Goal: Task Accomplishment & Management: Use online tool/utility

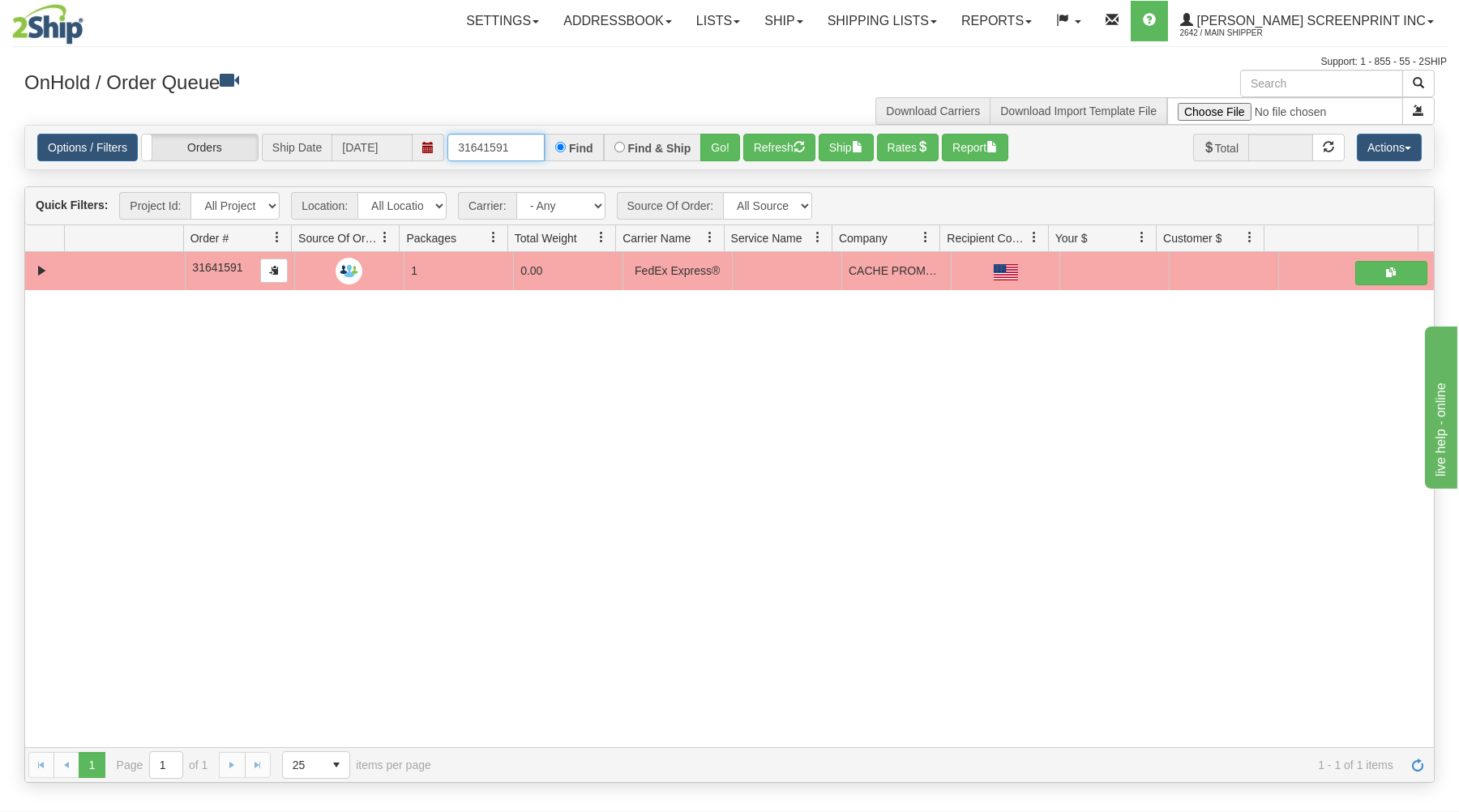
click at [514, 143] on input "31641591" at bounding box center [496, 147] width 98 height 28
type input "3"
type input "17209"
click at [726, 138] on button "Go!" at bounding box center [720, 147] width 40 height 28
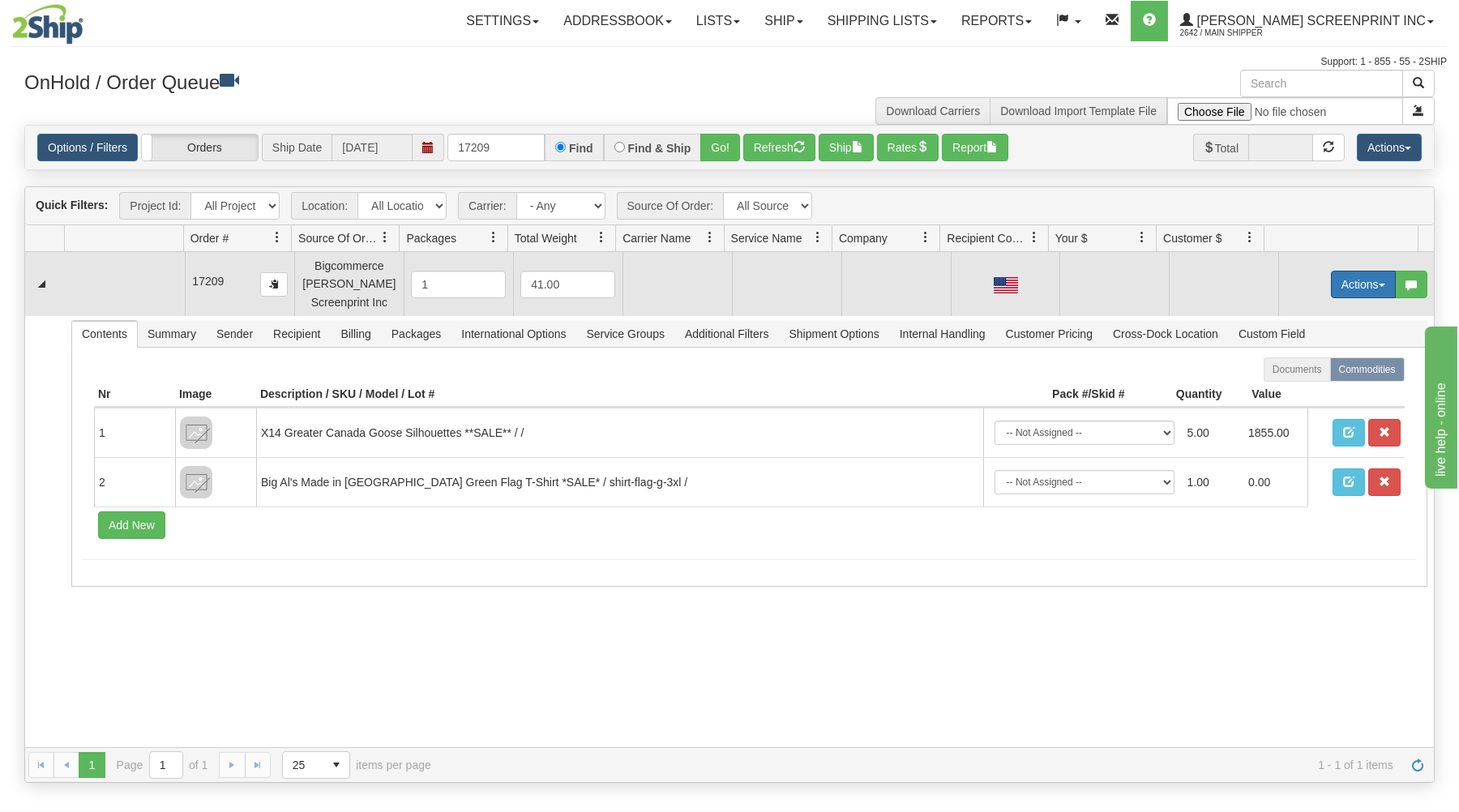
click at [1334, 286] on button "Actions" at bounding box center [1363, 285] width 65 height 28
click at [1281, 317] on span at bounding box center [1287, 314] width 11 height 11
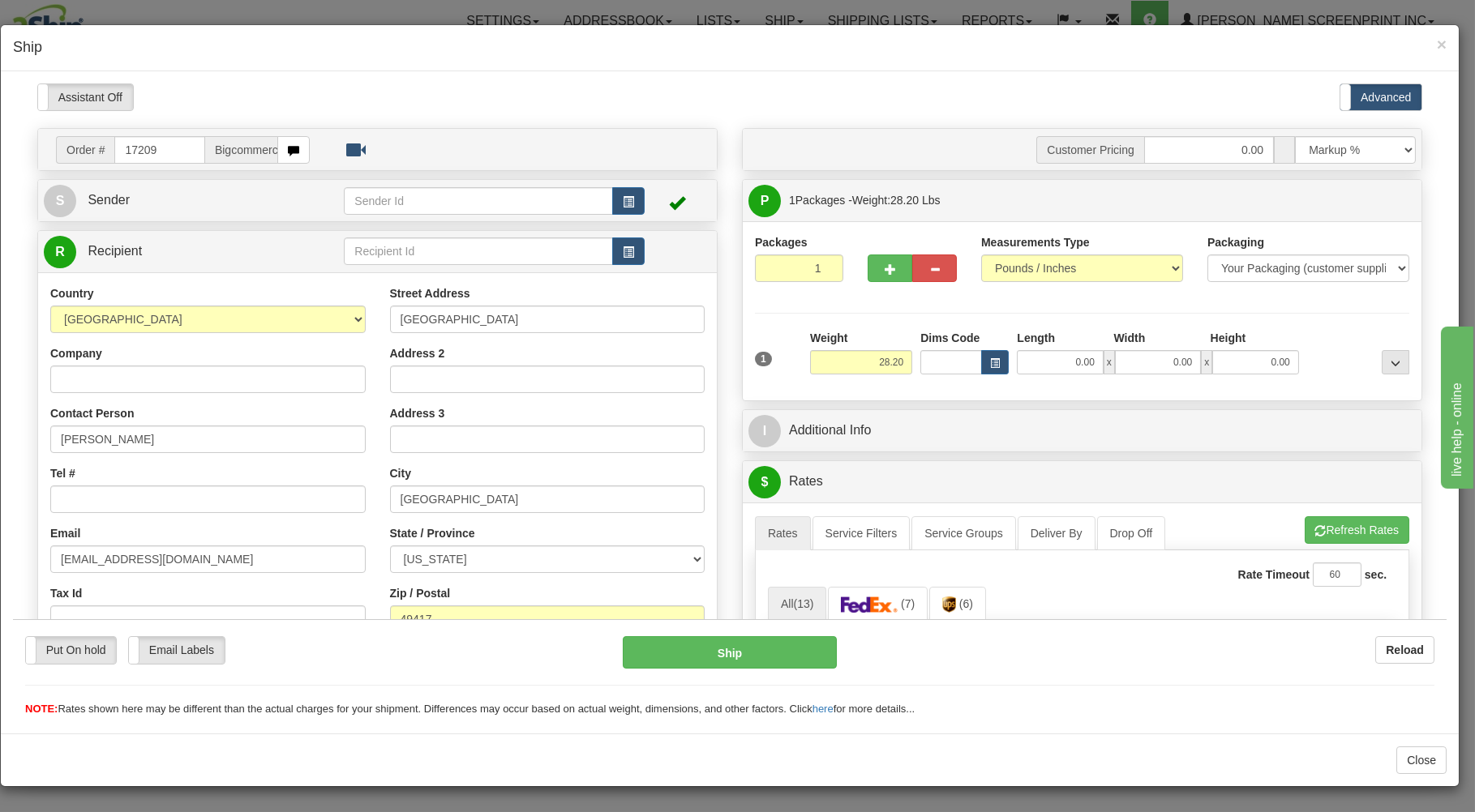
scroll to position [87, 0]
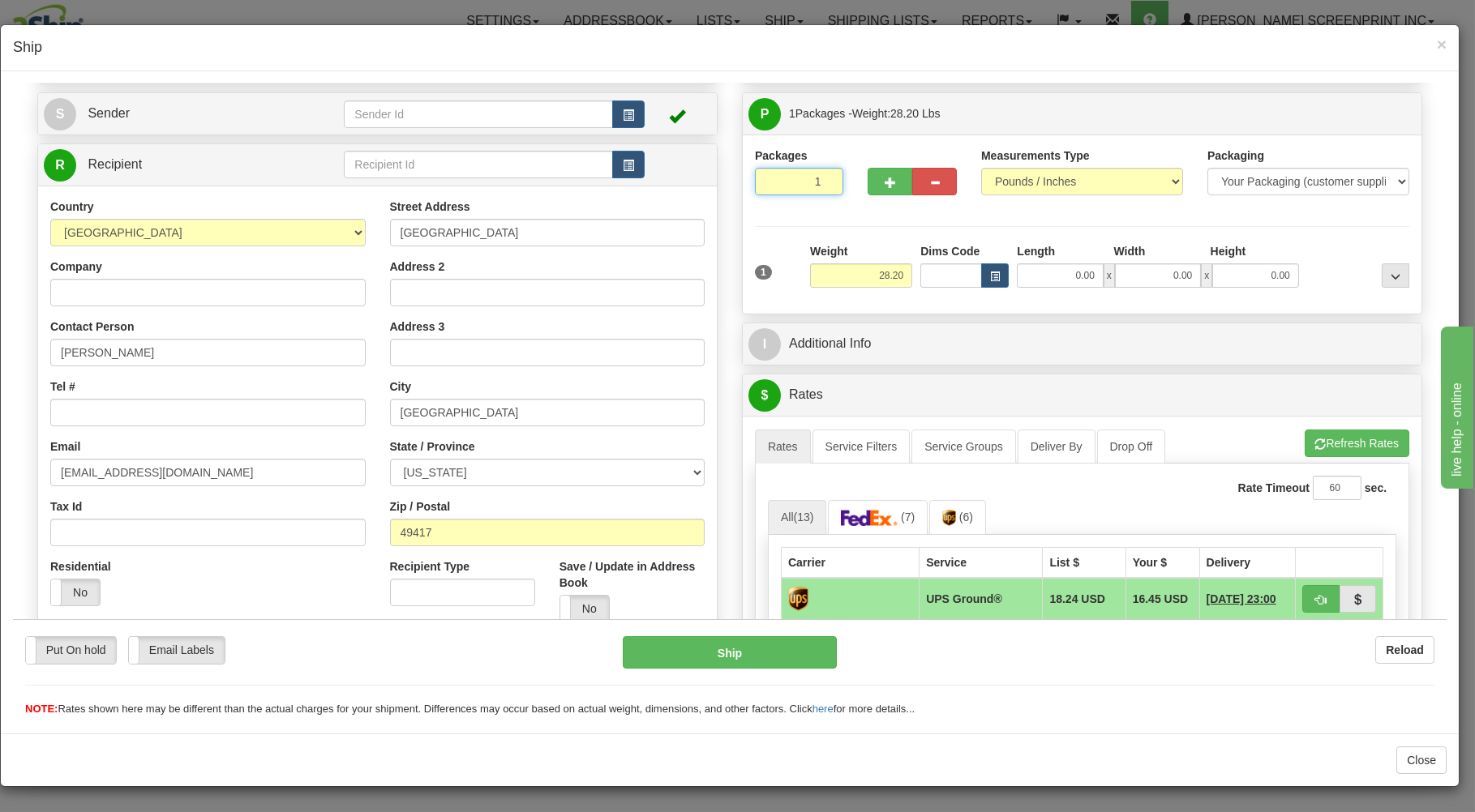
click at [780, 185] on input "1" at bounding box center [799, 181] width 88 height 28
click at [846, 272] on input "28.20" at bounding box center [861, 275] width 102 height 24
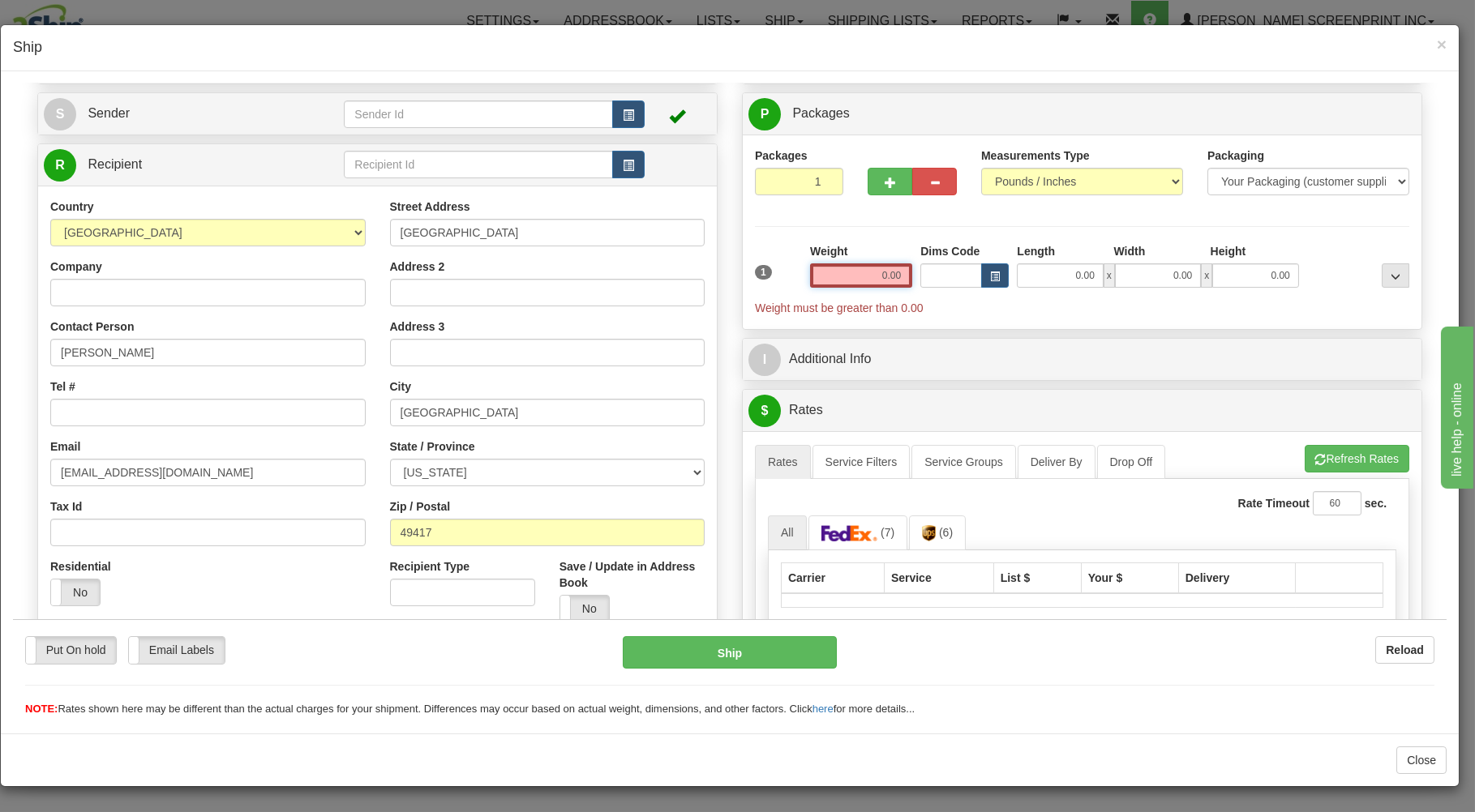
type input "28.20"
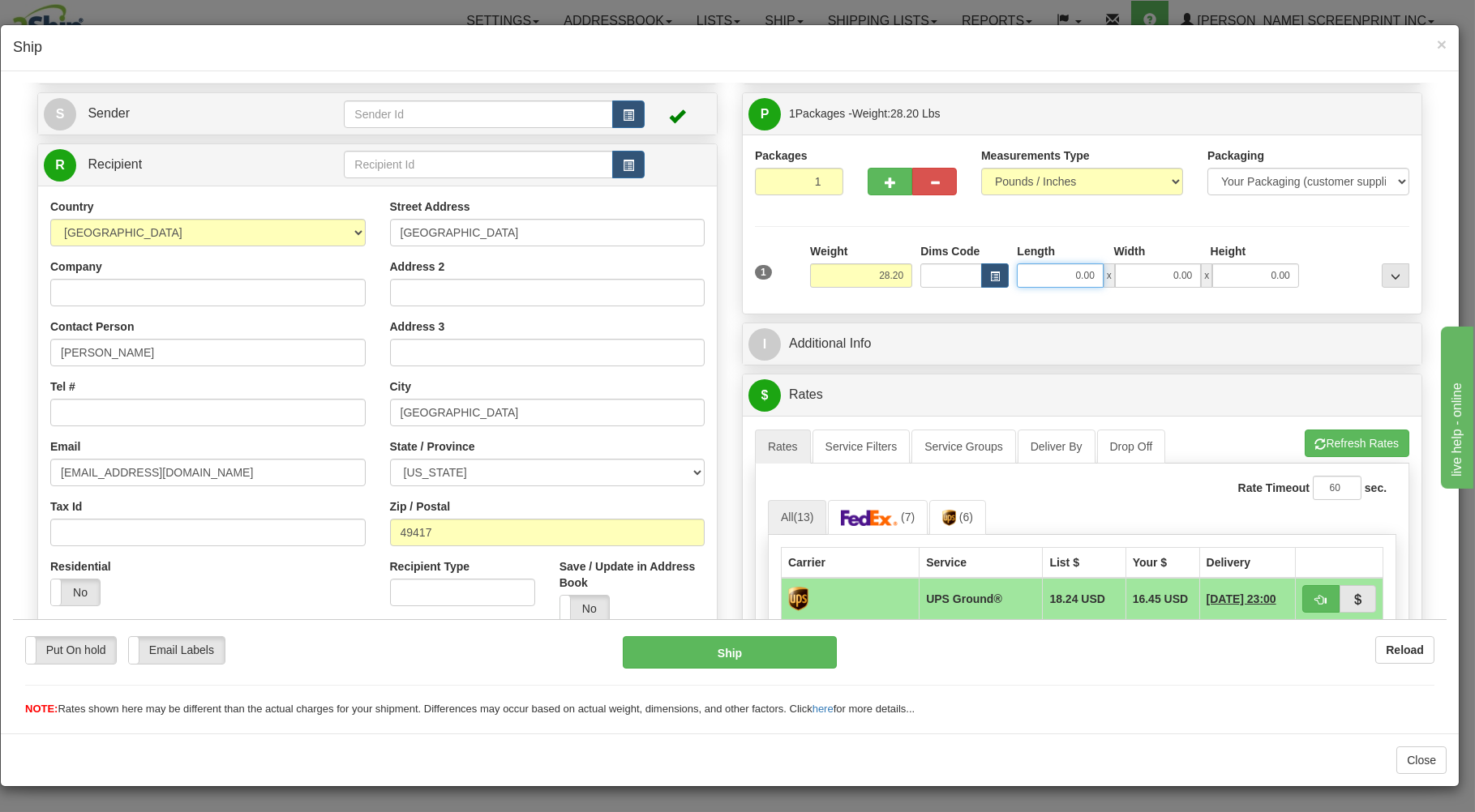
click at [1057, 265] on input "0.00" at bounding box center [1059, 275] width 86 height 24
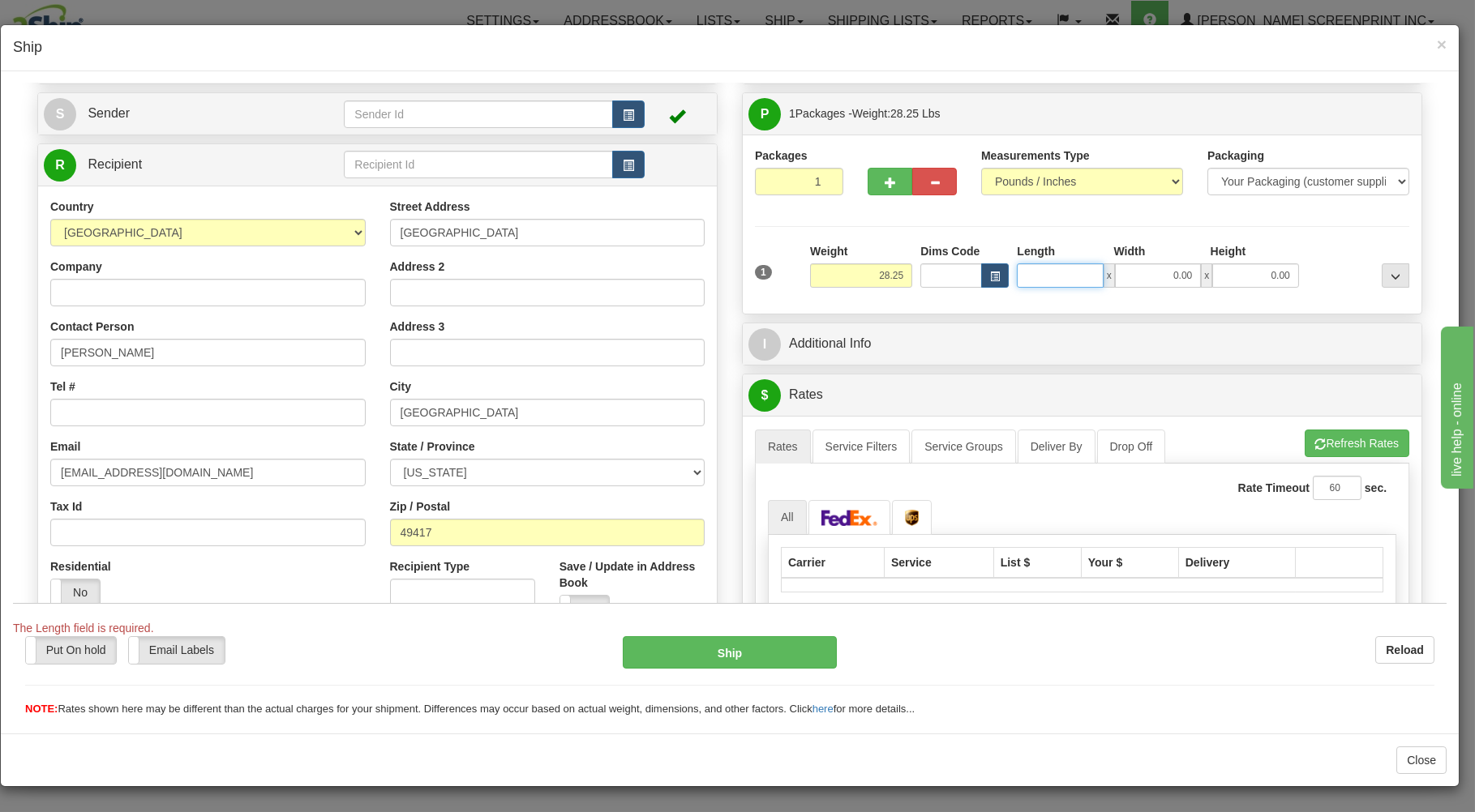
type input "28.00"
type input "38"
type input "28.20"
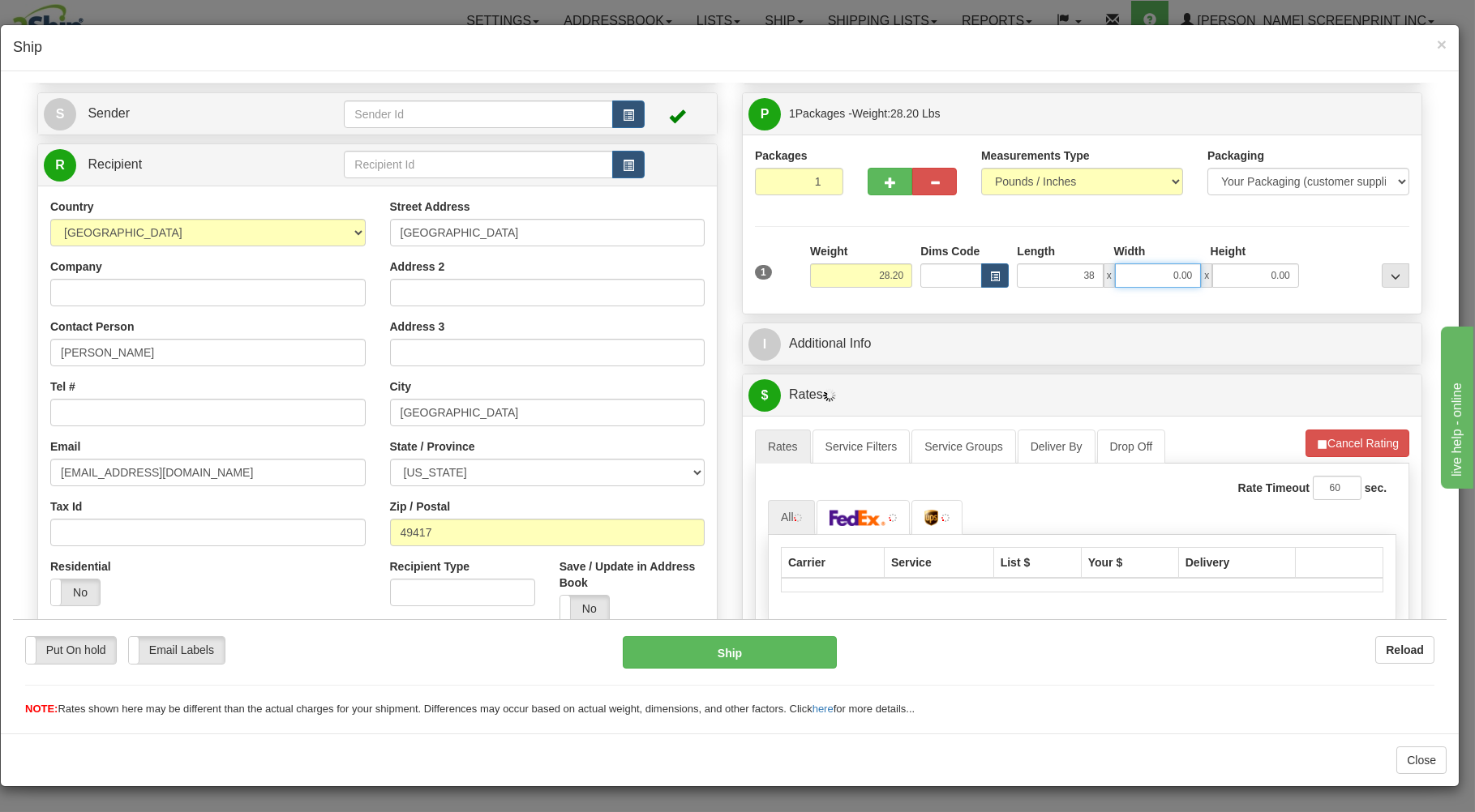
type input "38.00"
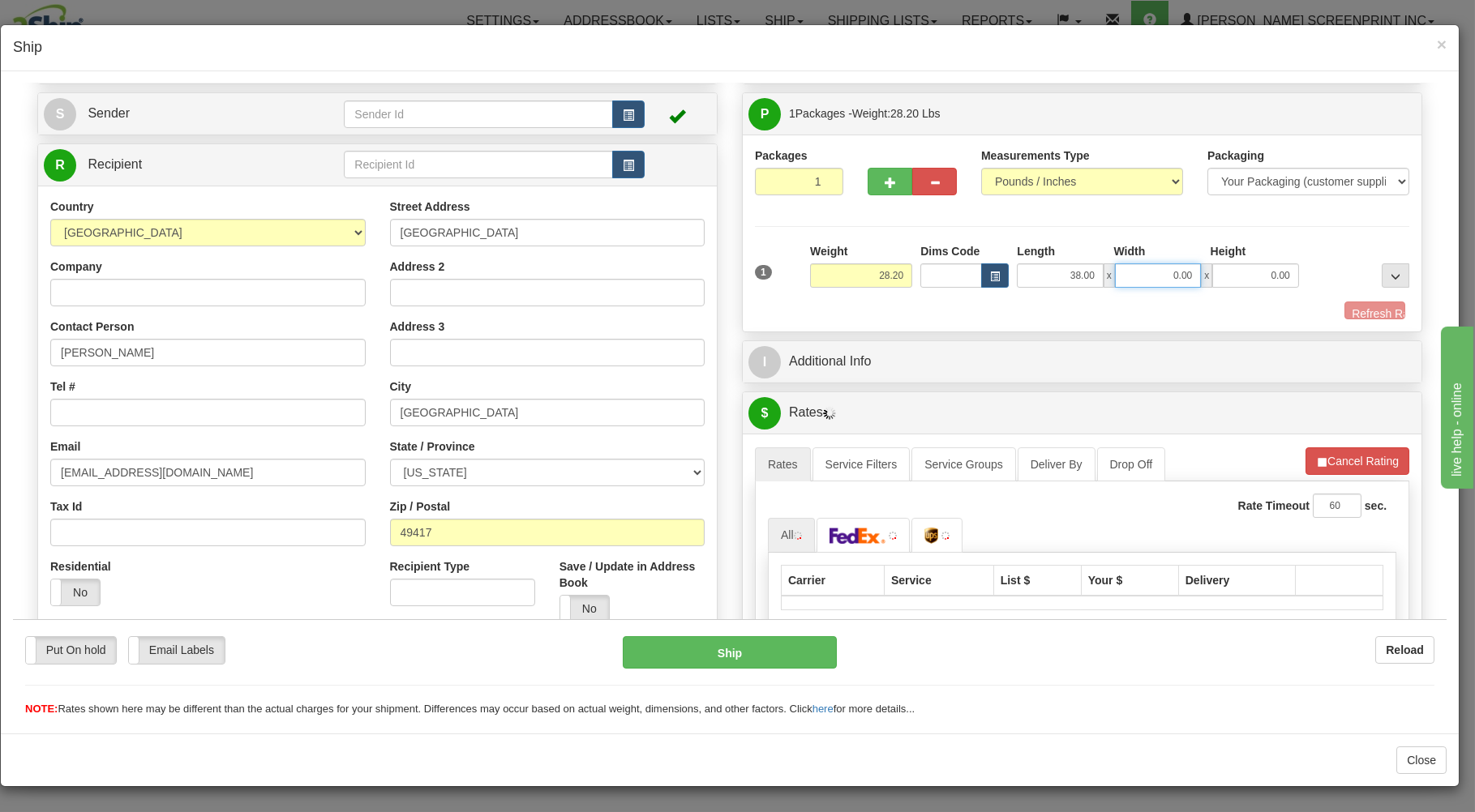
click at [1174, 275] on input "0.00" at bounding box center [1157, 275] width 86 height 24
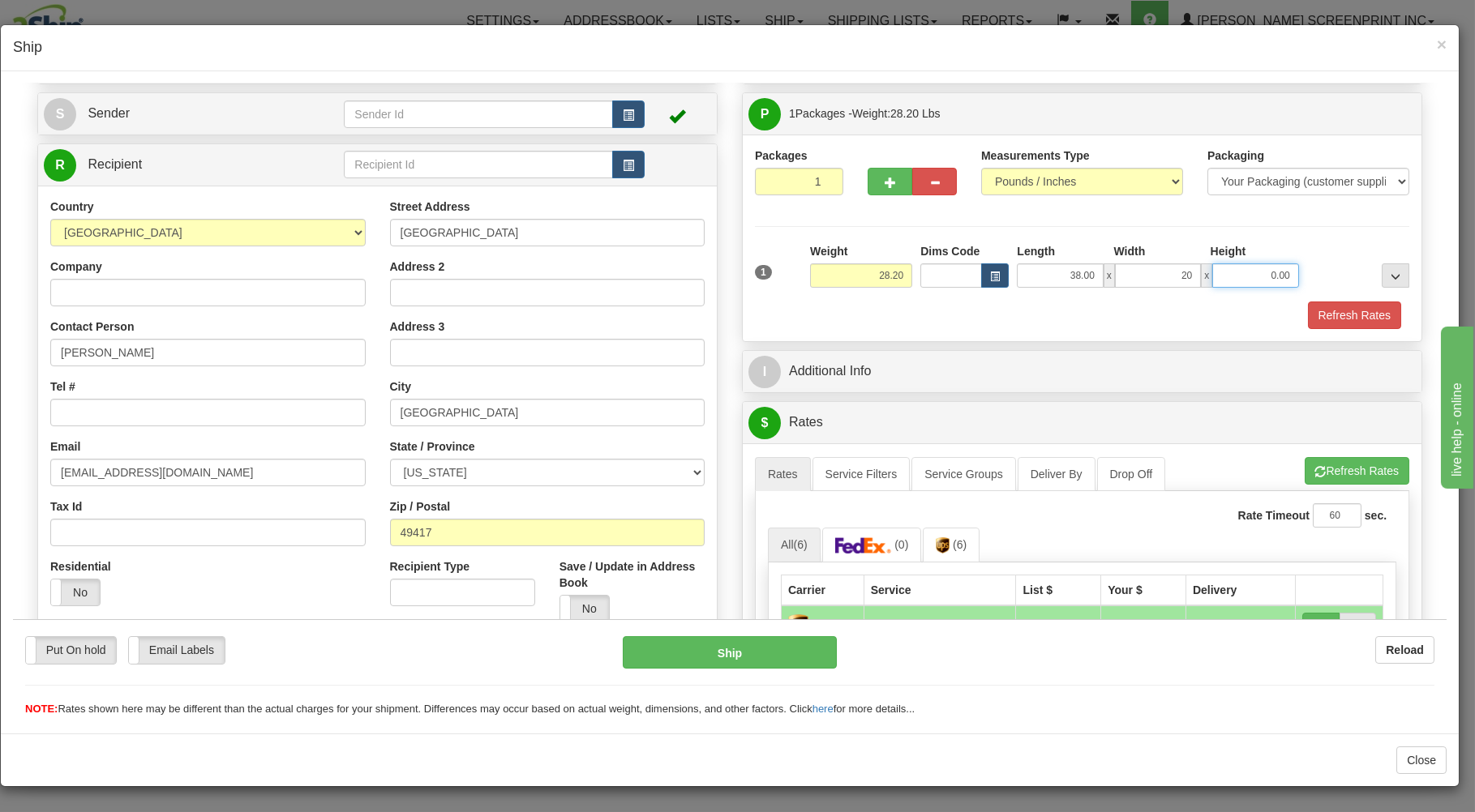
type input "20.00"
drag, startPoint x: 1240, startPoint y: 268, endPoint x: 1244, endPoint y: 279, distance: 11.7
click at [1241, 272] on input "0.00" at bounding box center [1255, 275] width 86 height 24
type input "8.00"
click at [1338, 314] on button "Refresh Rates" at bounding box center [1353, 314] width 93 height 28
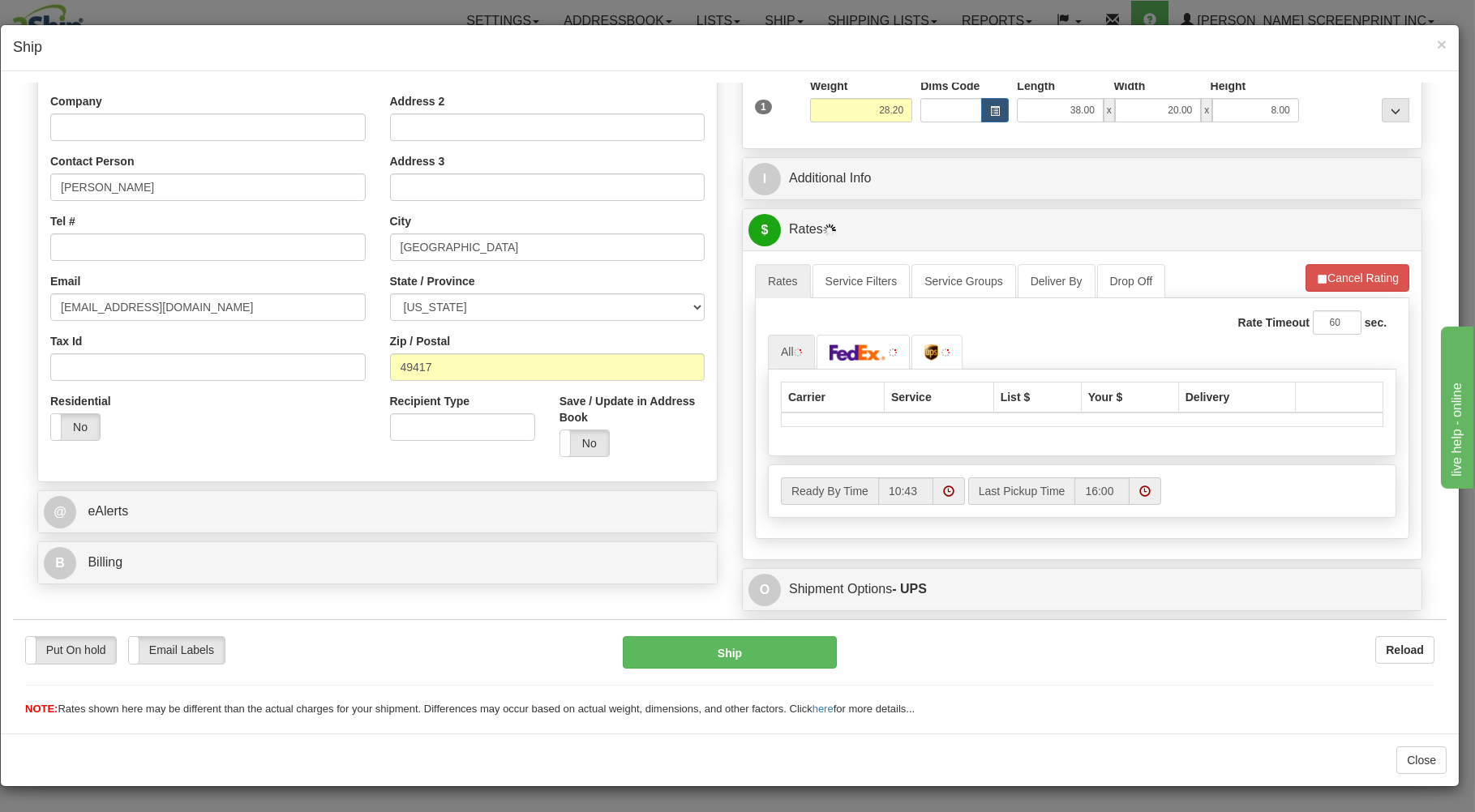
scroll to position [260, 0]
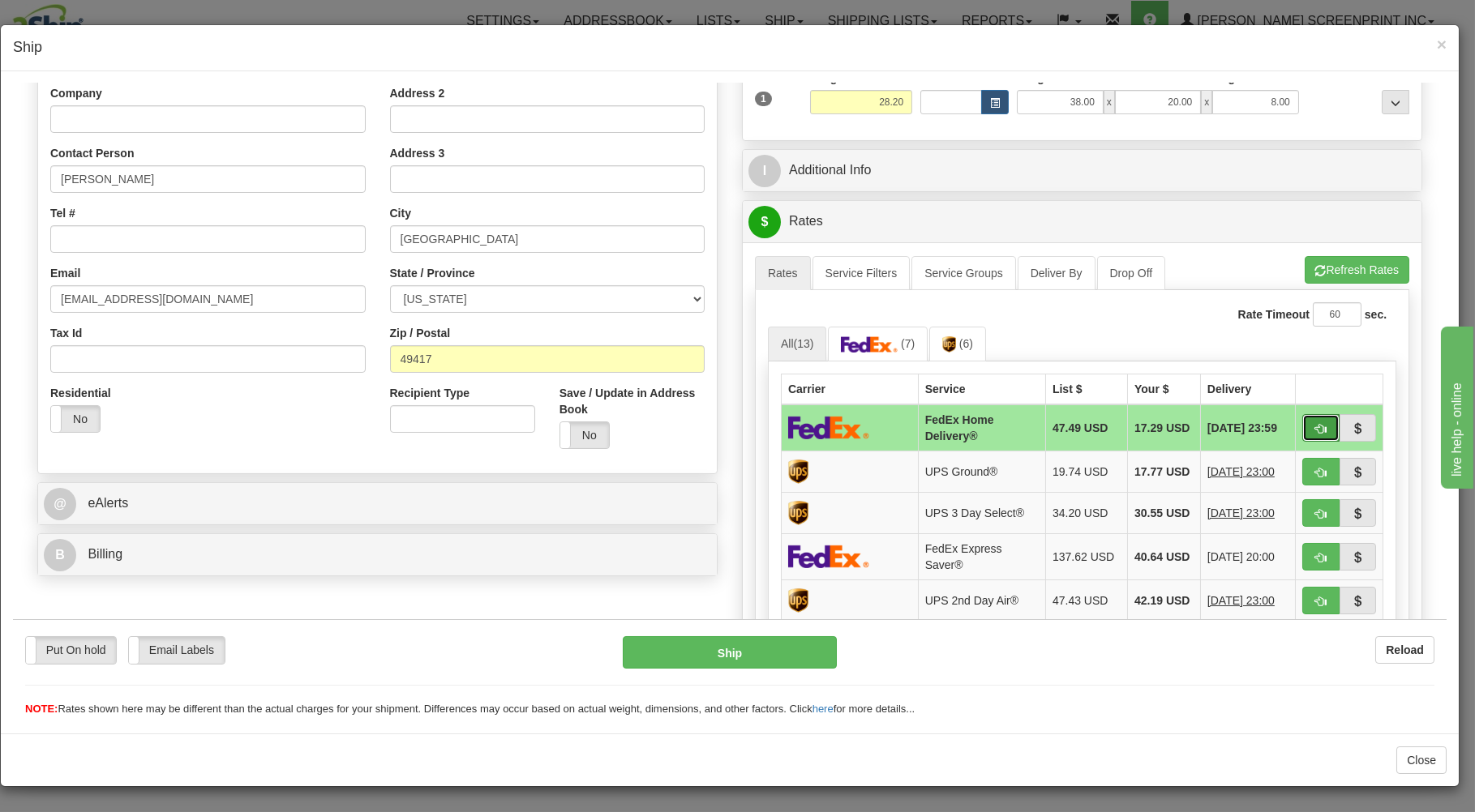
click at [1302, 428] on button "button" at bounding box center [1320, 427] width 37 height 28
type input "90"
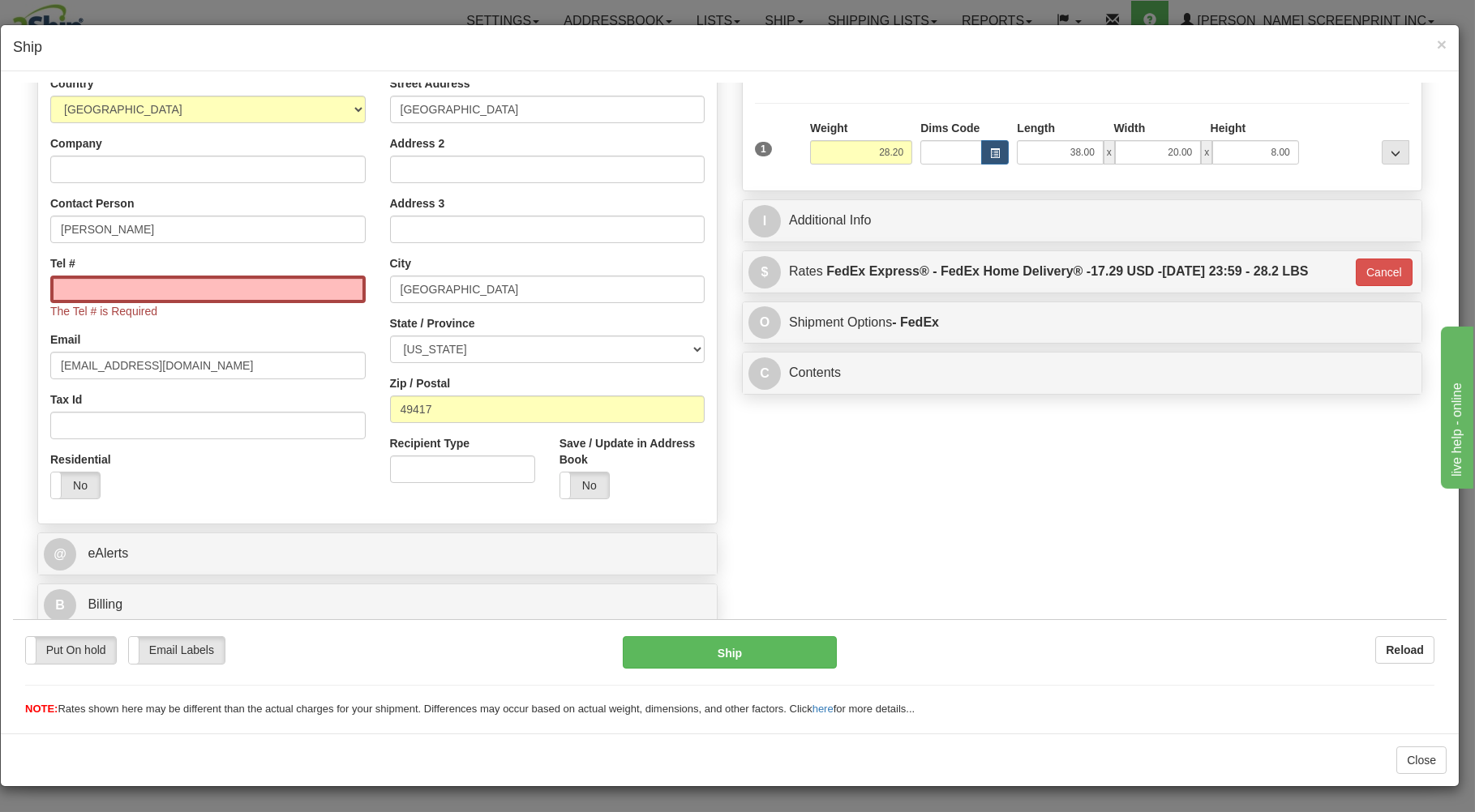
scroll to position [213, 0]
click at [764, 653] on button "Ship" at bounding box center [729, 651] width 215 height 32
click at [57, 284] on input "Tel #" at bounding box center [208, 288] width 315 height 28
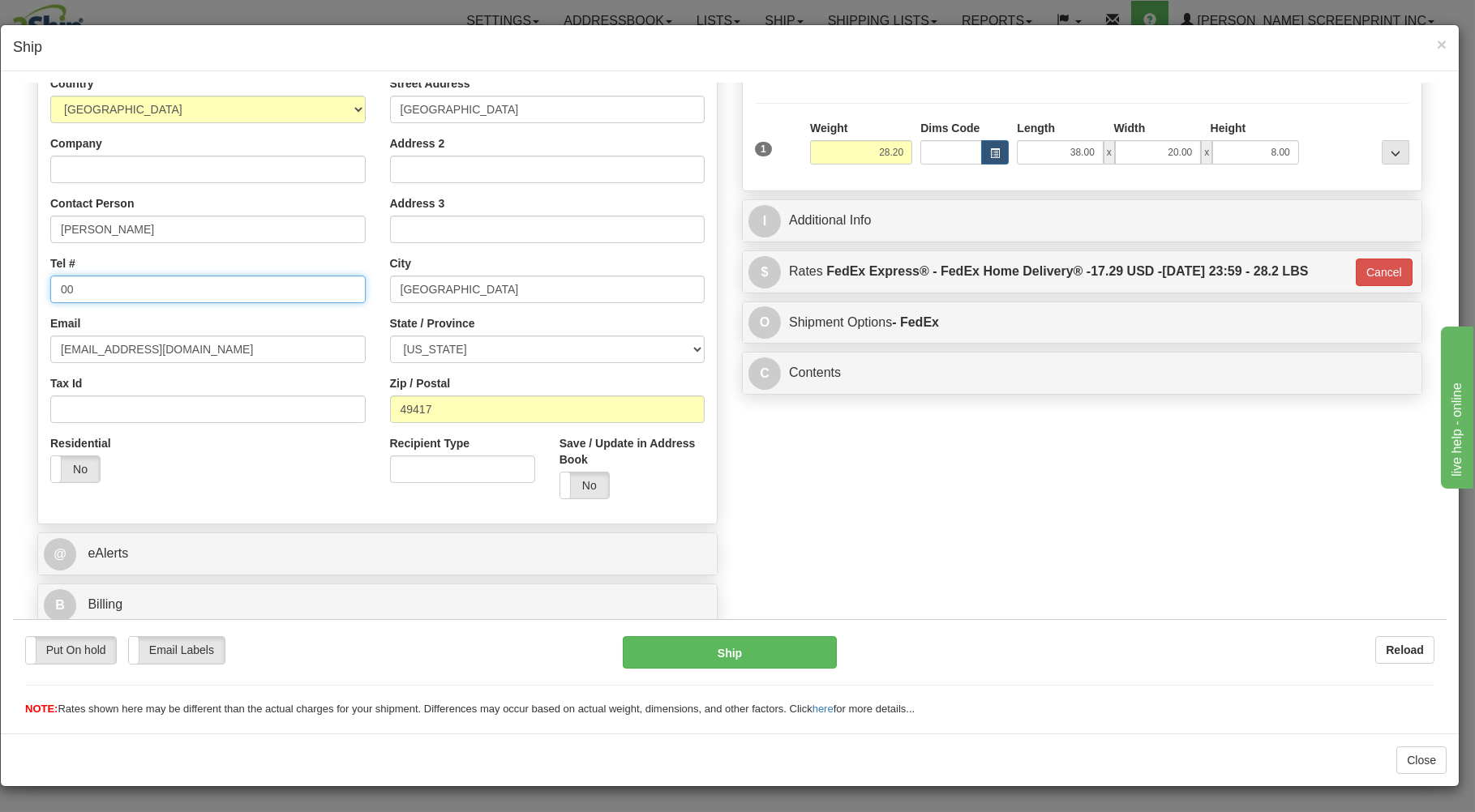
type input "000"
type input "28.15"
type input "90"
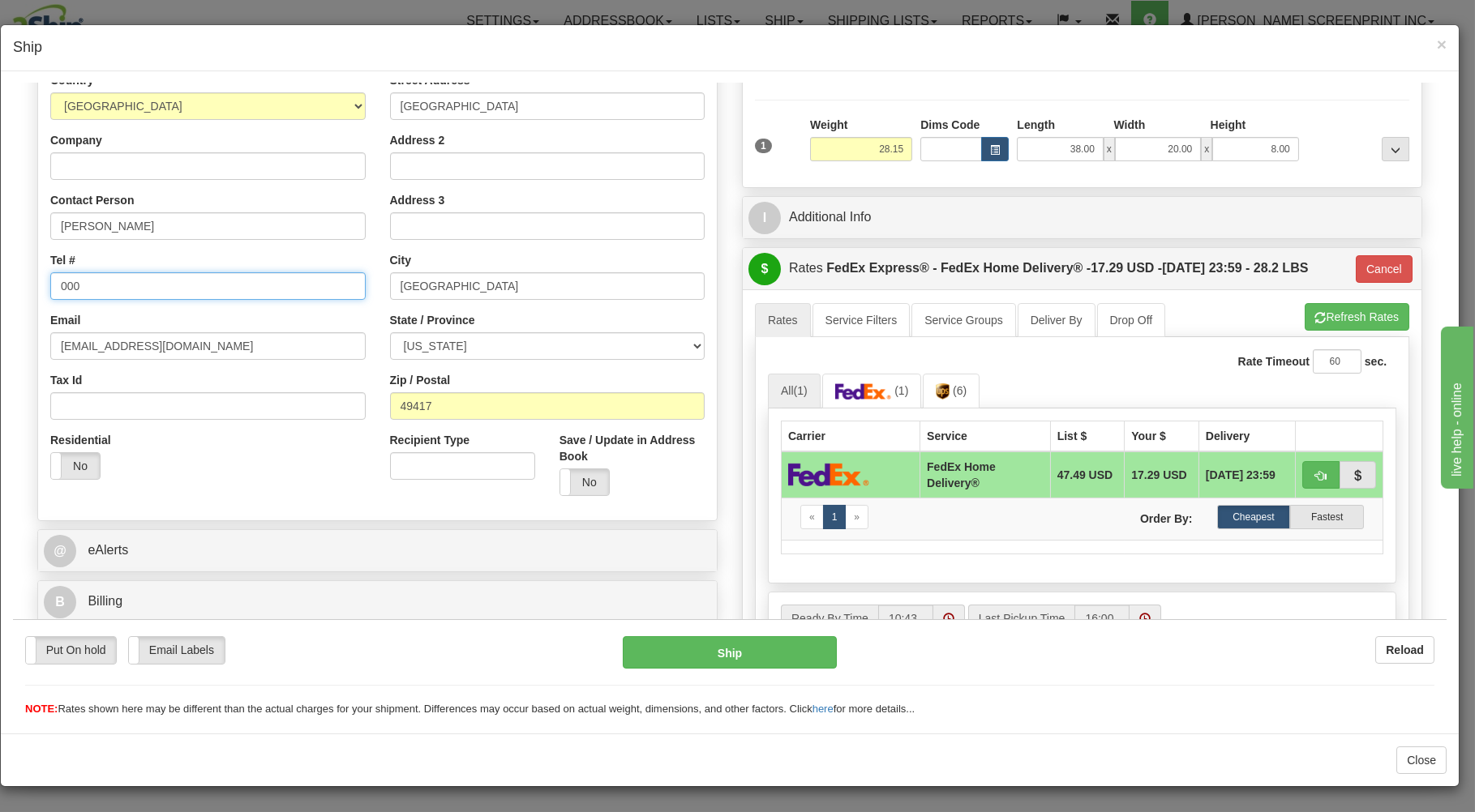
type input "000-"
type input "28.20"
type input "90"
type input "000-000-0000"
type input "28.25"
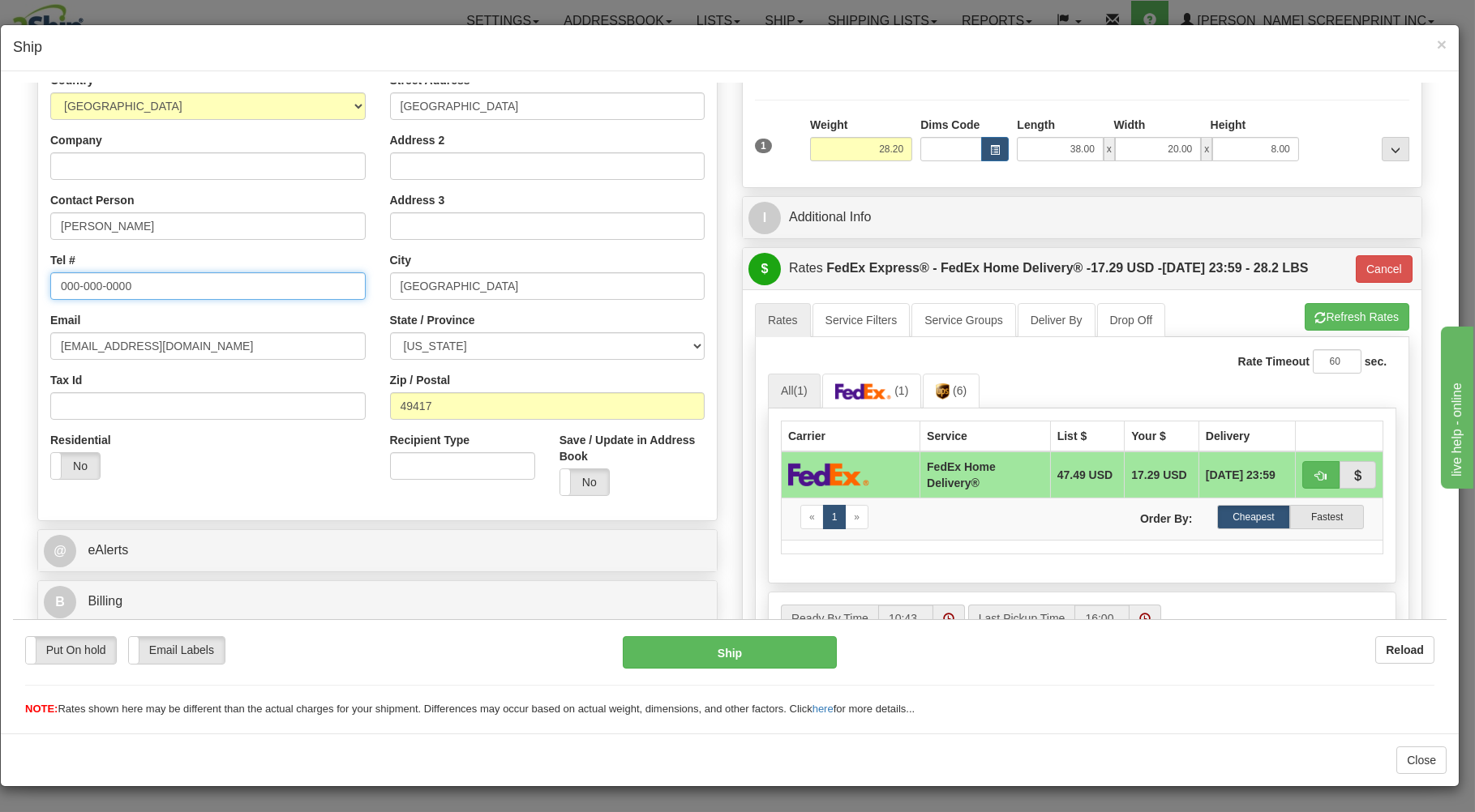
type input "90"
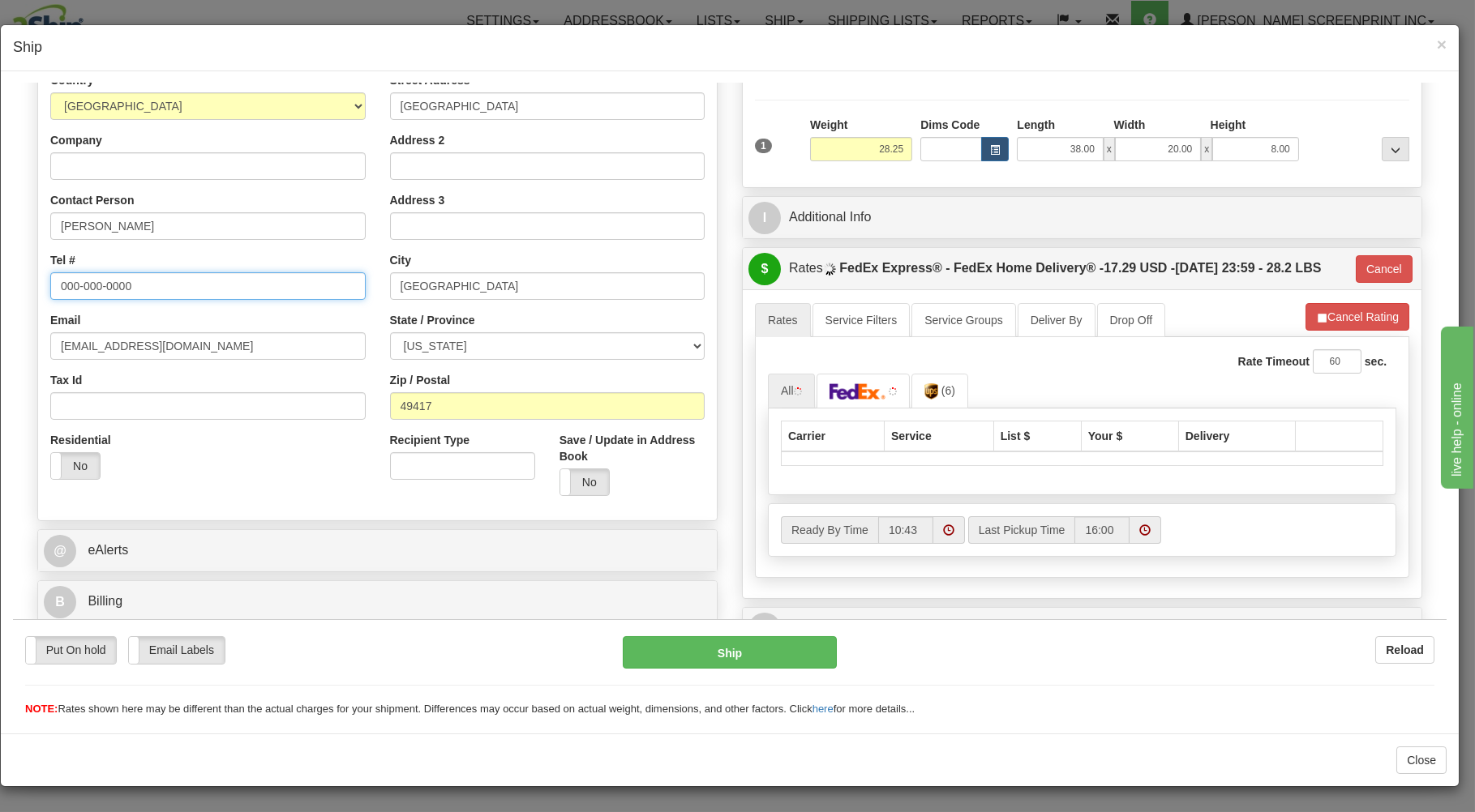
type input "28.20"
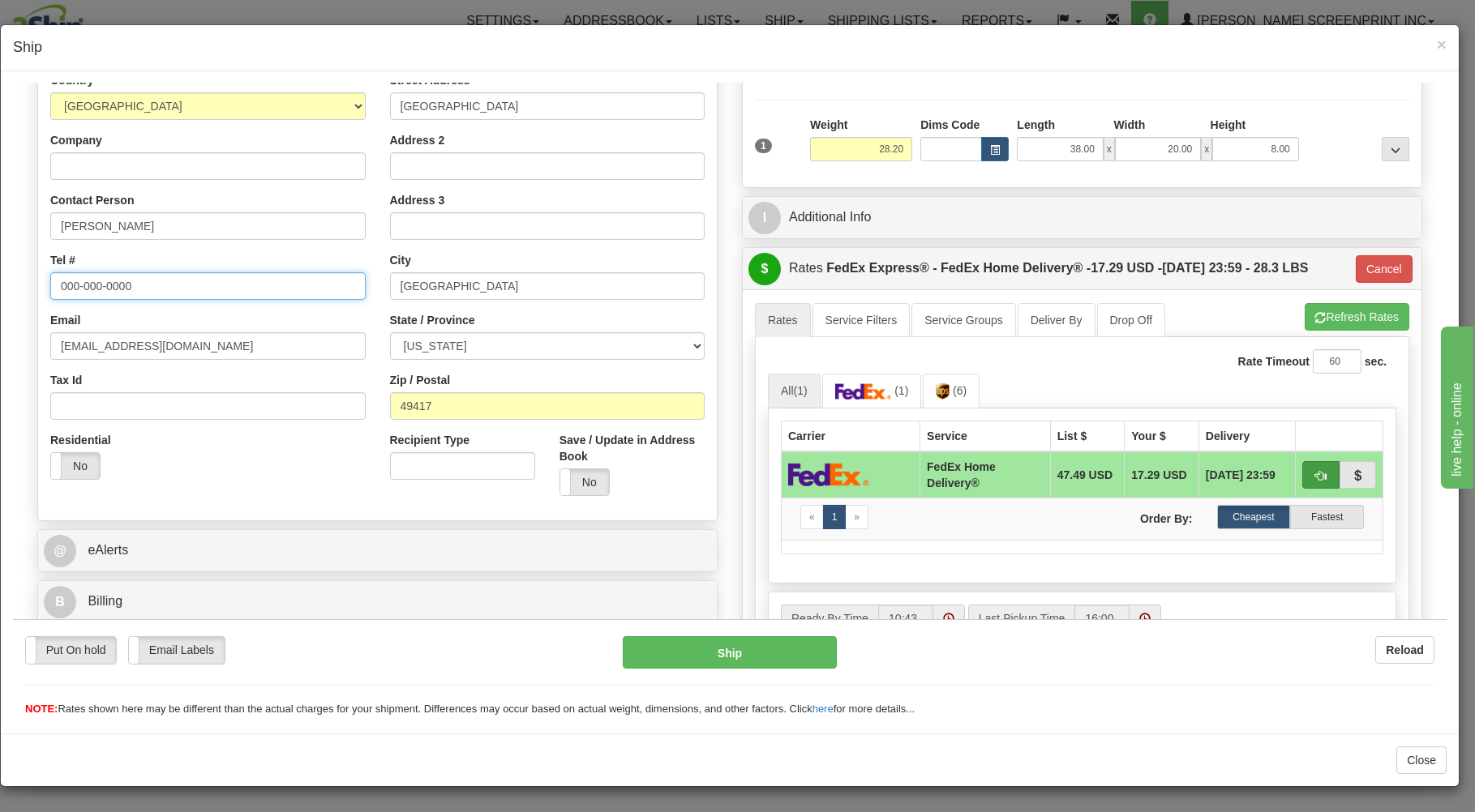
type input "000-000-0000"
click at [1309, 465] on button "button" at bounding box center [1320, 475] width 37 height 28
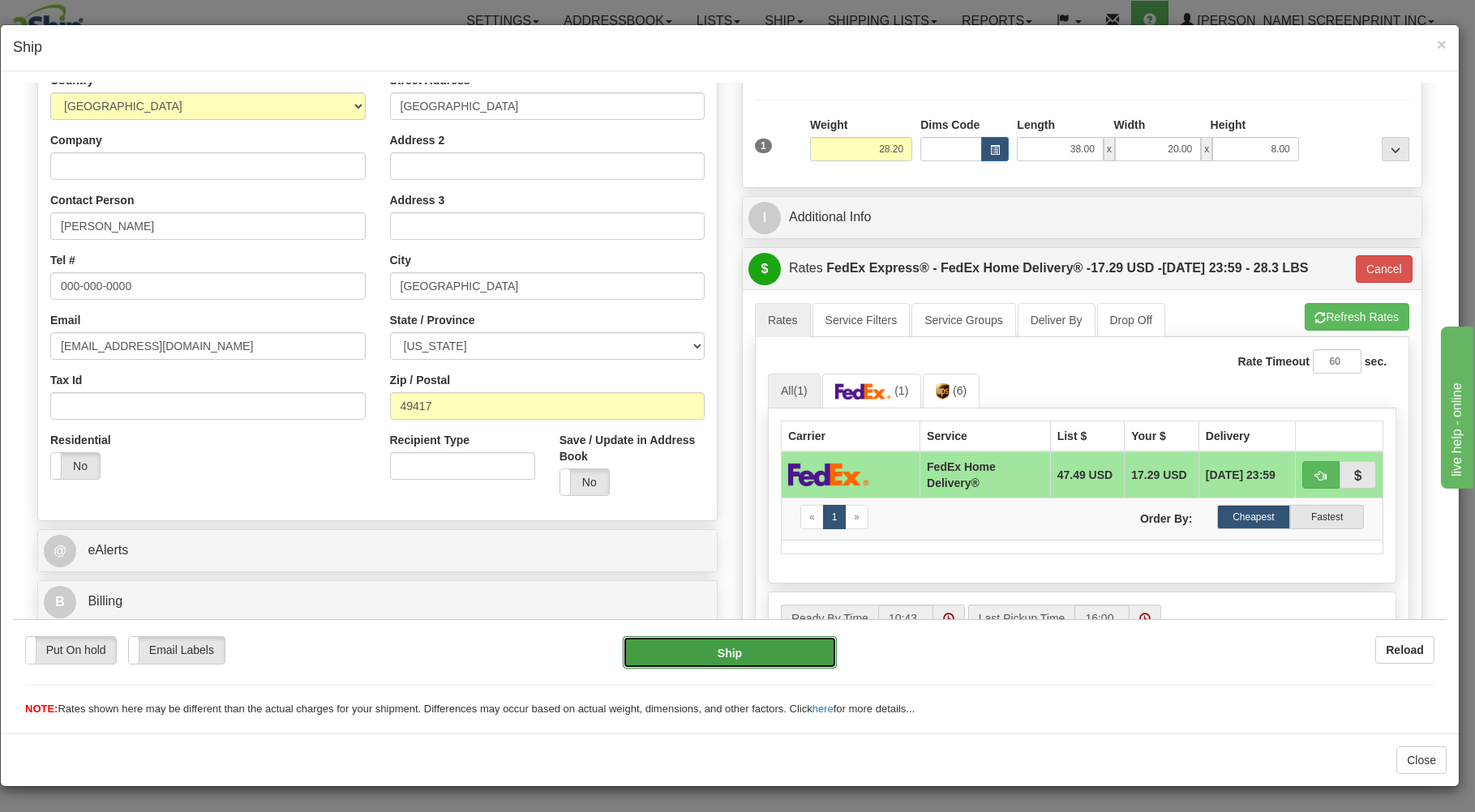
click at [695, 656] on button "Ship" at bounding box center [729, 651] width 215 height 32
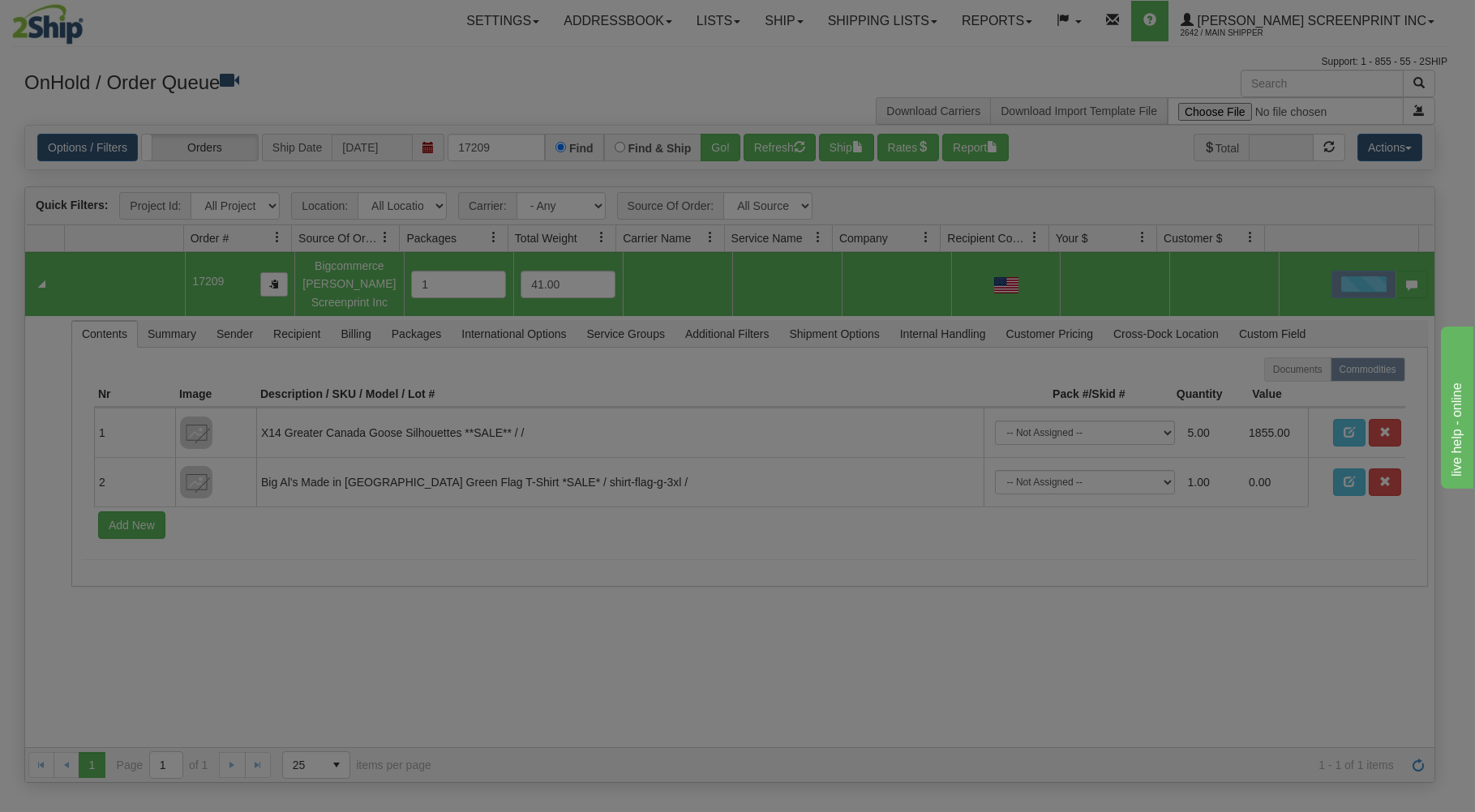
scroll to position [0, 0]
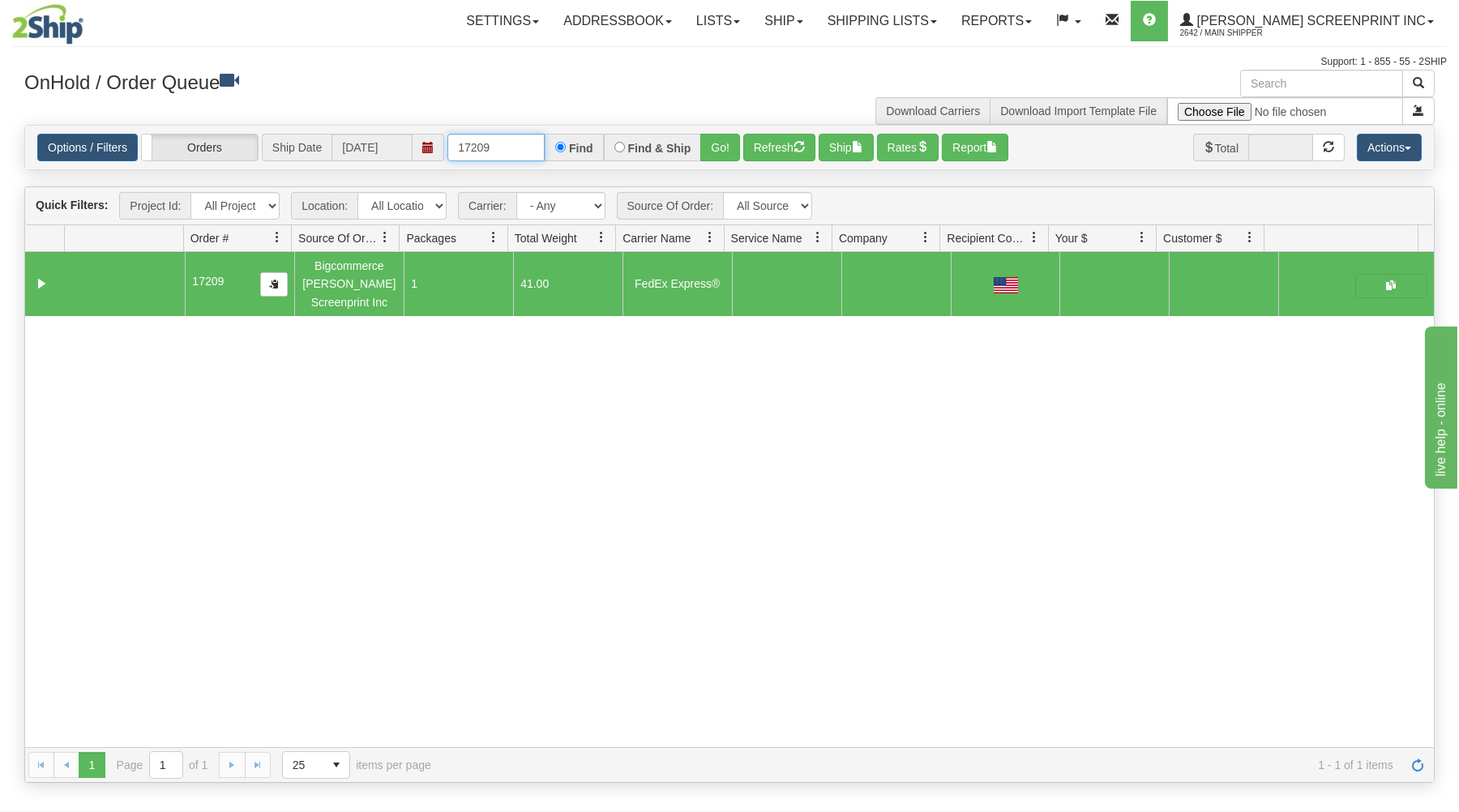
click at [530, 156] on input "17209" at bounding box center [496, 147] width 98 height 28
type input "1"
type input "17212"
click at [719, 145] on button "Go!" at bounding box center [720, 147] width 40 height 28
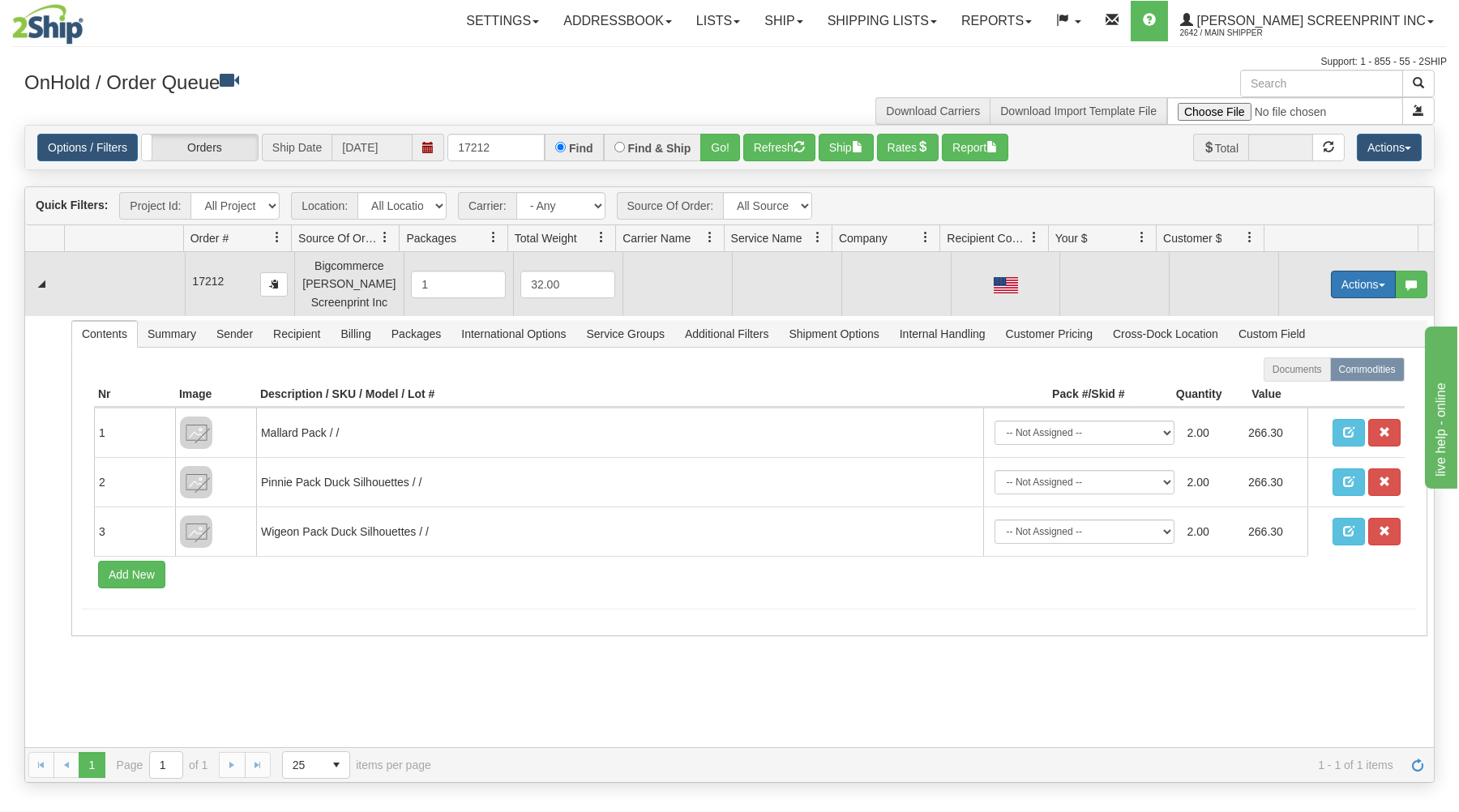
click at [1335, 277] on button "Actions" at bounding box center [1363, 285] width 65 height 28
click at [1281, 315] on span at bounding box center [1287, 314] width 11 height 11
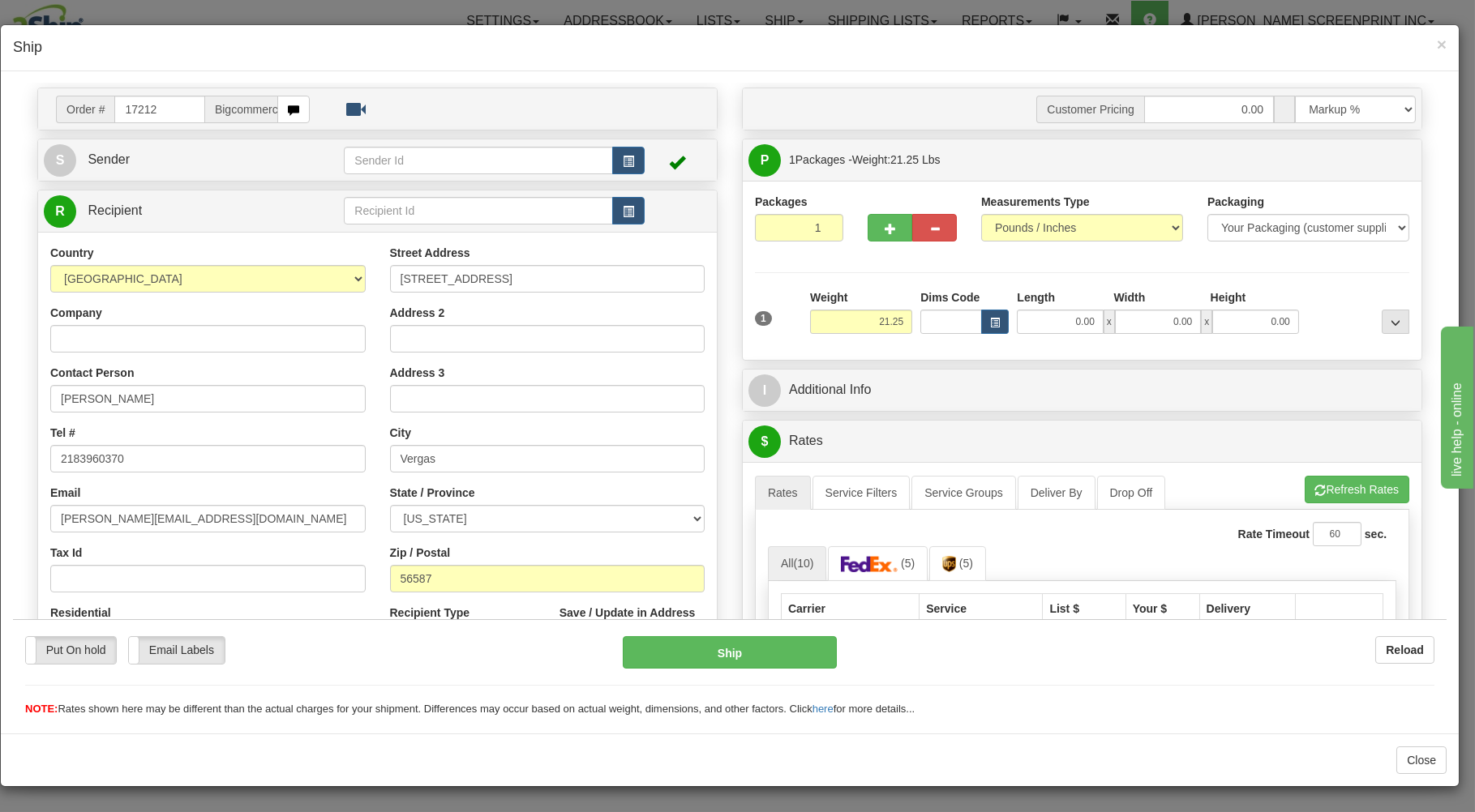
scroll to position [87, 0]
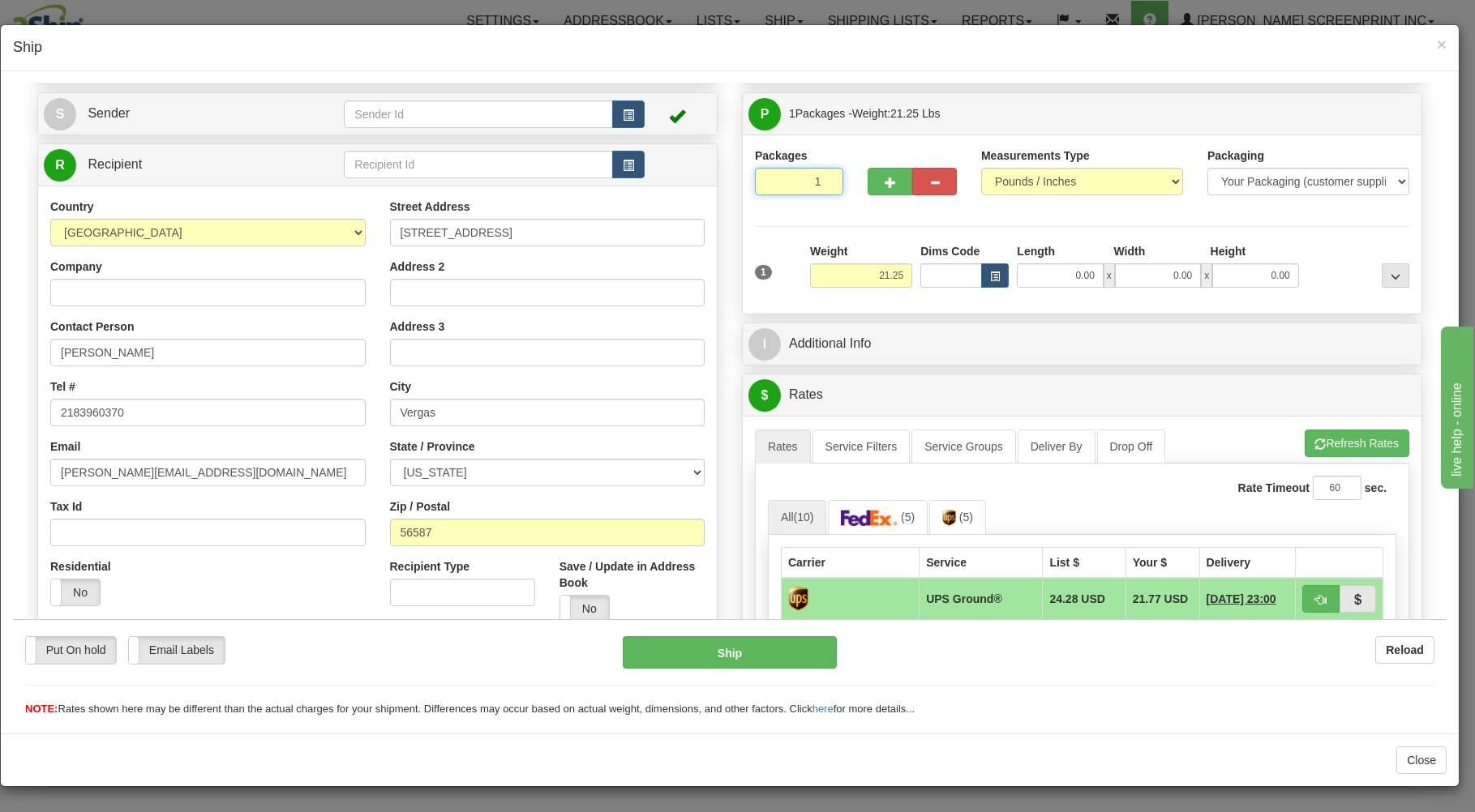
click at [790, 192] on input "1" at bounding box center [799, 181] width 88 height 28
click at [859, 280] on input "21.25" at bounding box center [861, 275] width 102 height 24
type input "21.25"
click at [1054, 285] on input "0.00" at bounding box center [1059, 275] width 86 height 24
type input "26.00"
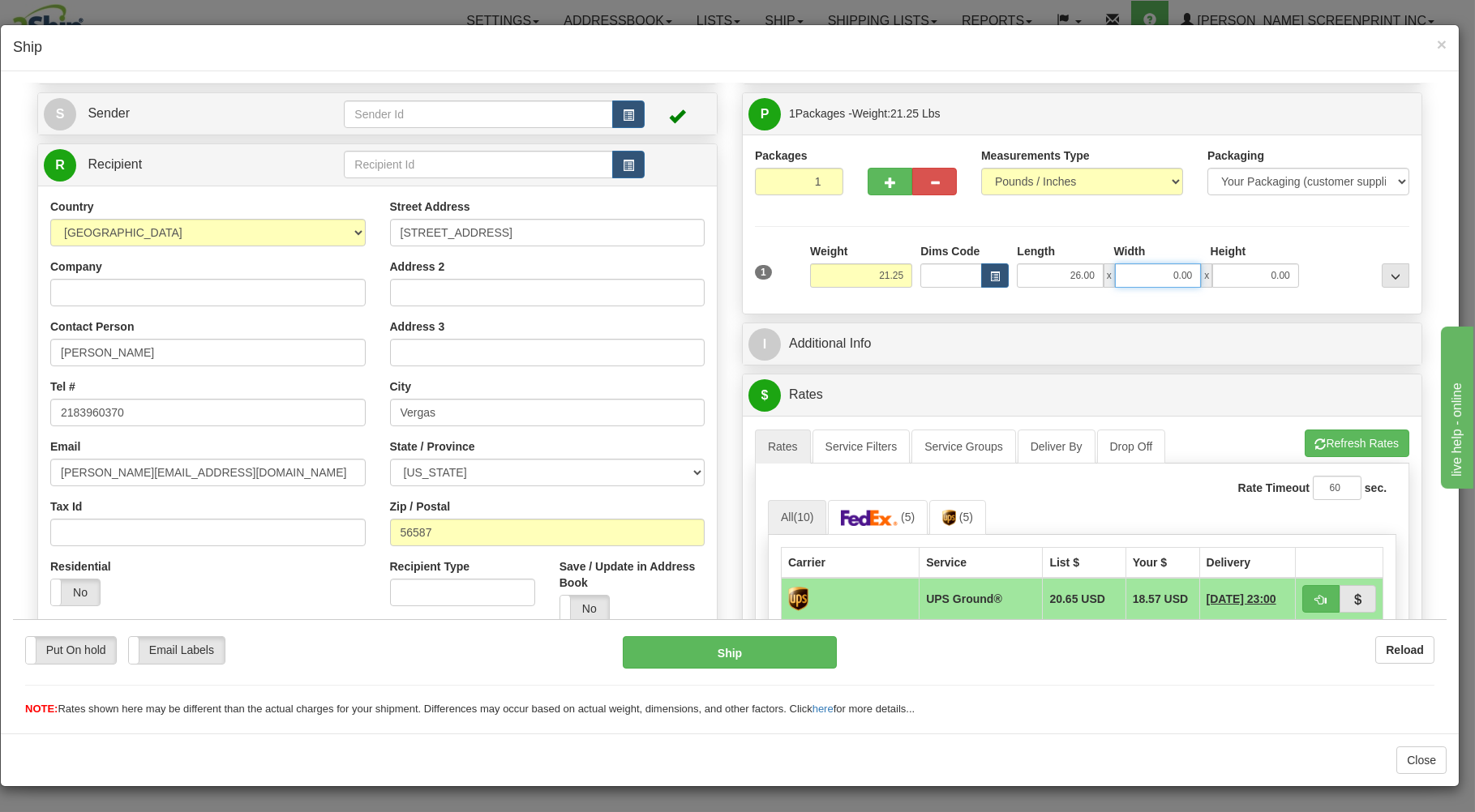
click at [1174, 278] on input "0.00" at bounding box center [1157, 275] width 86 height 24
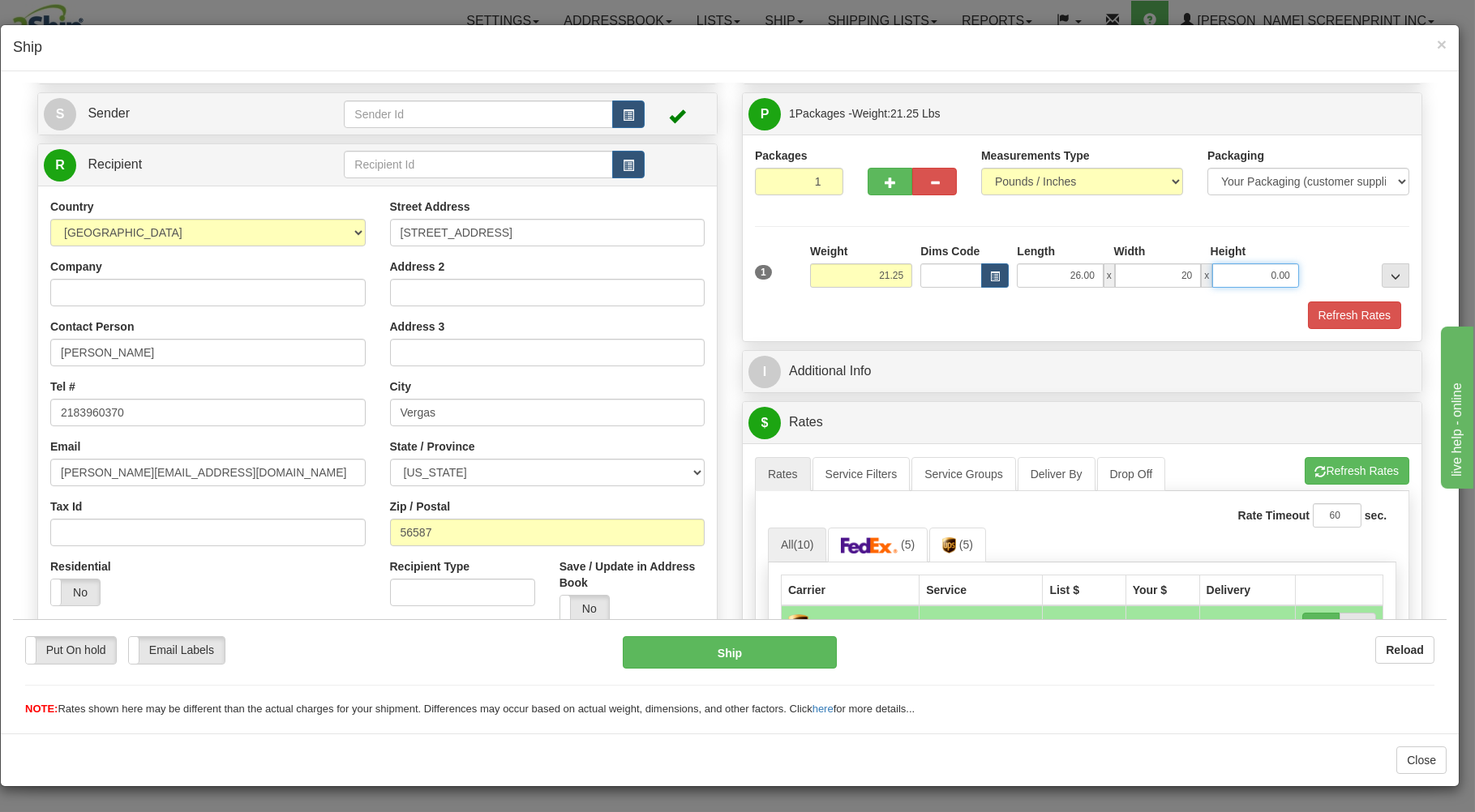
type input "20.00"
click at [1257, 275] on input "0.00" at bounding box center [1255, 275] width 86 height 24
type input "7.00"
click at [1315, 316] on button "Refresh Rates" at bounding box center [1353, 314] width 93 height 28
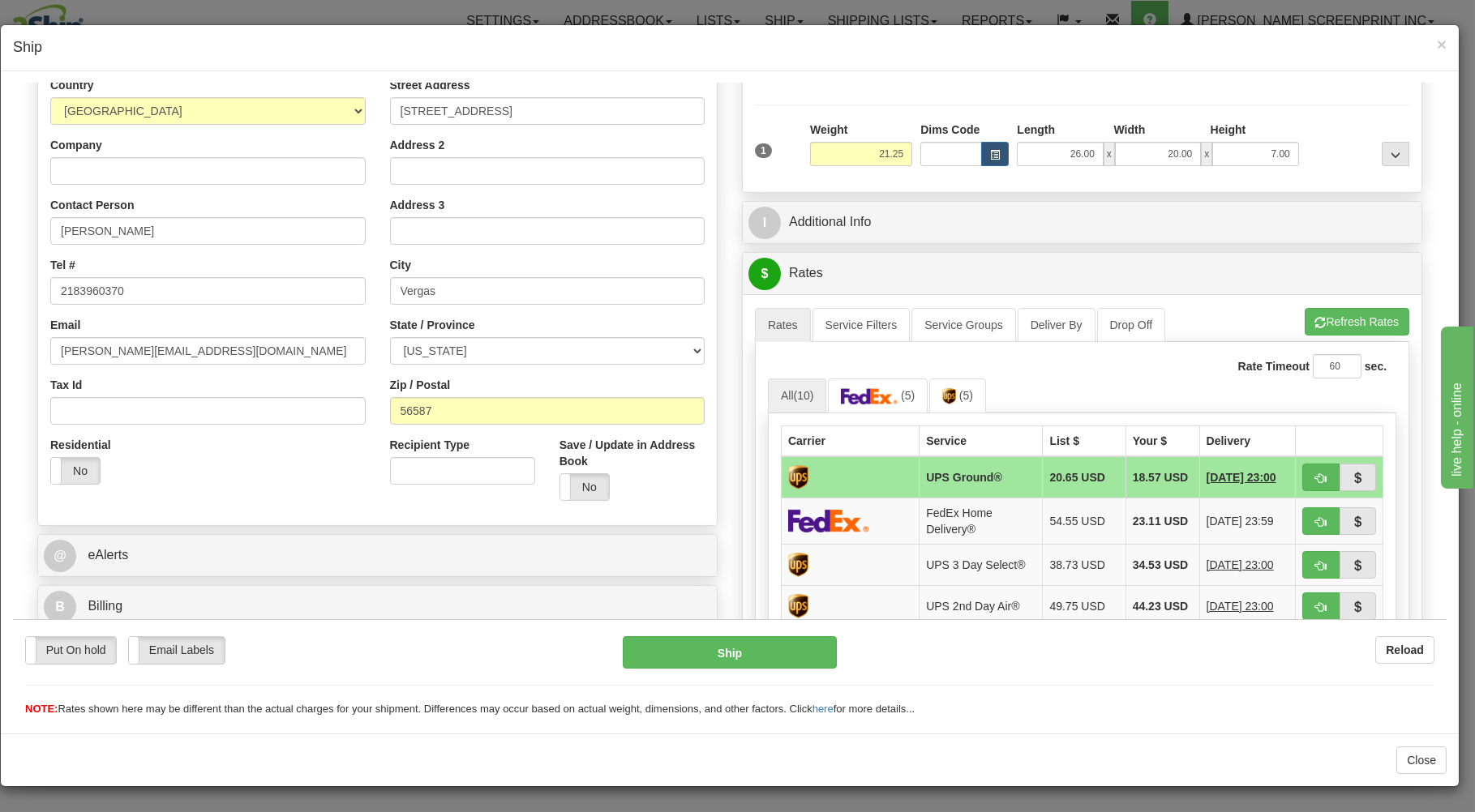
scroll to position [260, 0]
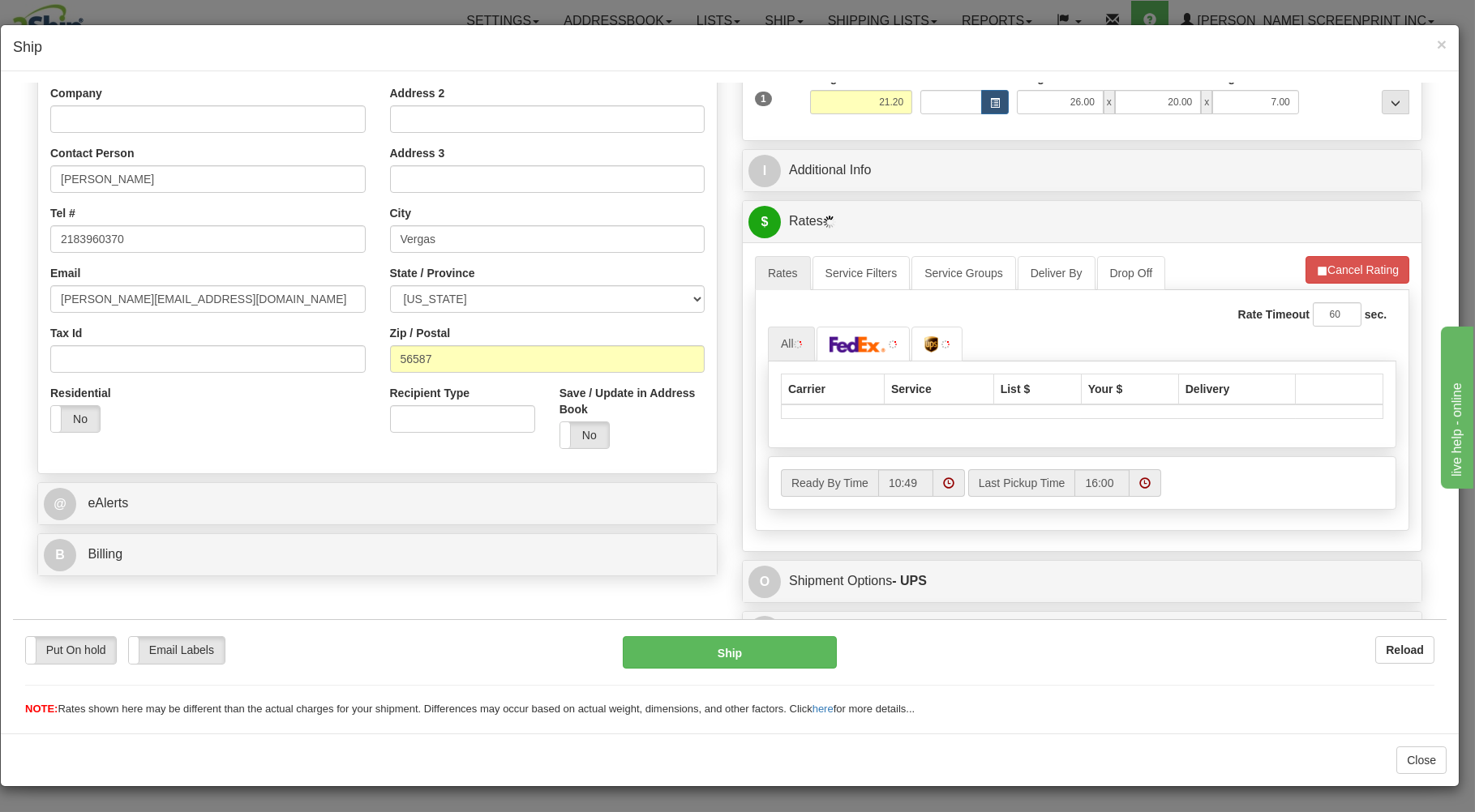
type input "21.25"
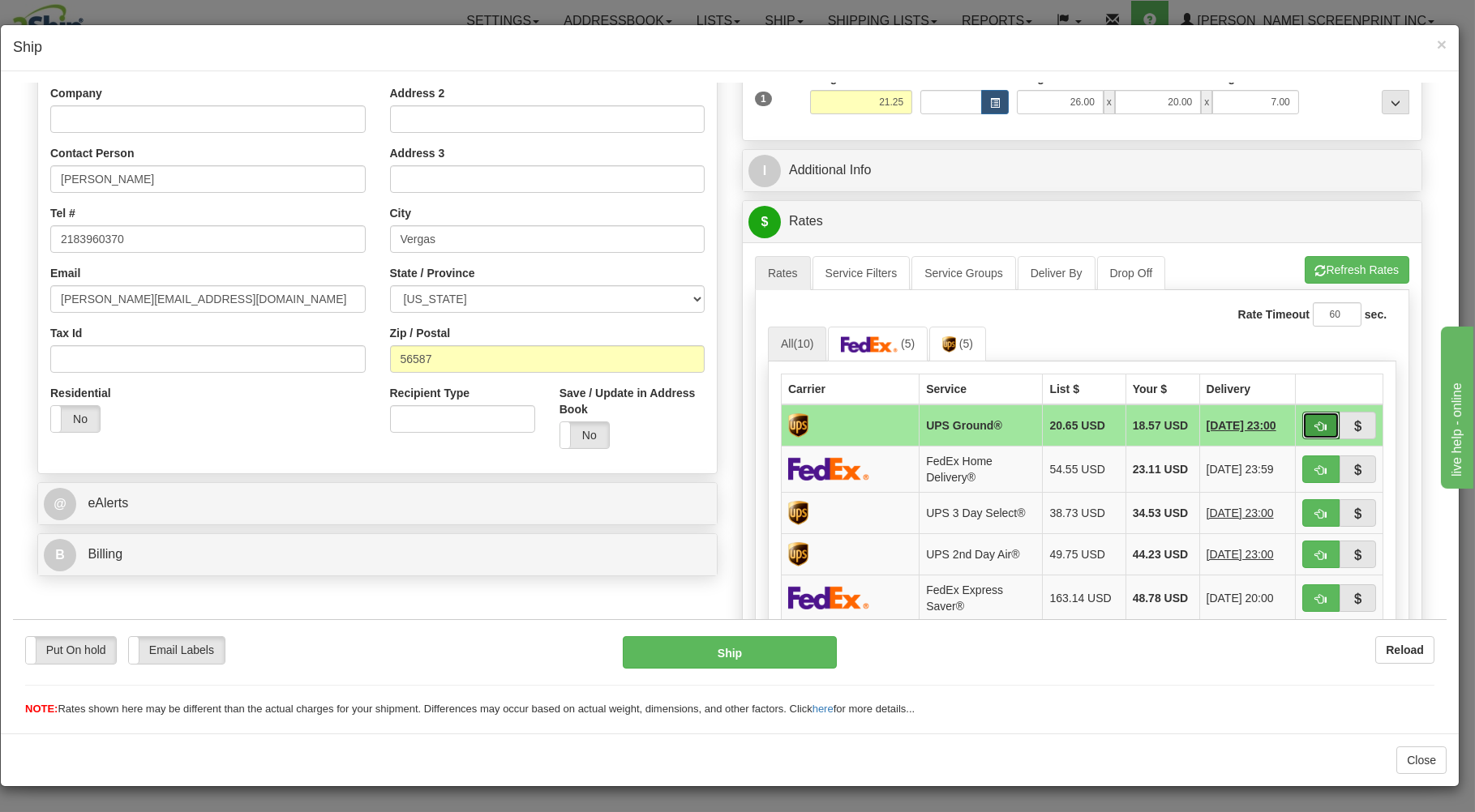
click at [1315, 425] on span "button" at bounding box center [1320, 425] width 11 height 10
type input "03"
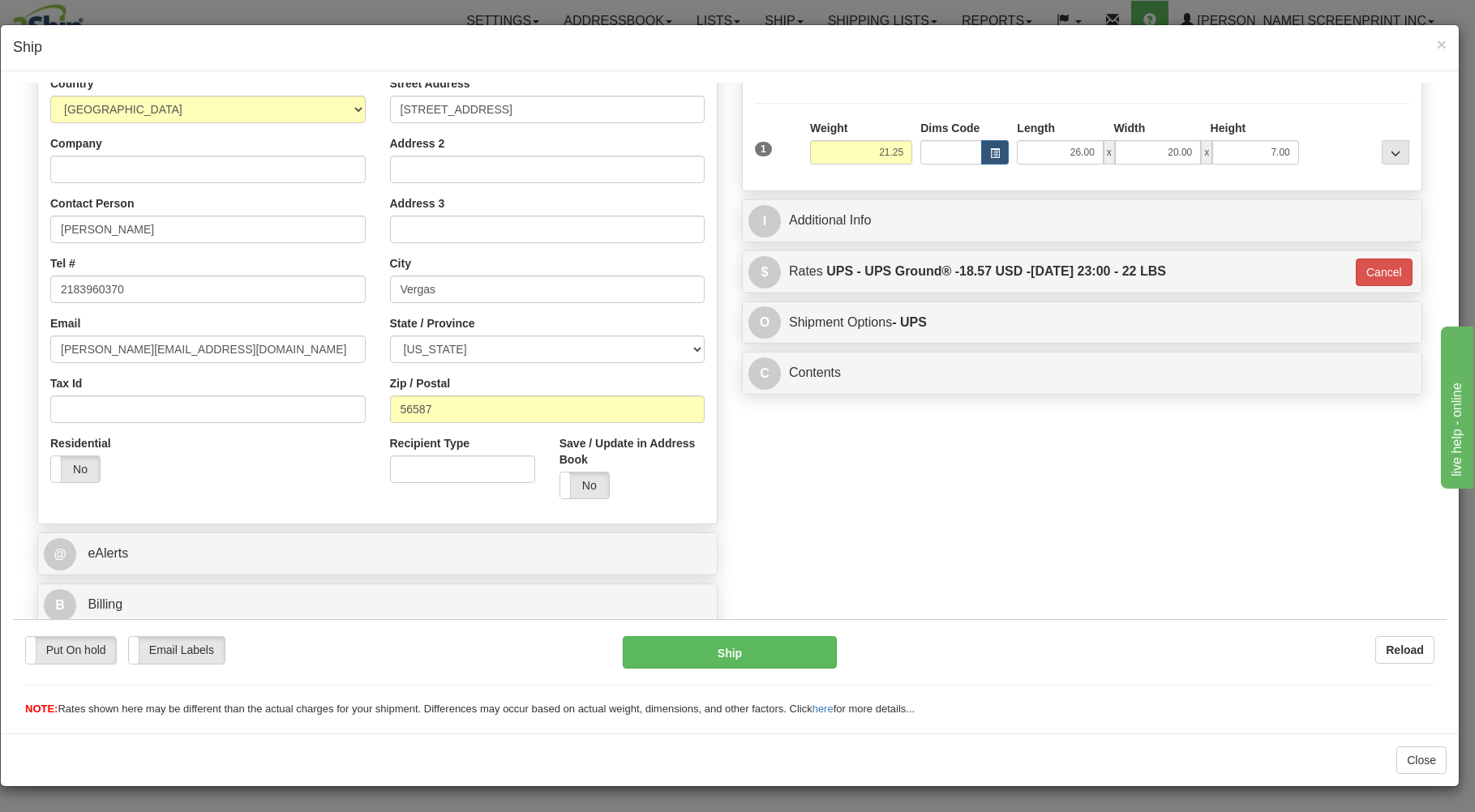
scroll to position [213, 0]
click at [771, 649] on button "Ship" at bounding box center [729, 651] width 215 height 32
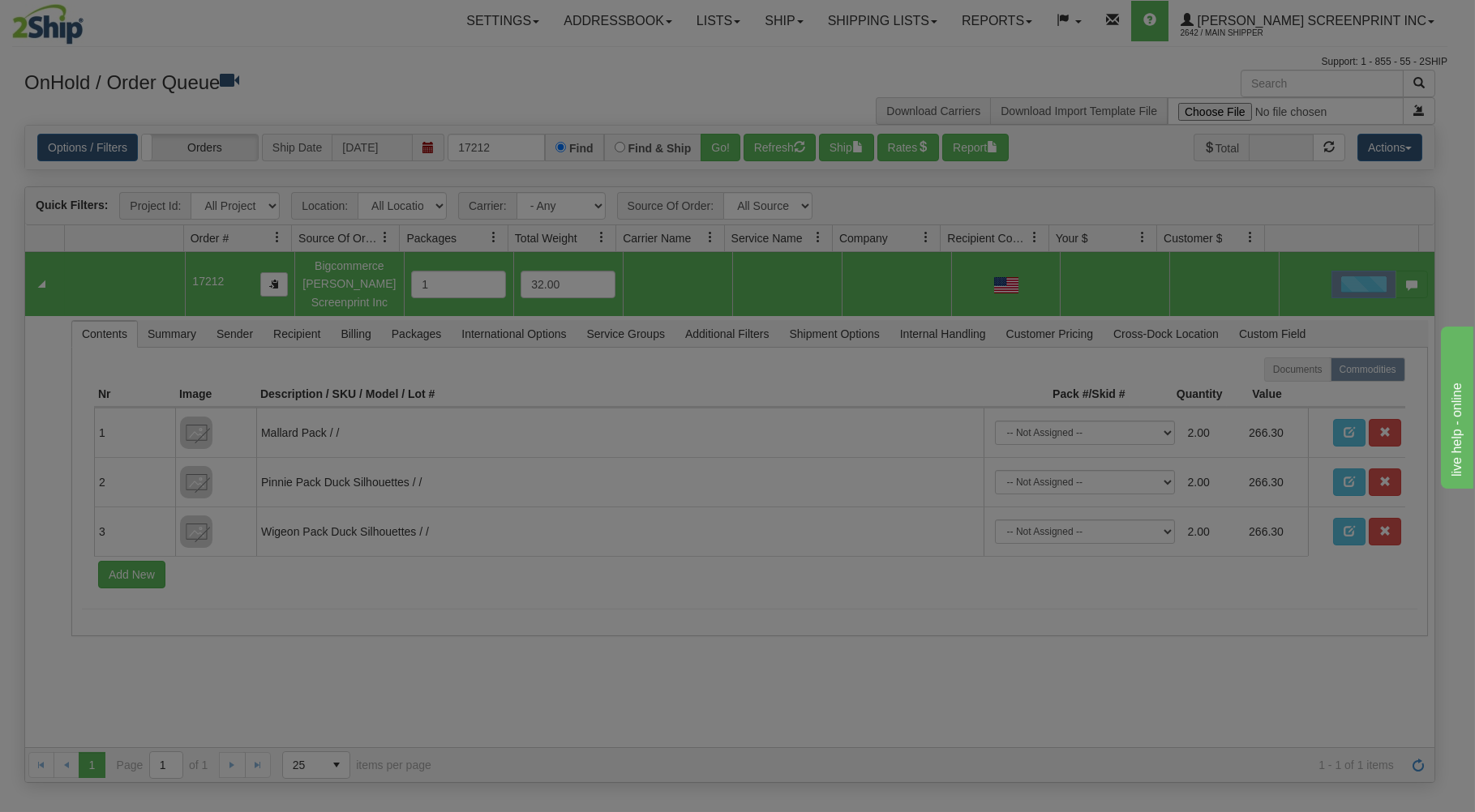
scroll to position [0, 0]
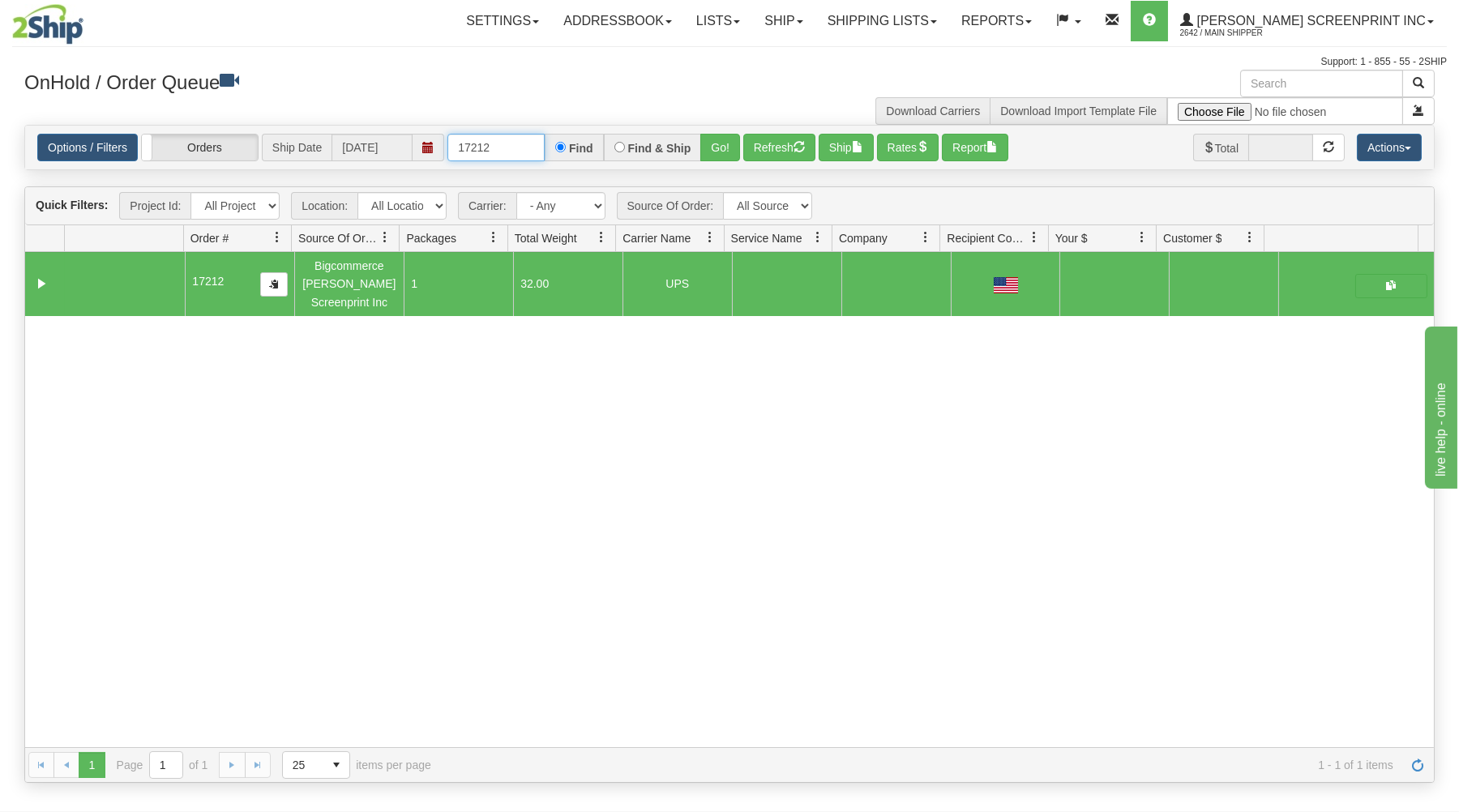
click at [525, 148] on input "17212" at bounding box center [496, 147] width 98 height 28
type input "1"
type input "17206"
click at [719, 147] on button "Go!" at bounding box center [720, 147] width 40 height 28
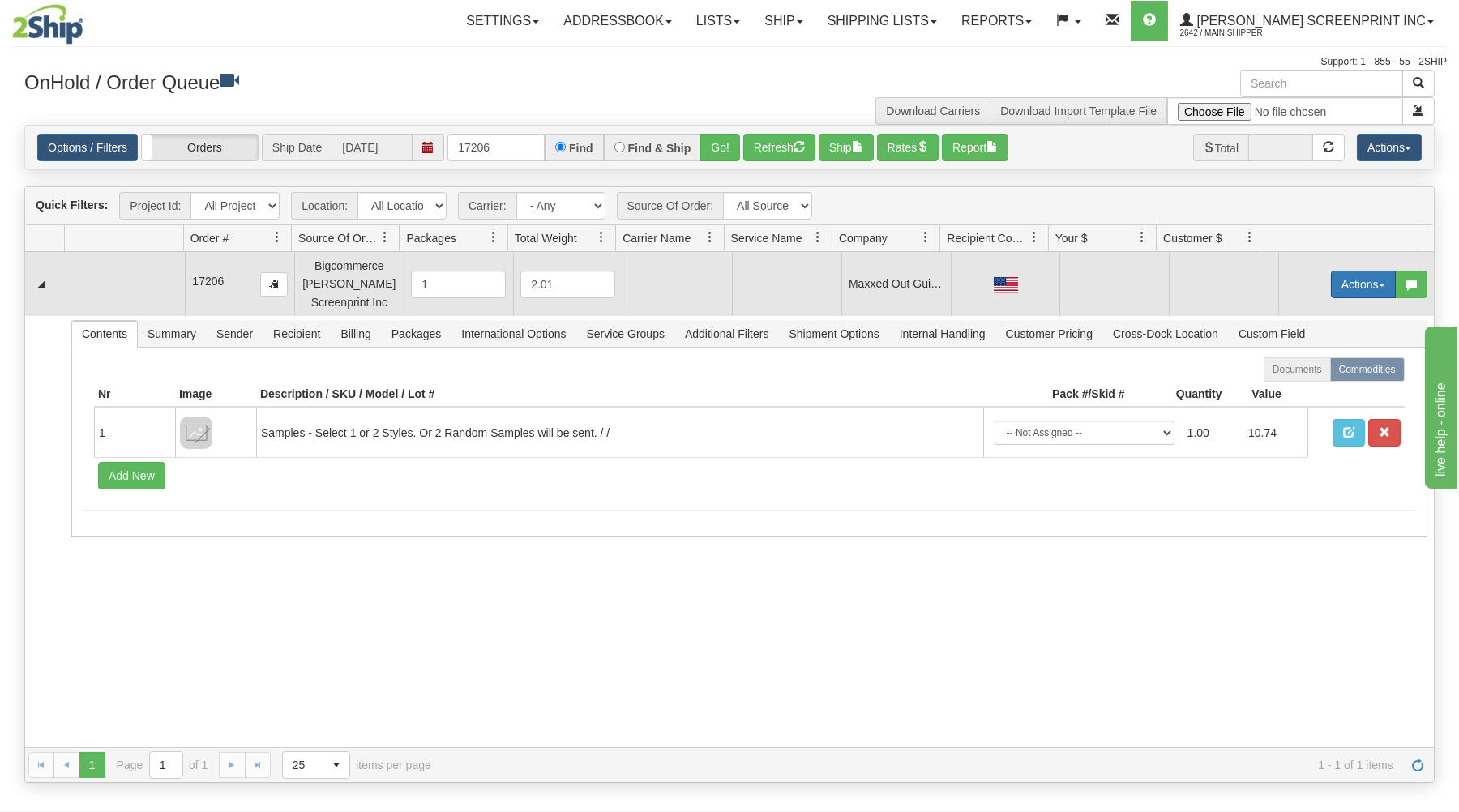
click at [1352, 286] on button "Actions" at bounding box center [1363, 285] width 65 height 28
click at [1265, 312] on link "Open" at bounding box center [1330, 315] width 130 height 21
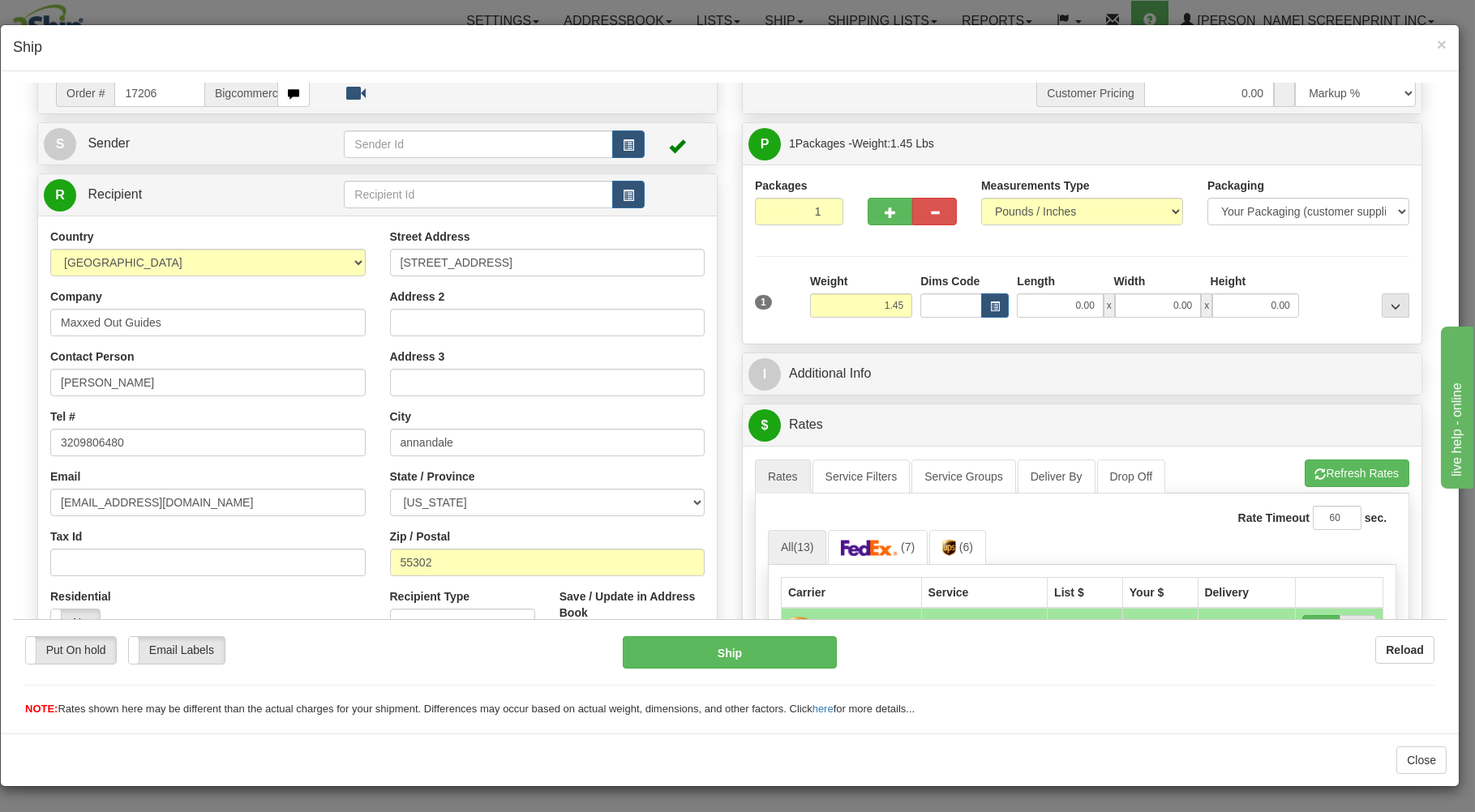
scroll to position [87, 0]
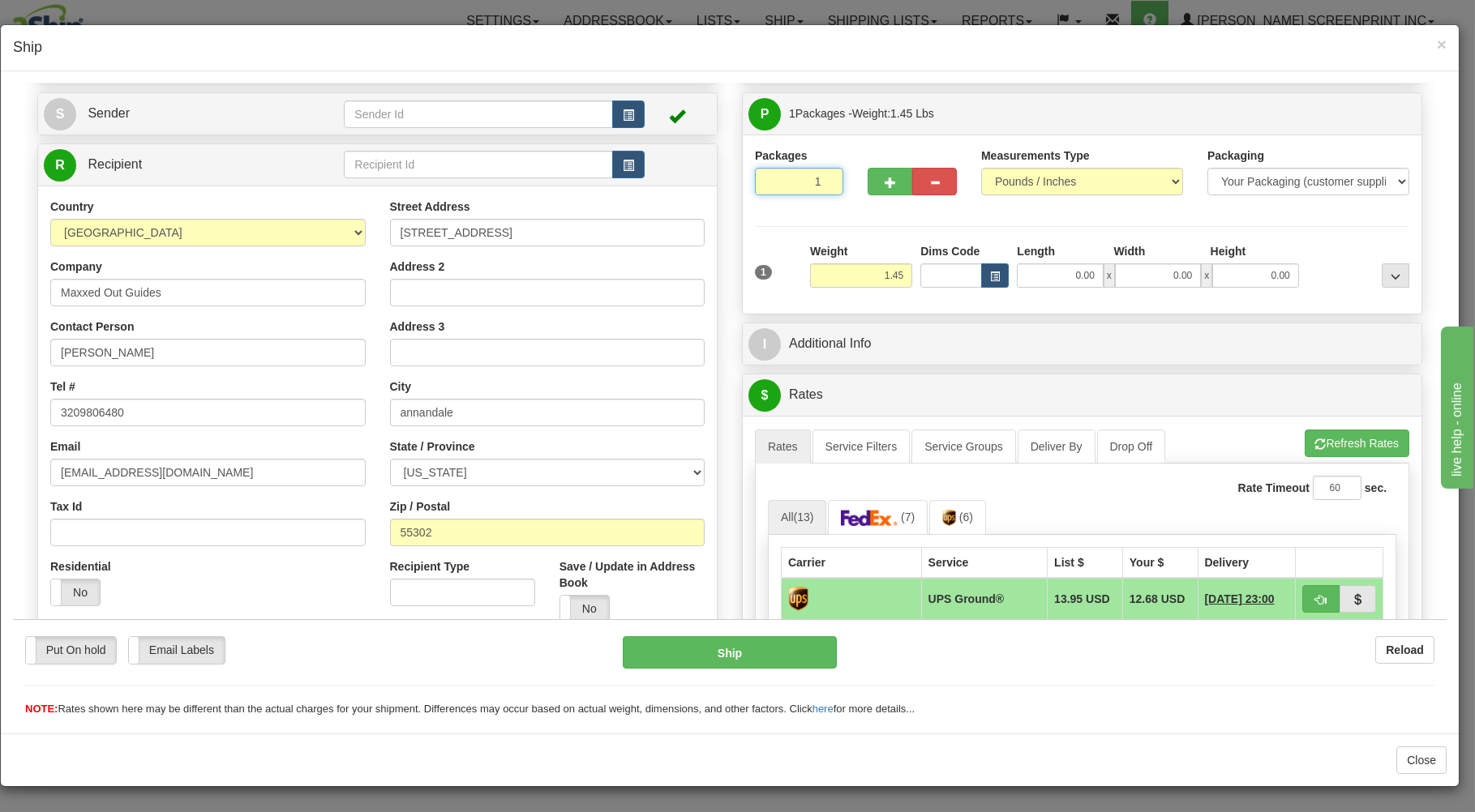
click at [761, 178] on input "1" at bounding box center [799, 181] width 88 height 28
drag, startPoint x: 889, startPoint y: 275, endPoint x: 971, endPoint y: 276, distance: 82.0
click at [912, 275] on input "1.45" at bounding box center [861, 275] width 102 height 24
click at [1025, 272] on input "0.00" at bounding box center [1059, 275] width 86 height 24
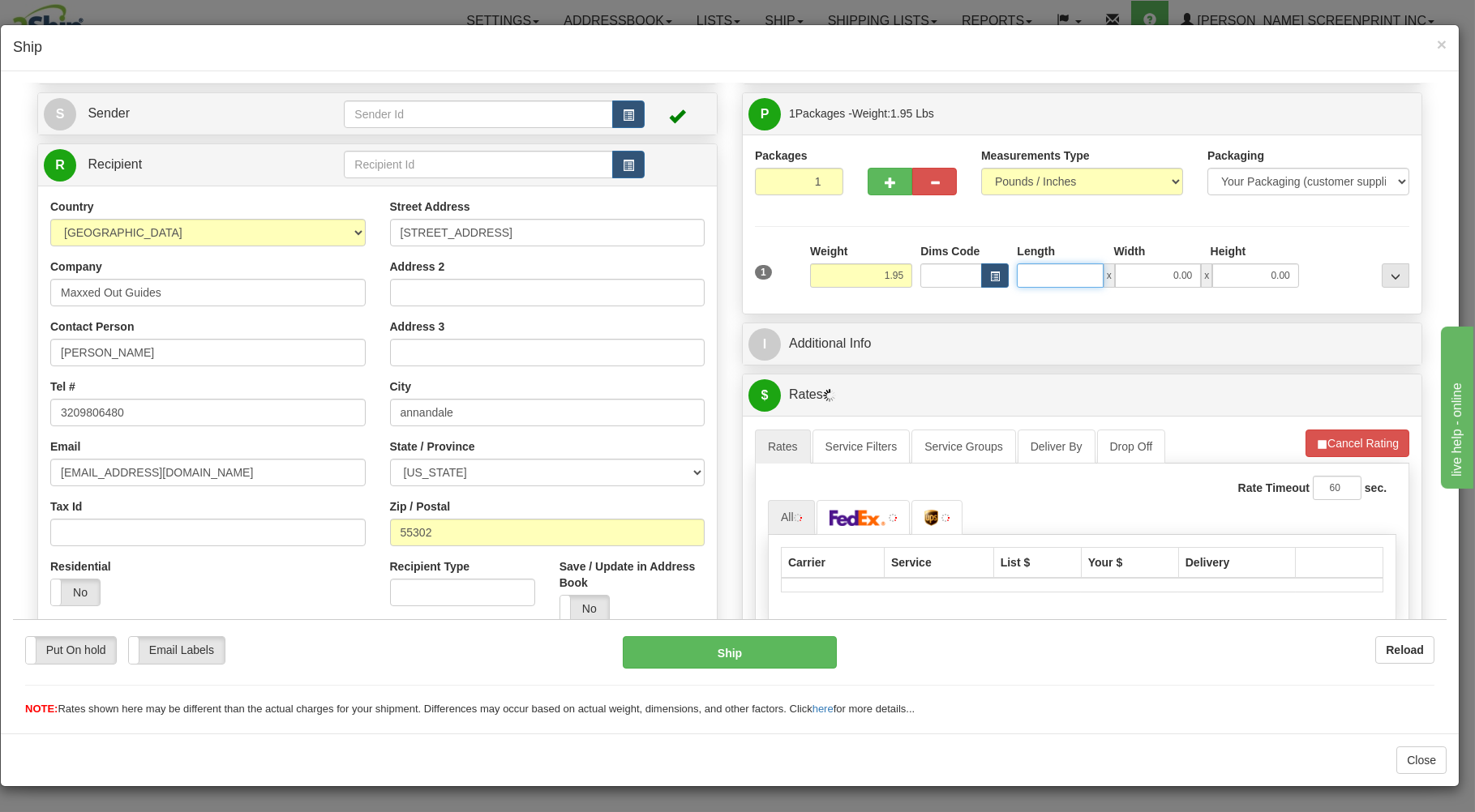
type input "2.00"
type input "3"
type input "1.35"
type input "30"
type input "1.45"
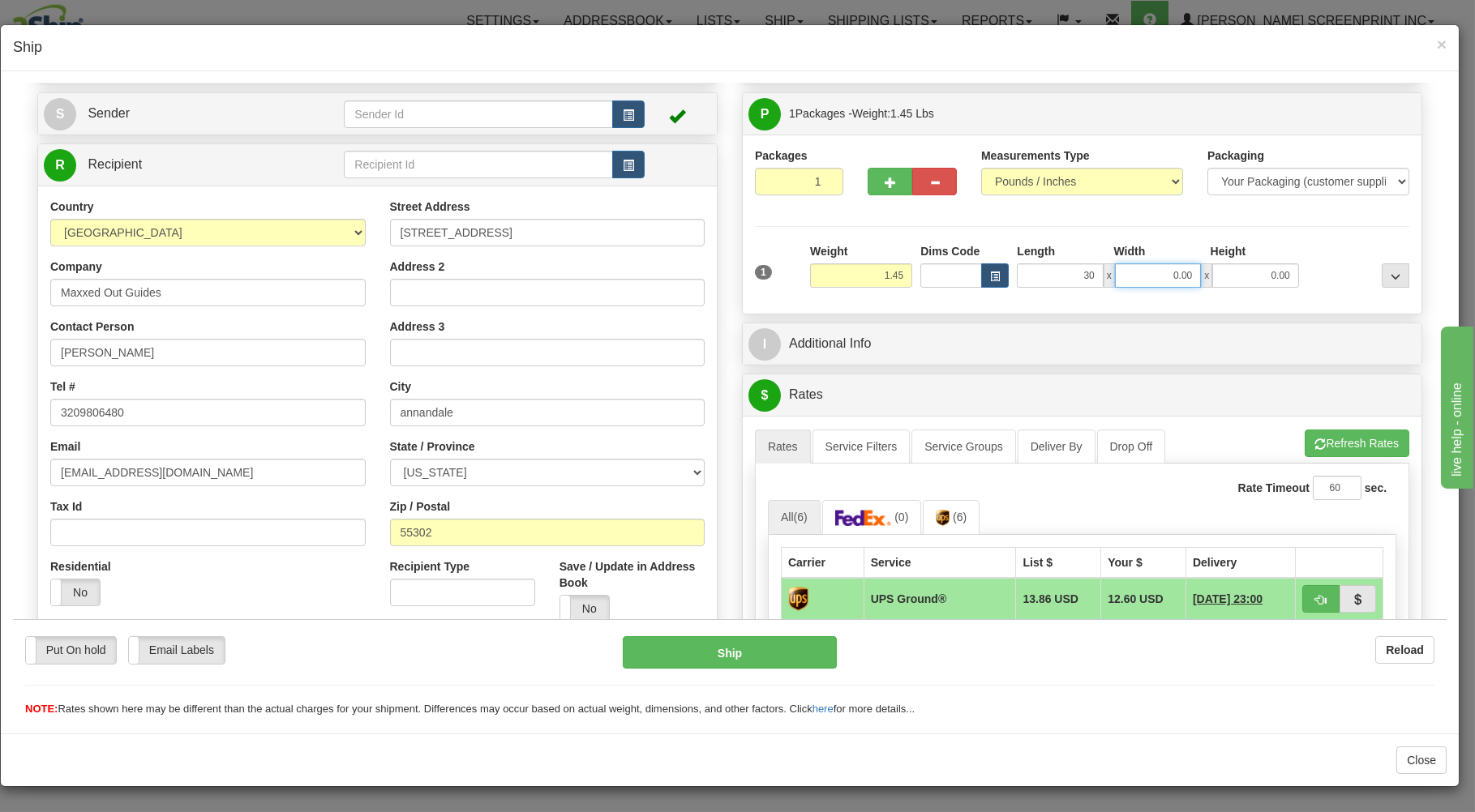
type input "30.00"
click at [1157, 279] on input "0.00" at bounding box center [1157, 275] width 86 height 24
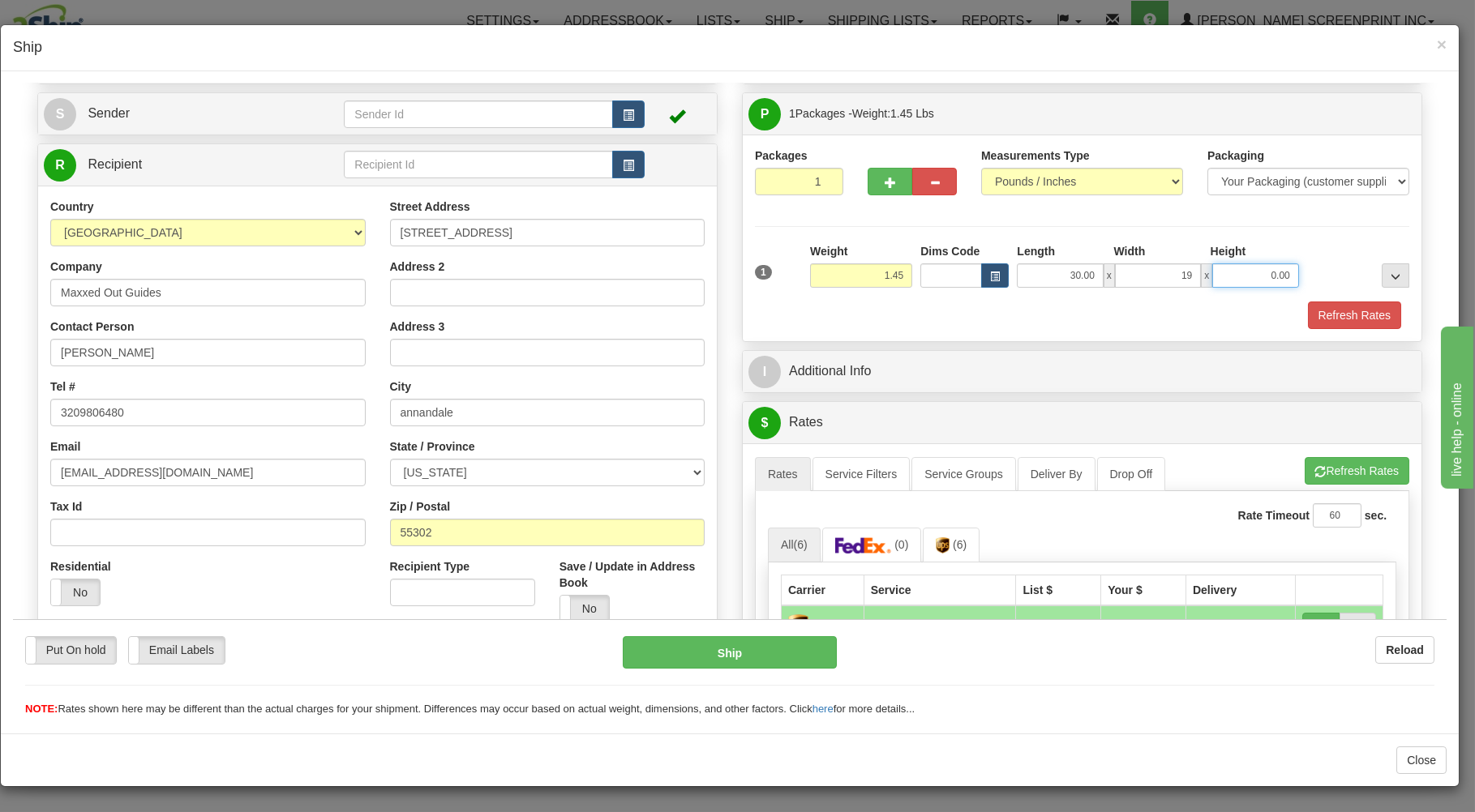
type input "19.00"
click at [1249, 276] on input "0.00" at bounding box center [1255, 275] width 86 height 24
type input "1.00"
click at [1362, 315] on button "Refresh Rates" at bounding box center [1353, 314] width 93 height 28
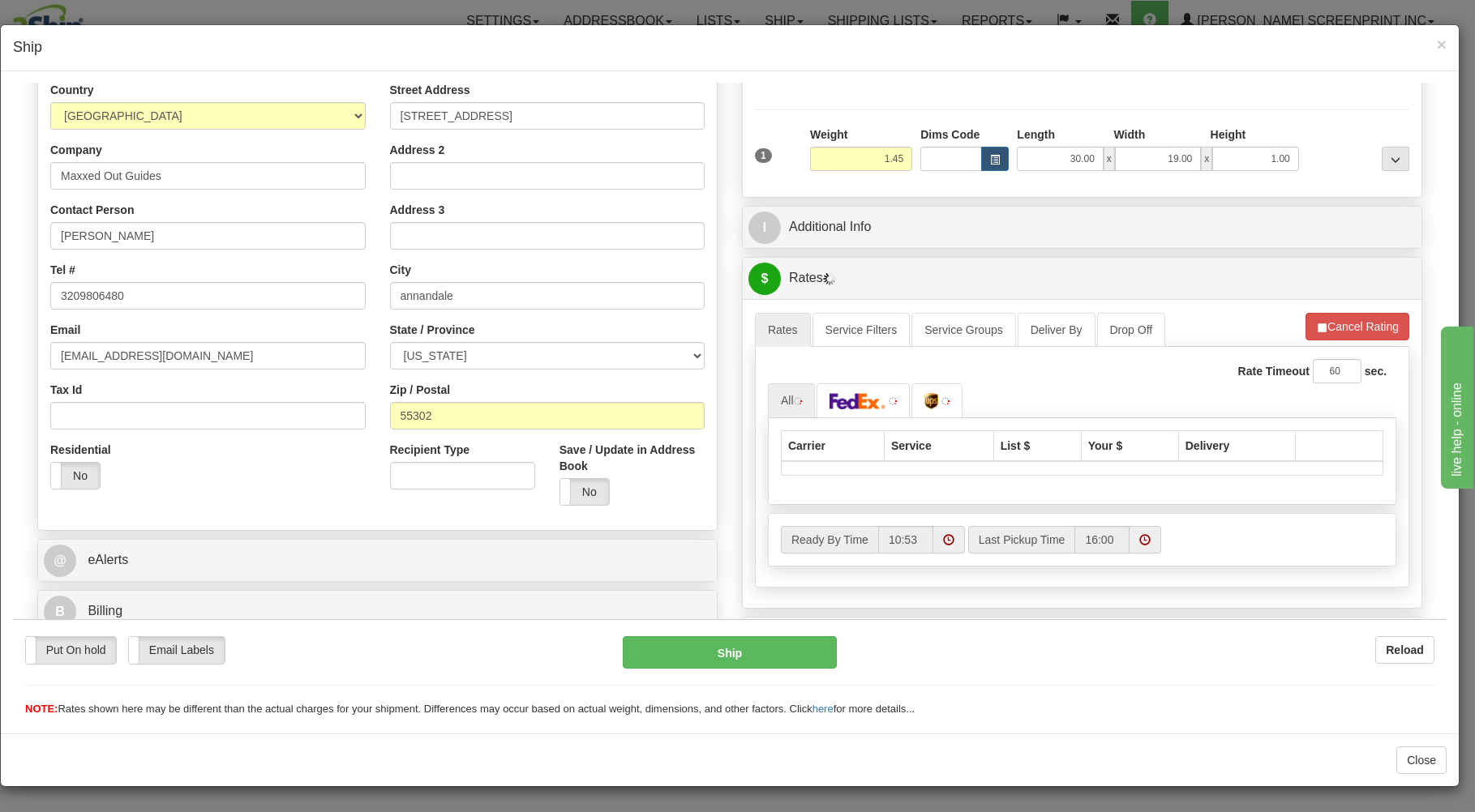
scroll to position [260, 0]
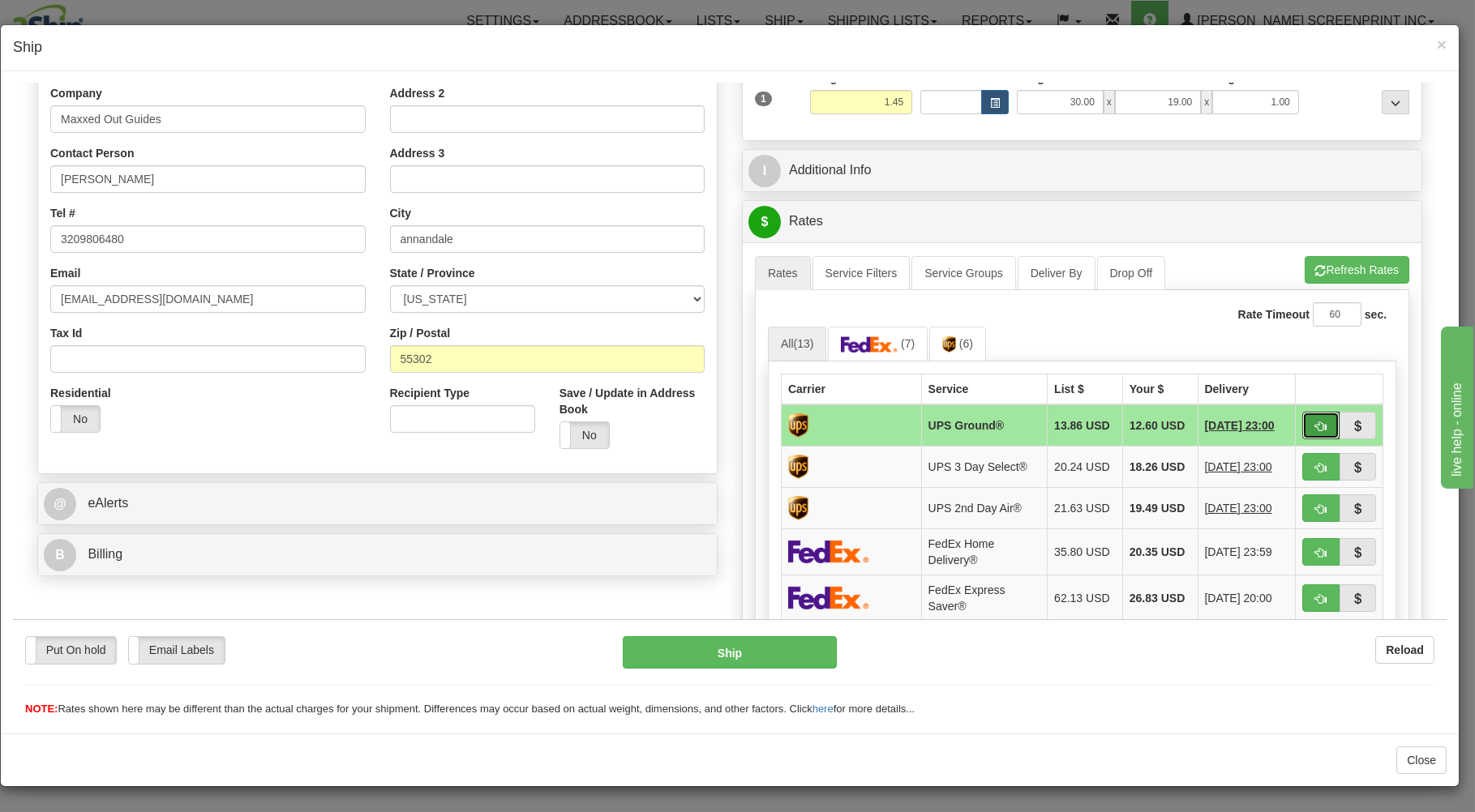
drag, startPoint x: 1294, startPoint y: 427, endPoint x: 1228, endPoint y: 429, distance: 66.0
click at [1302, 427] on button "button" at bounding box center [1320, 425] width 37 height 28
type input "03"
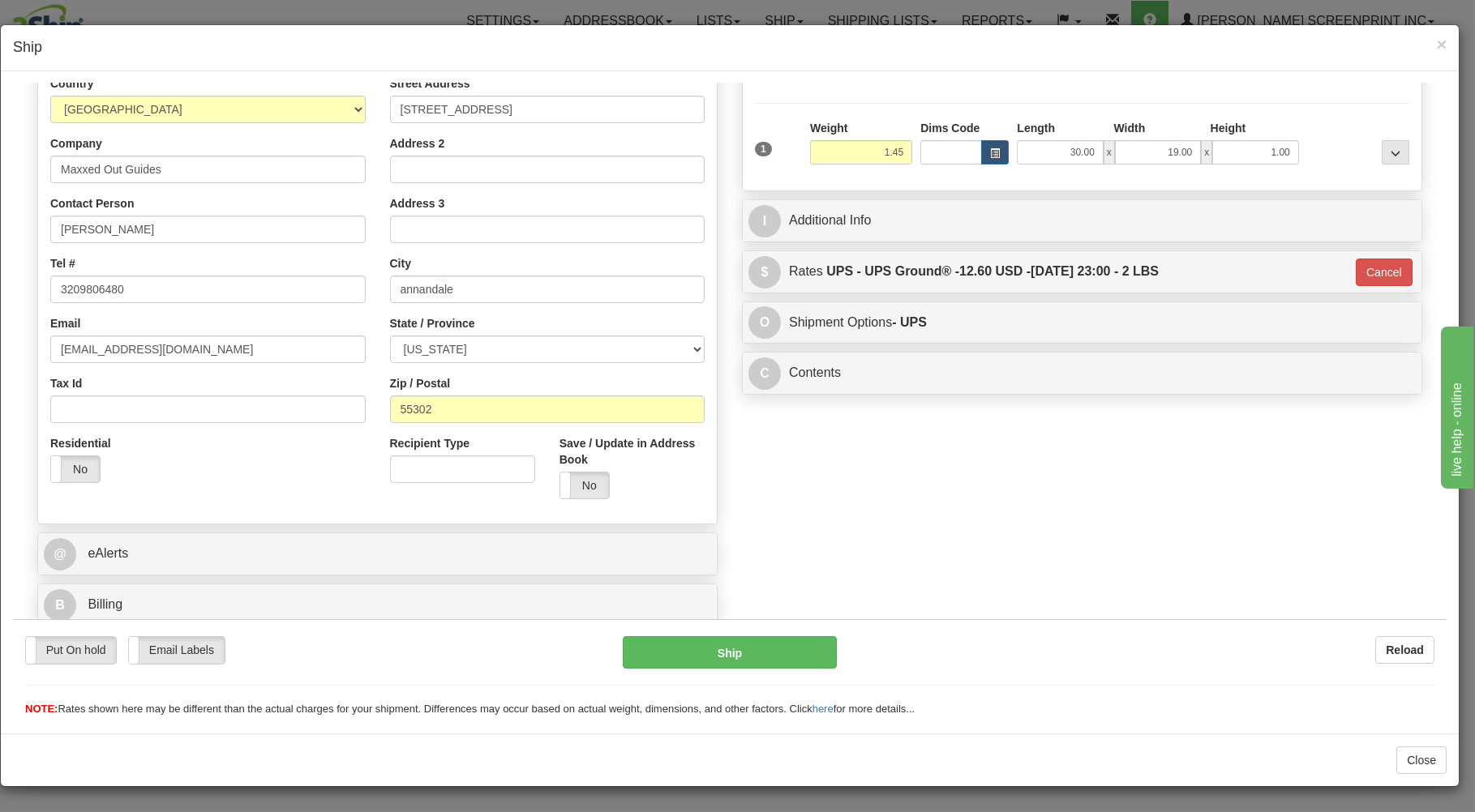
scroll to position [213, 0]
click at [789, 643] on button "Ship" at bounding box center [729, 651] width 215 height 32
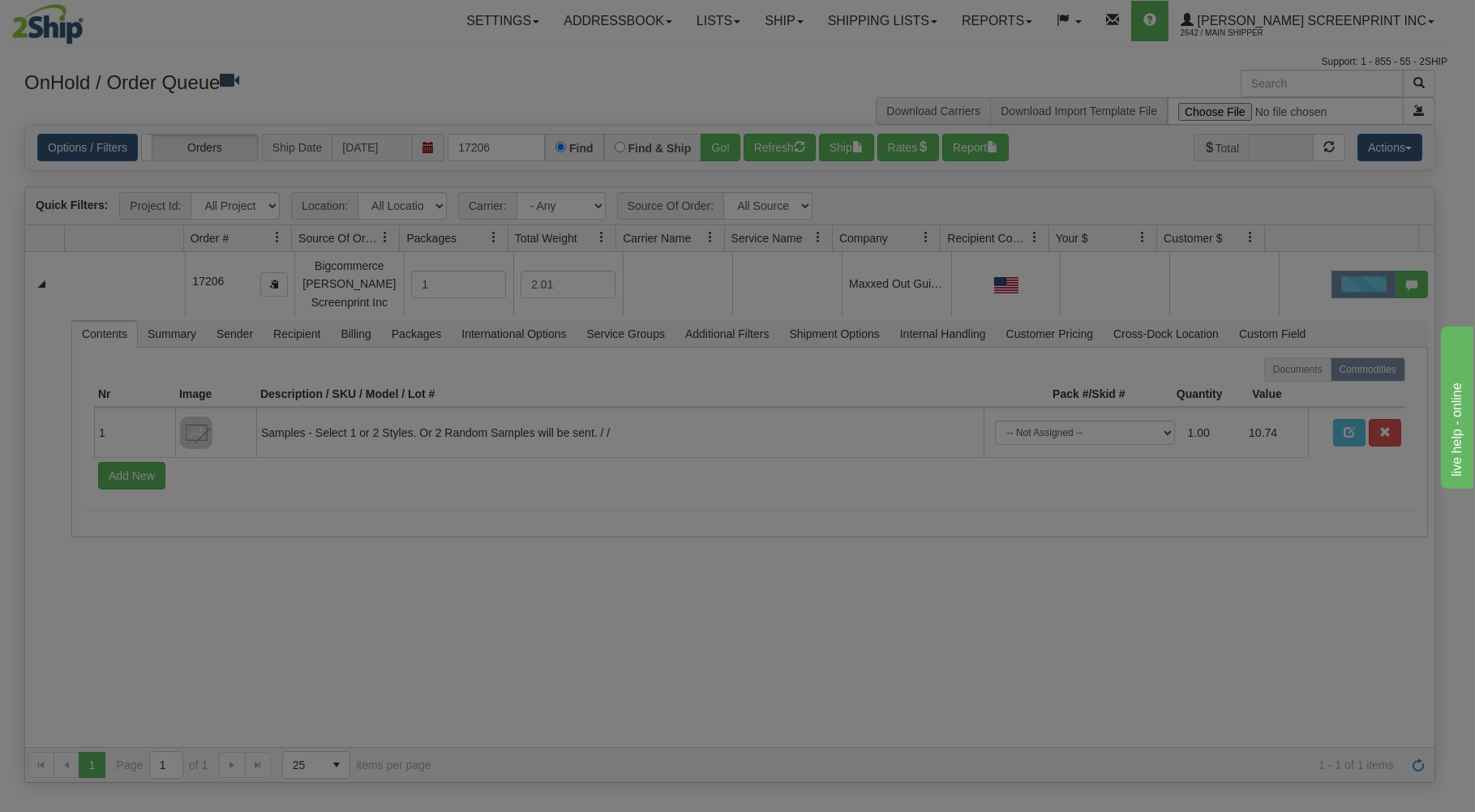
scroll to position [0, 0]
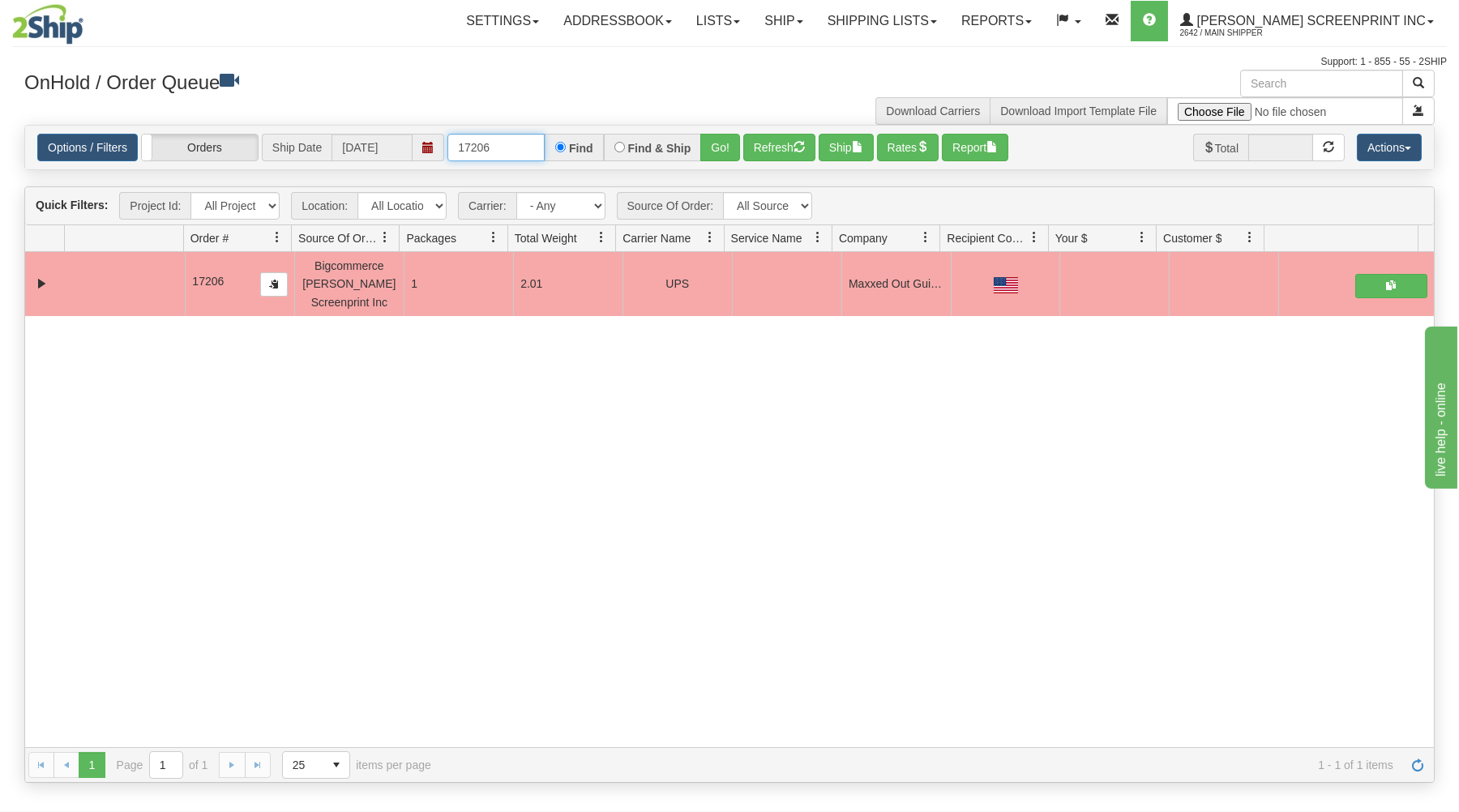
drag, startPoint x: 521, startPoint y: 156, endPoint x: 527, endPoint y: 140, distance: 17.1
click at [522, 154] on input "17206" at bounding box center [496, 147] width 98 height 28
type input "1"
type input "17210"
click at [722, 151] on button "Go!" at bounding box center [720, 147] width 40 height 28
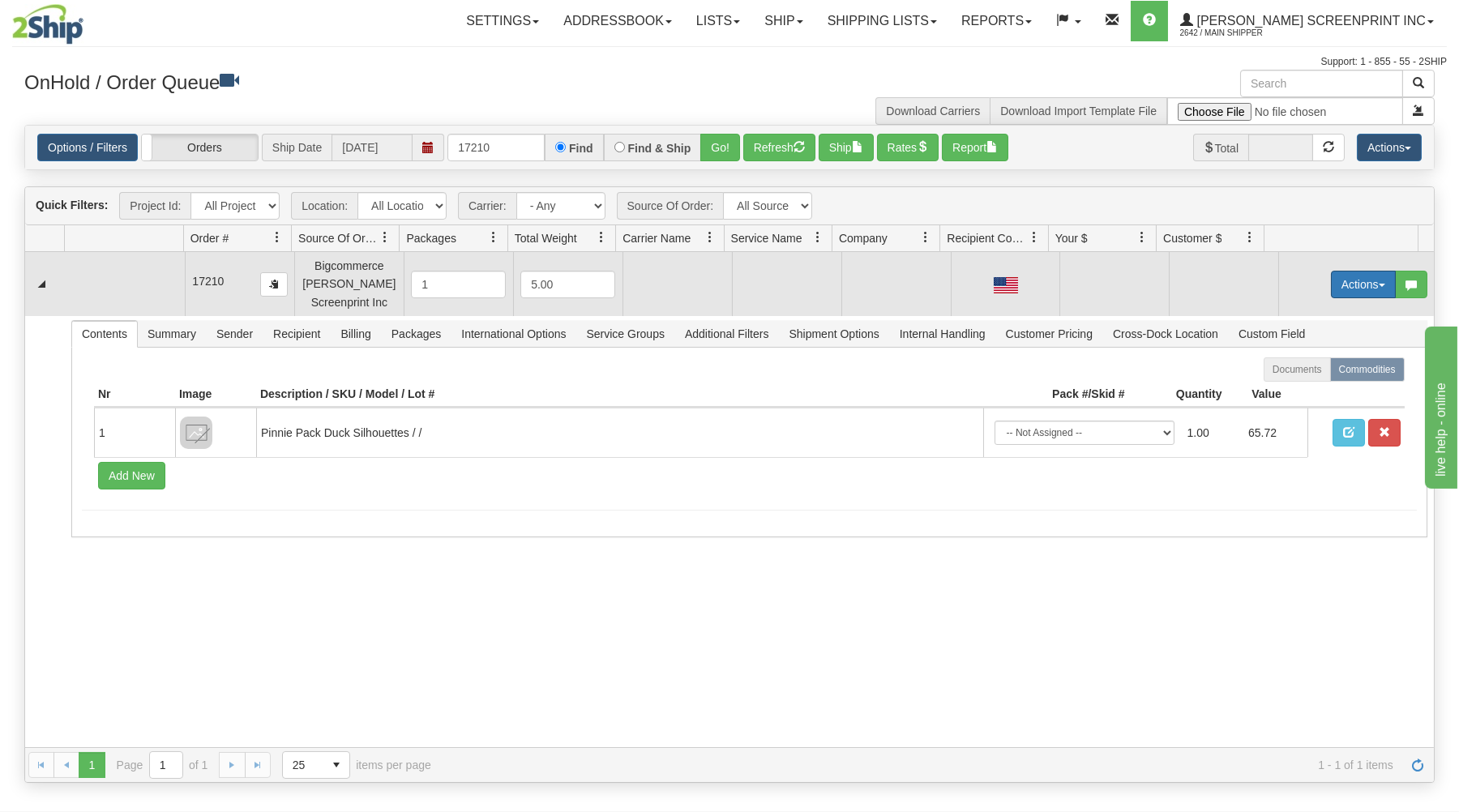
click at [1334, 286] on button "Actions" at bounding box center [1363, 285] width 65 height 28
click at [1281, 319] on span "Open" at bounding box center [1300, 315] width 39 height 13
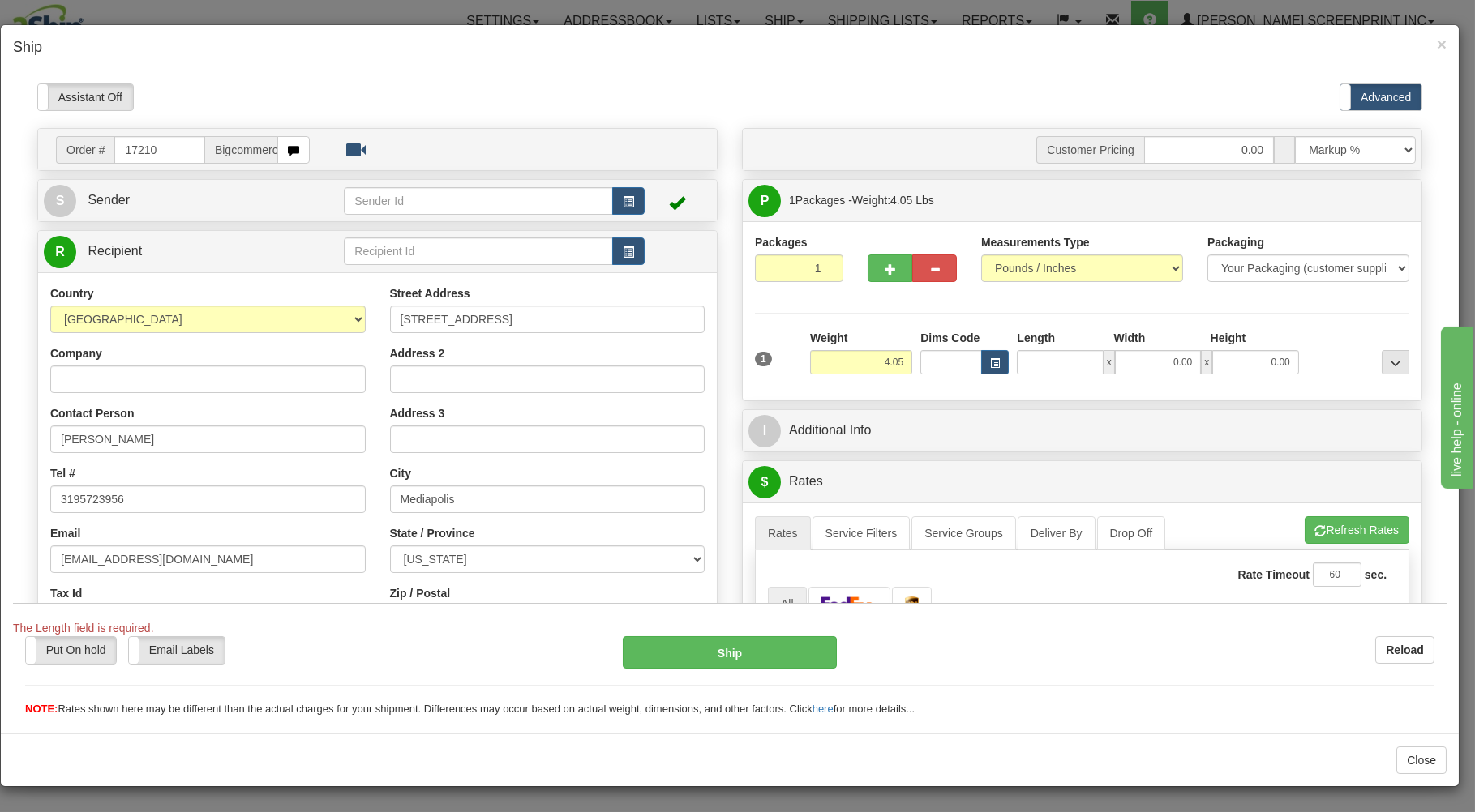
scroll to position [87, 0]
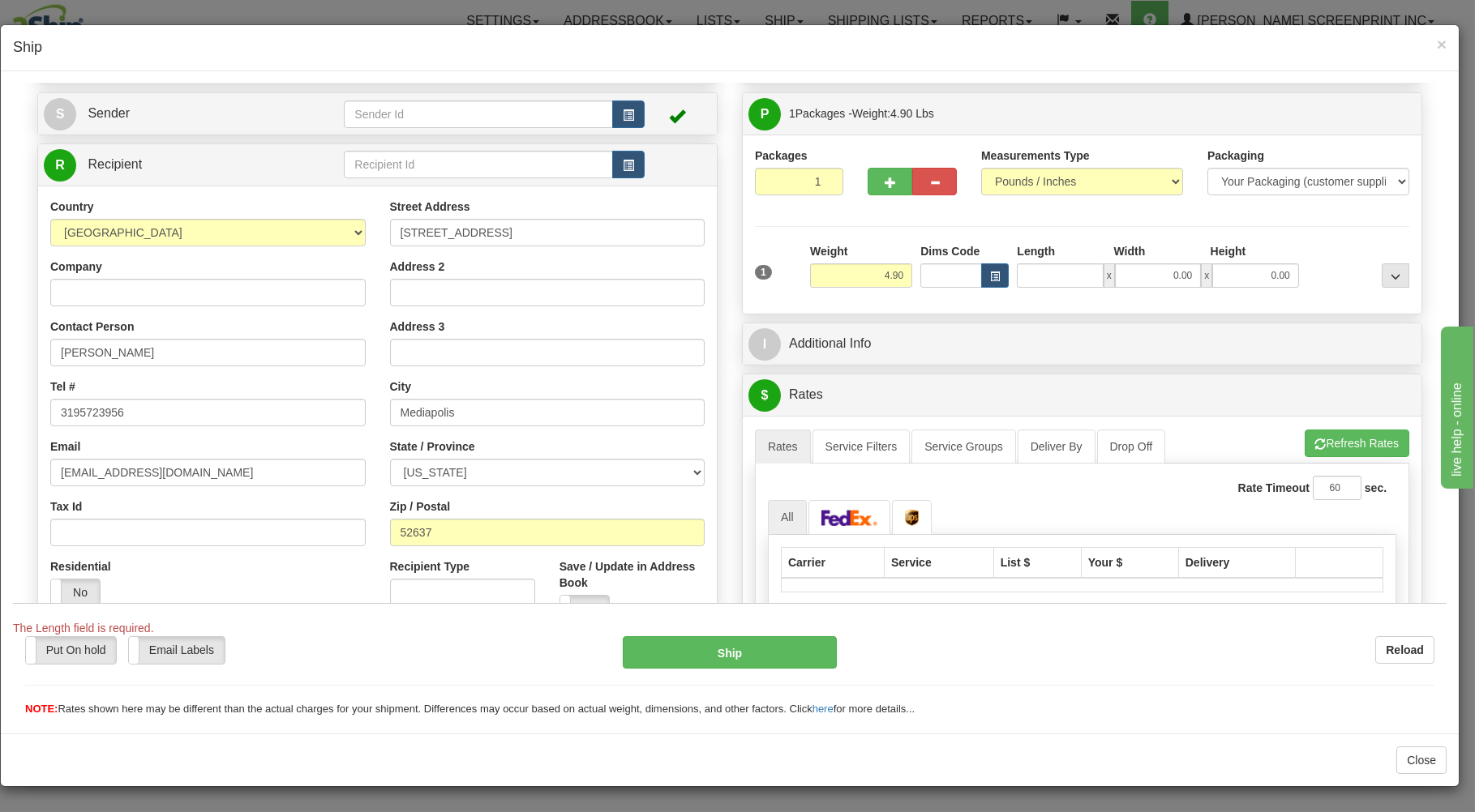
type input "3.65"
type input "2"
type input "3.90"
type input "25"
type input "4.05"
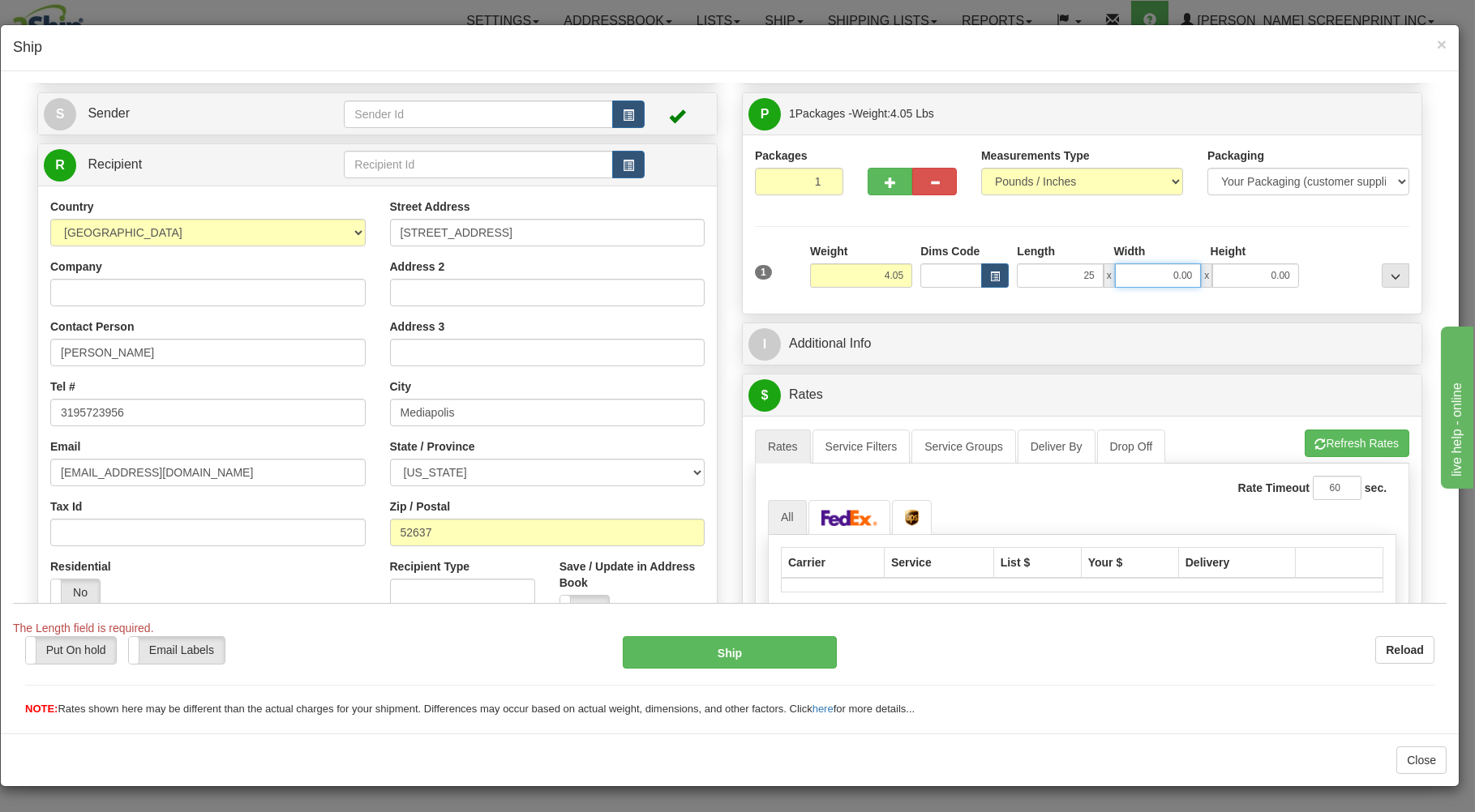
type input "25.00"
click at [1163, 279] on input "0.00" at bounding box center [1157, 275] width 86 height 24
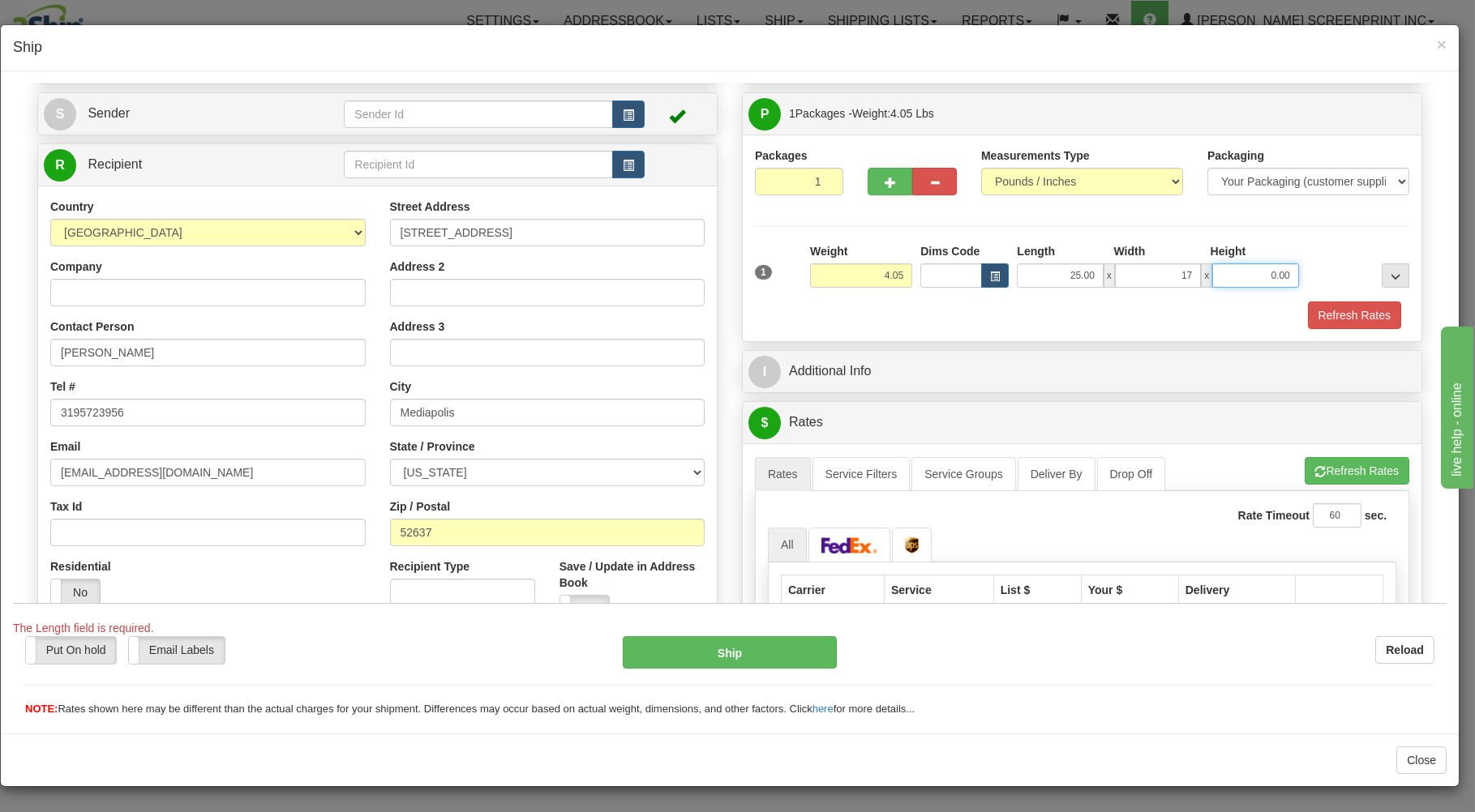
type input "17.00"
click at [1273, 281] on input "0.00" at bounding box center [1255, 275] width 86 height 24
type input "4"
type input "4.05"
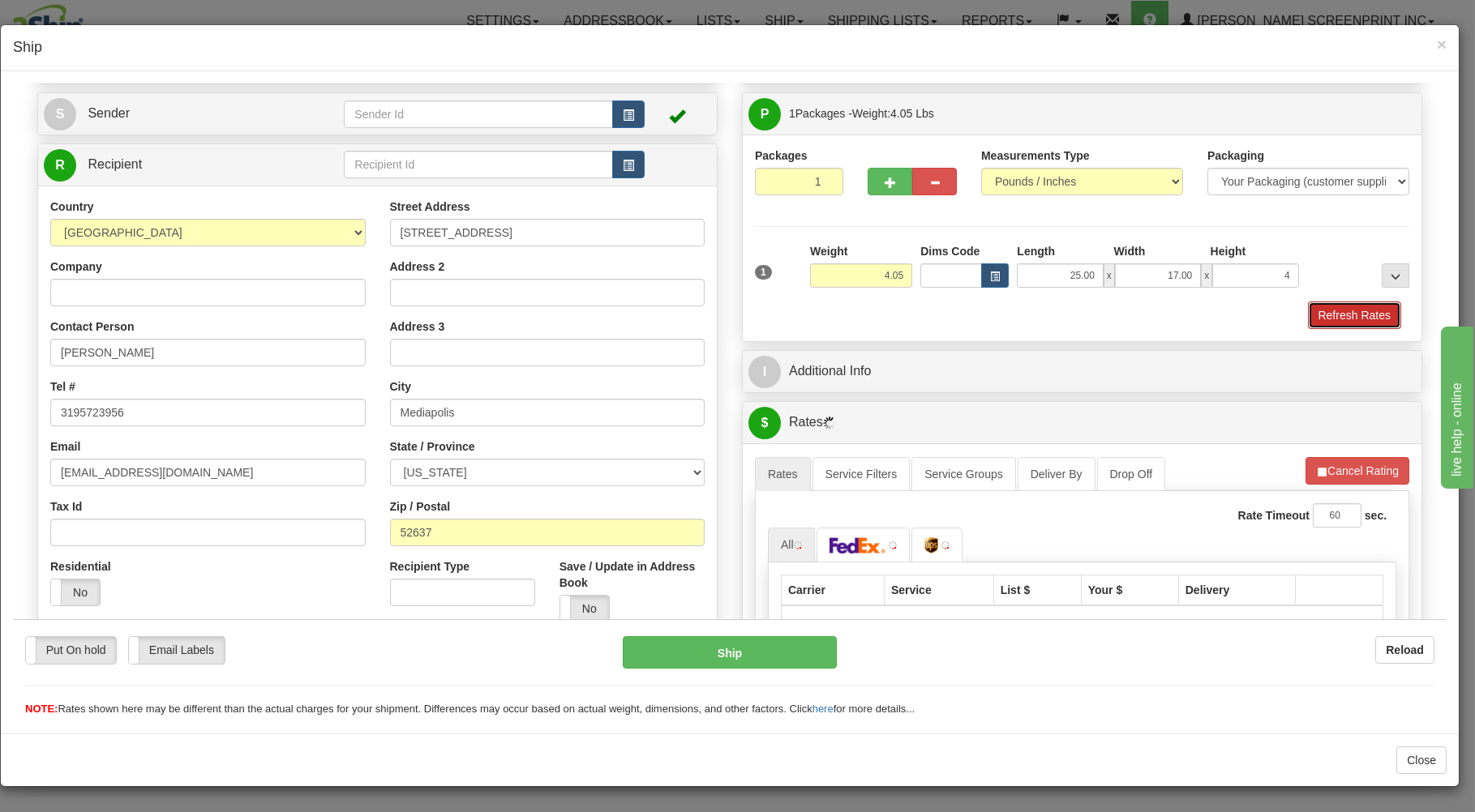
type input "4.00"
click at [1327, 311] on button "Refresh Rates" at bounding box center [1353, 314] width 93 height 28
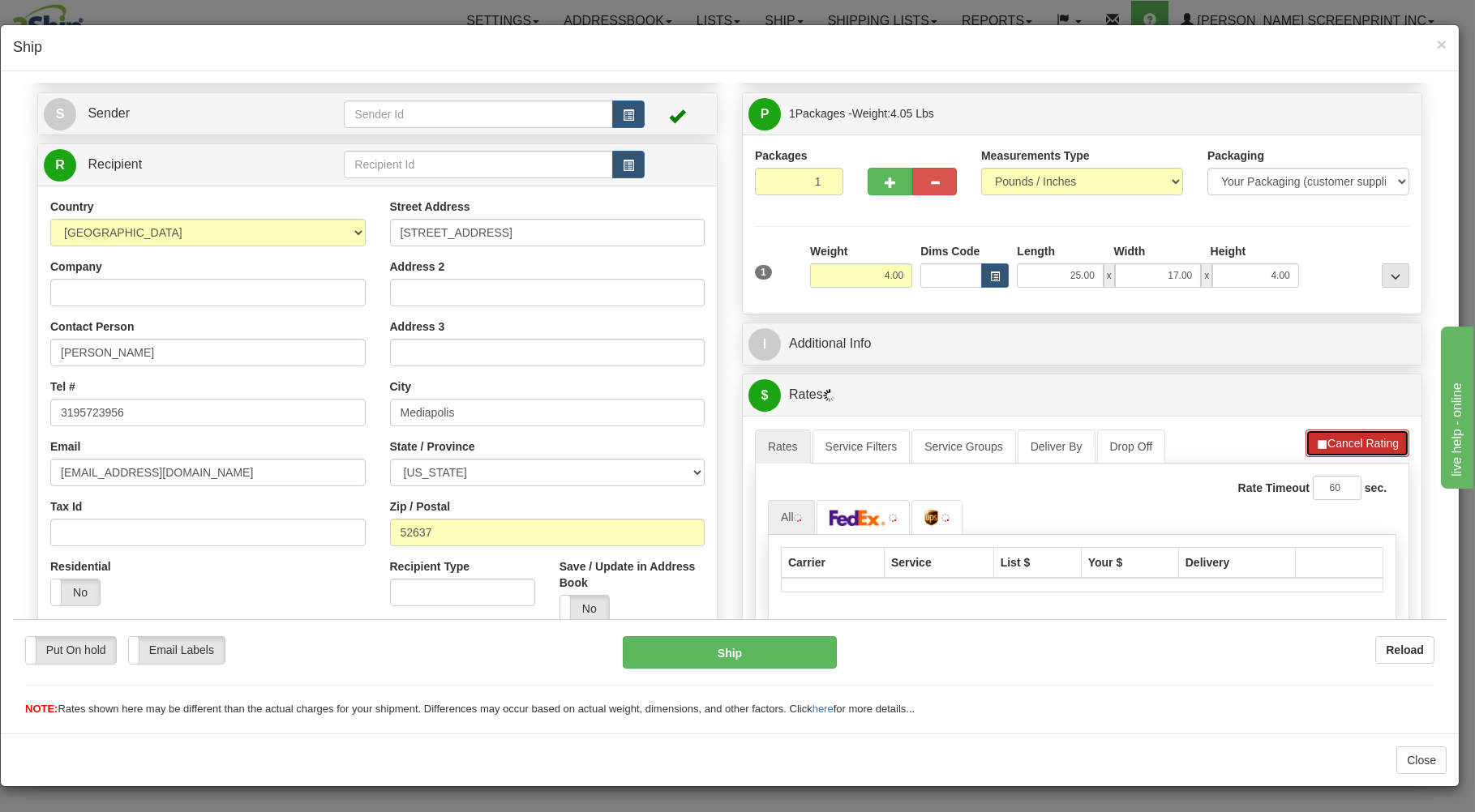
click at [1322, 447] on button "Cancel Rating" at bounding box center [1357, 442] width 104 height 28
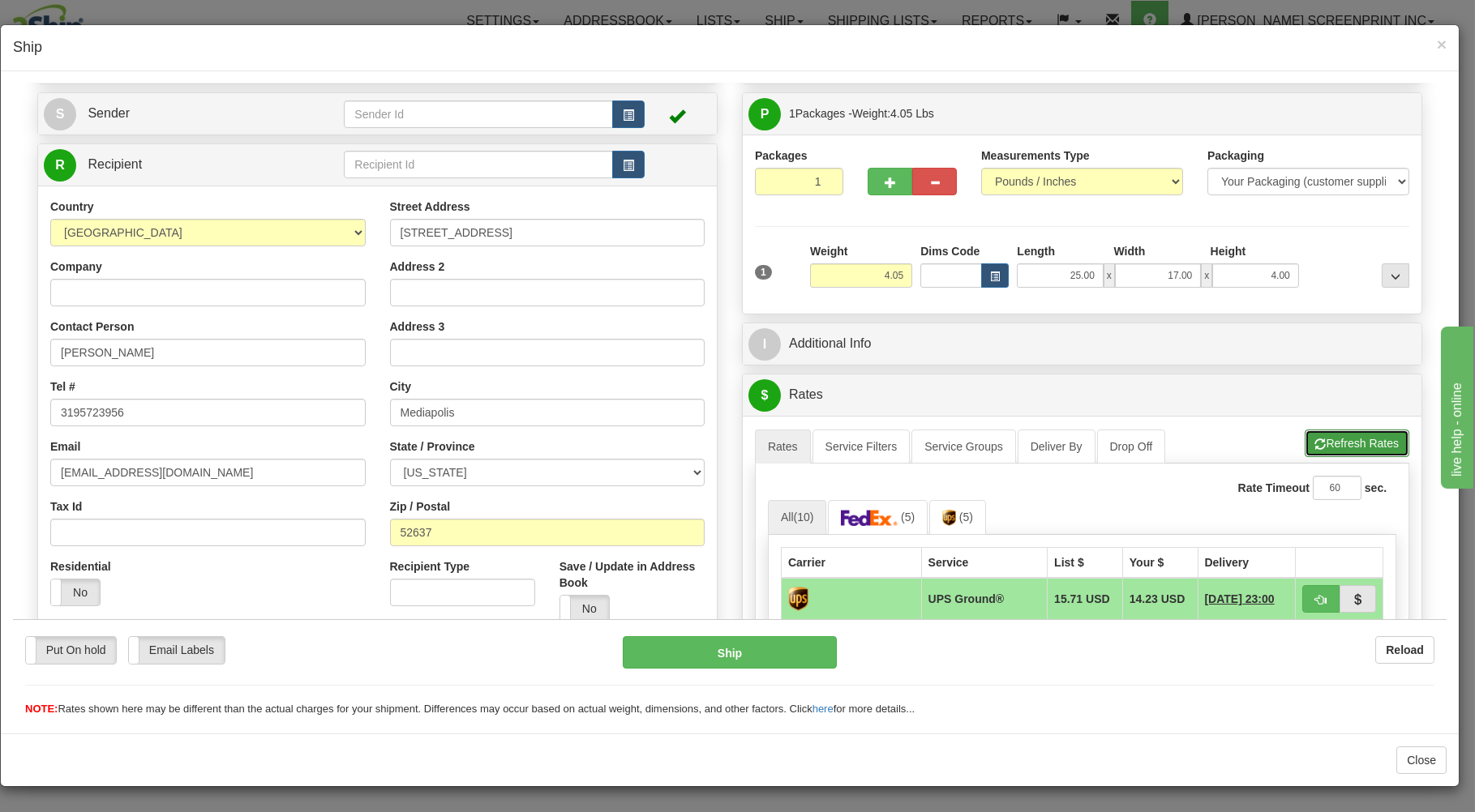
click at [1320, 441] on button "Refresh Rates" at bounding box center [1356, 442] width 104 height 28
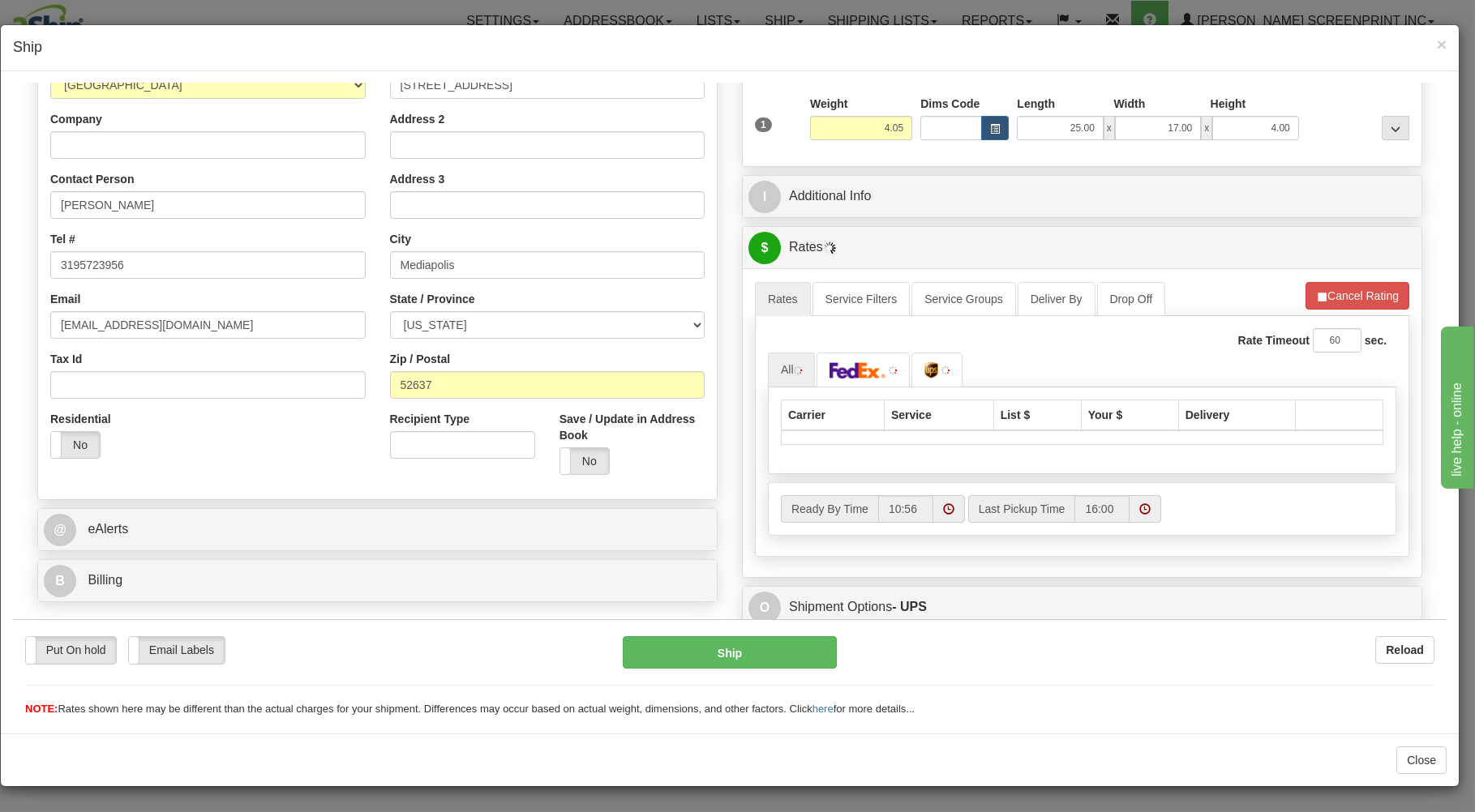
scroll to position [260, 0]
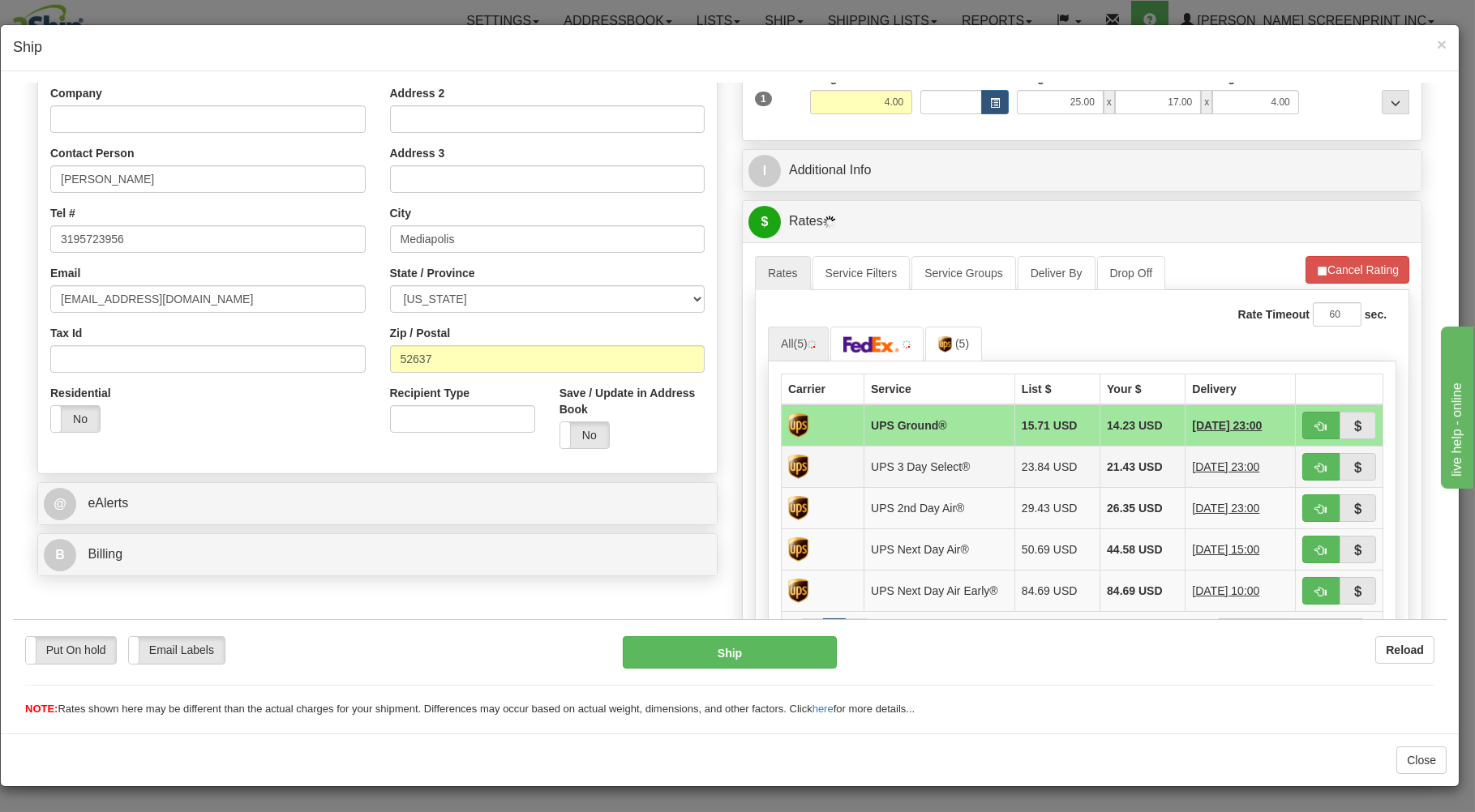
type input "4.05"
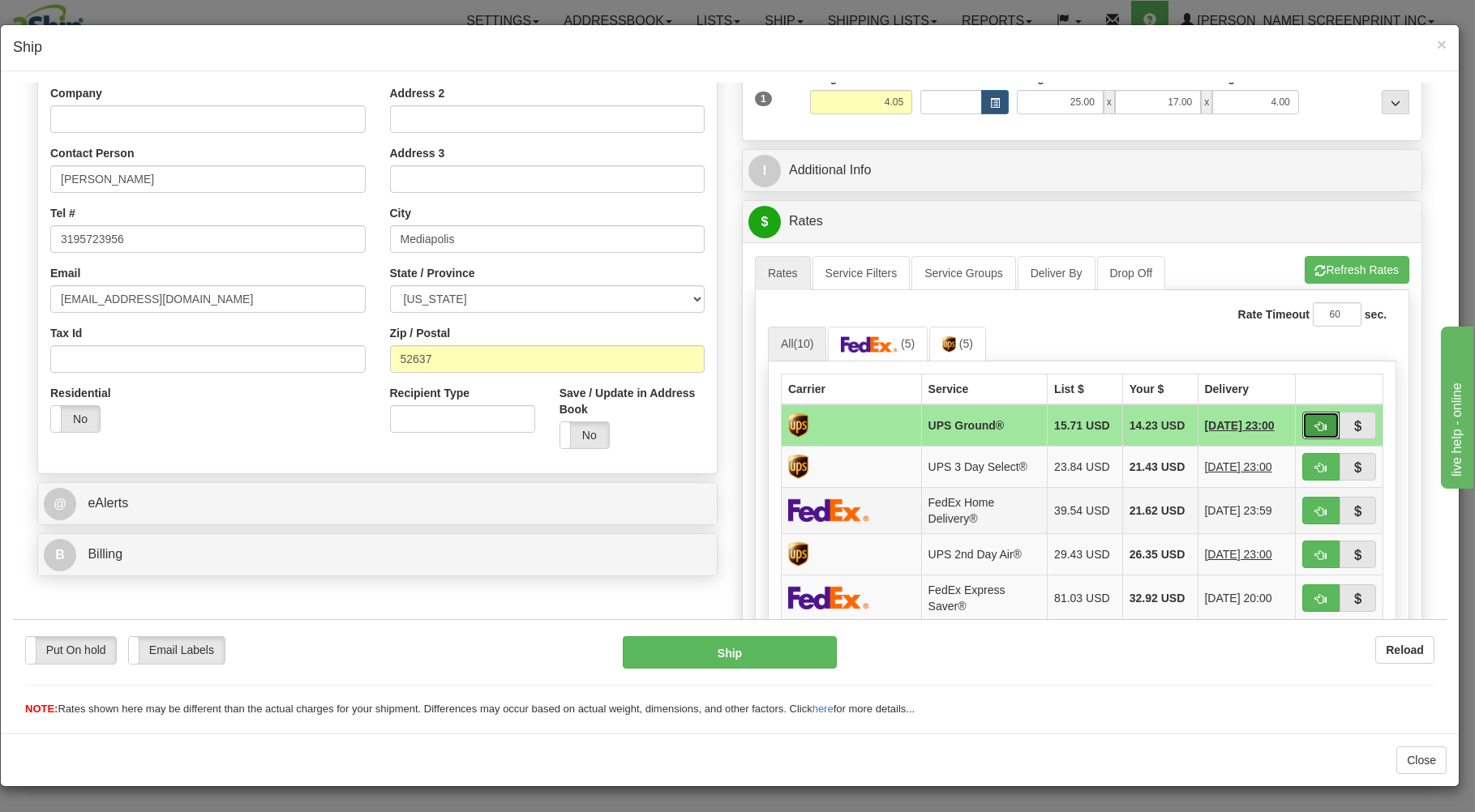
drag, startPoint x: 1303, startPoint y: 422, endPoint x: 1165, endPoint y: 494, distance: 155.7
click at [1253, 438] on tr "UPS Ground® 15.71 USD 14.23 USD [DATE] 23:00" at bounding box center [1082, 425] width 602 height 42
click at [1315, 428] on span "button" at bounding box center [1320, 425] width 11 height 10
type input "03"
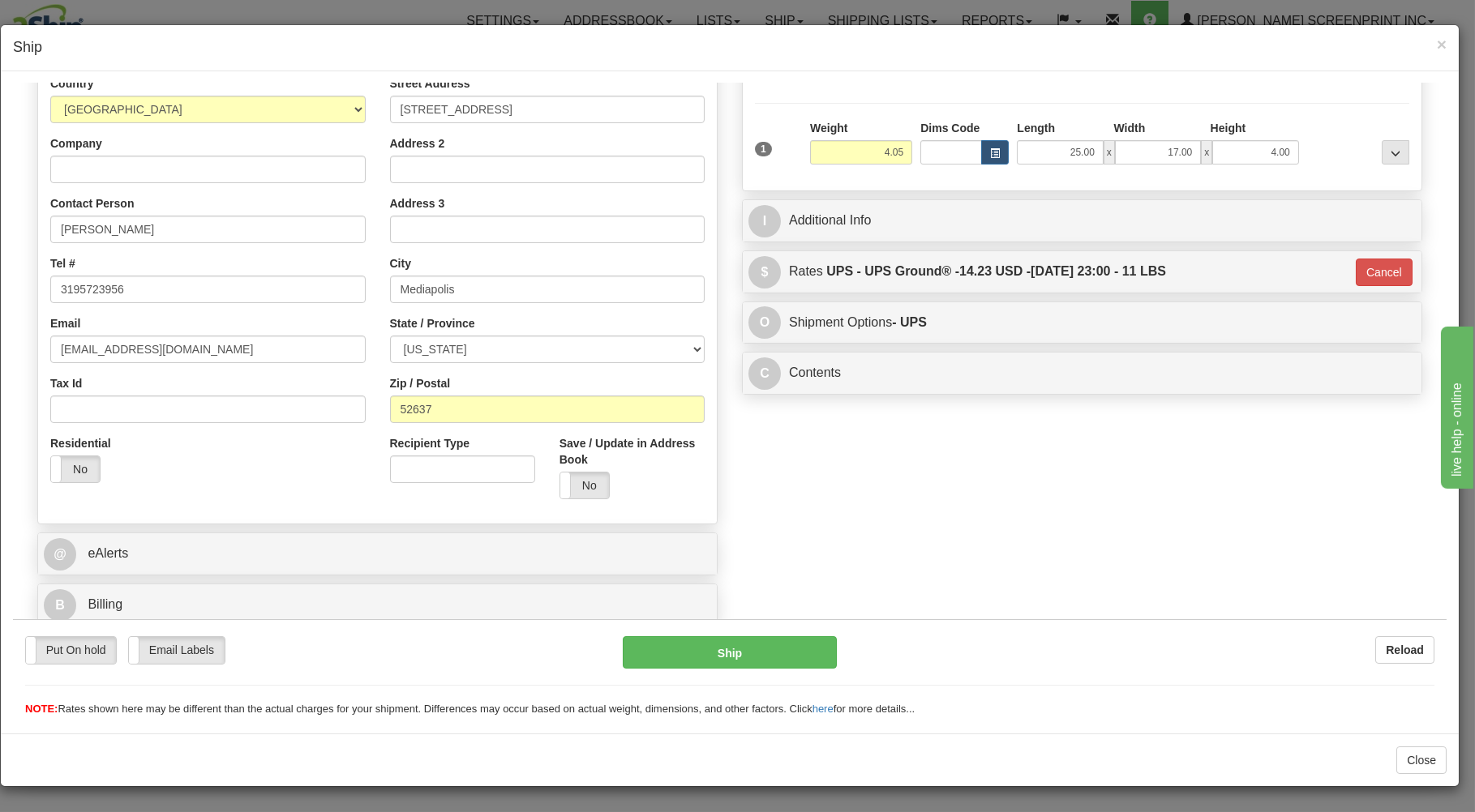
scroll to position [213, 0]
type input "4.00"
type input "03"
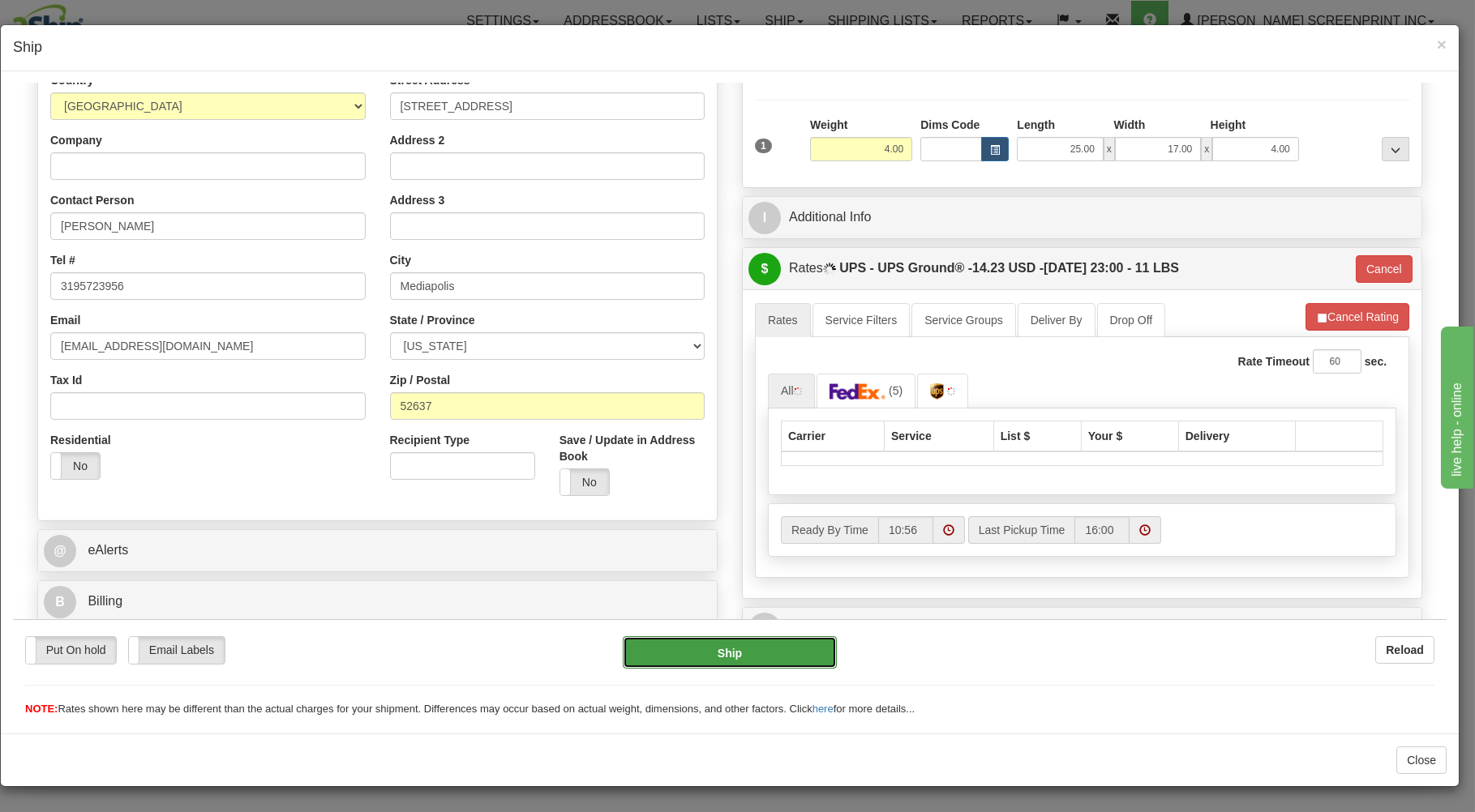
click at [702, 652] on button "Ship" at bounding box center [729, 651] width 215 height 32
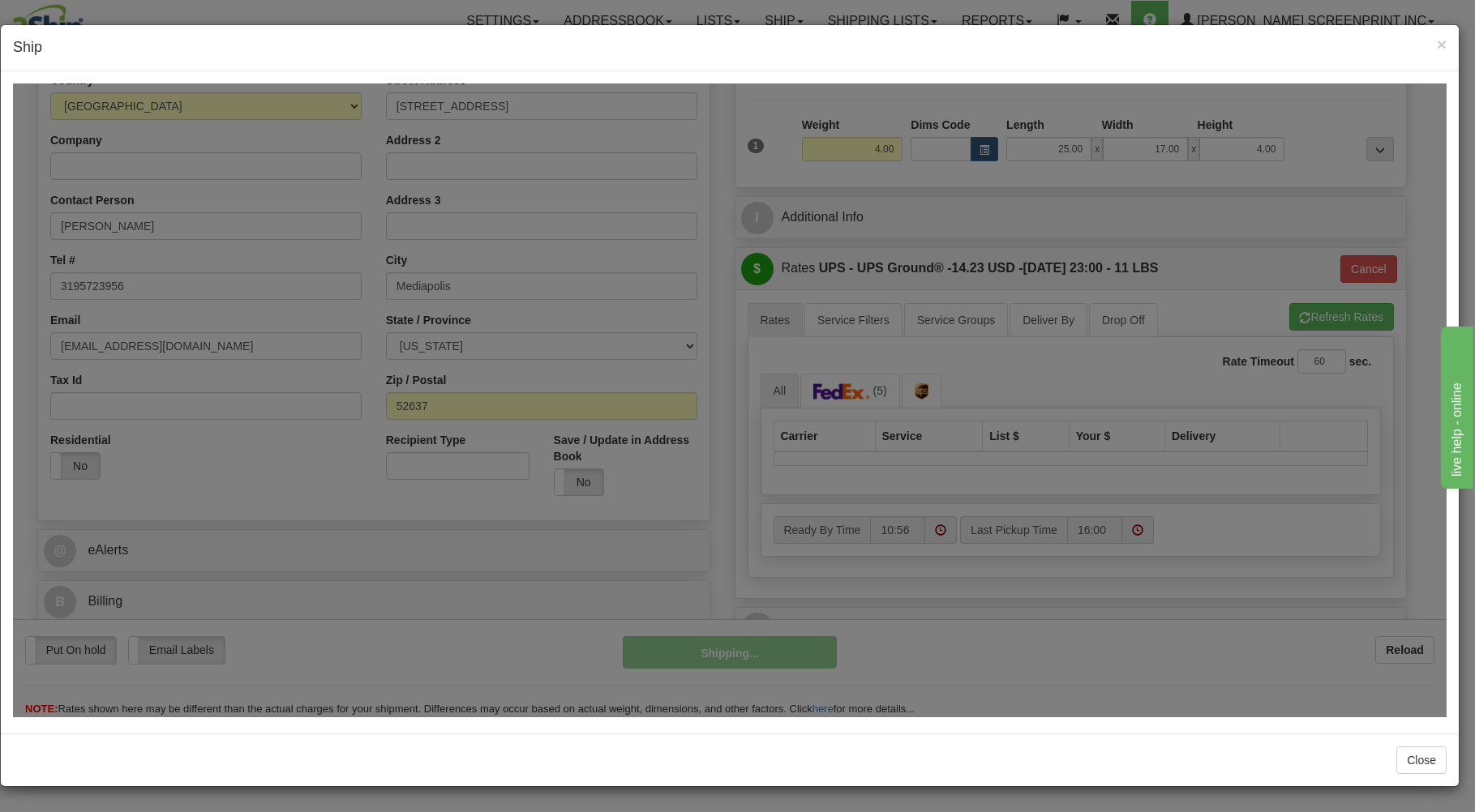
type input "4.05"
type input "03"
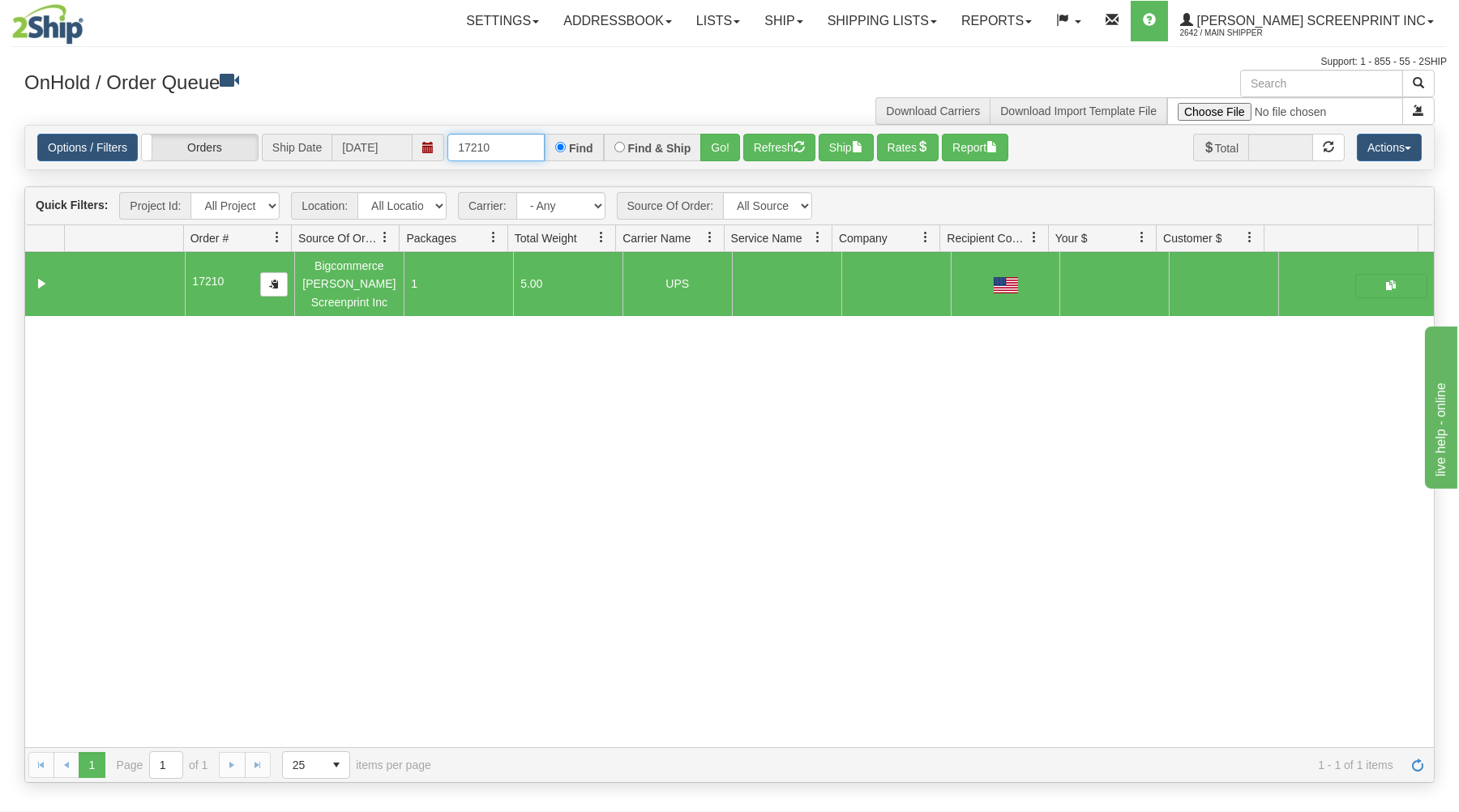
click at [525, 149] on input "17210" at bounding box center [496, 147] width 98 height 28
type input "1"
type input "17213"
click at [723, 142] on button "Go!" at bounding box center [720, 147] width 40 height 28
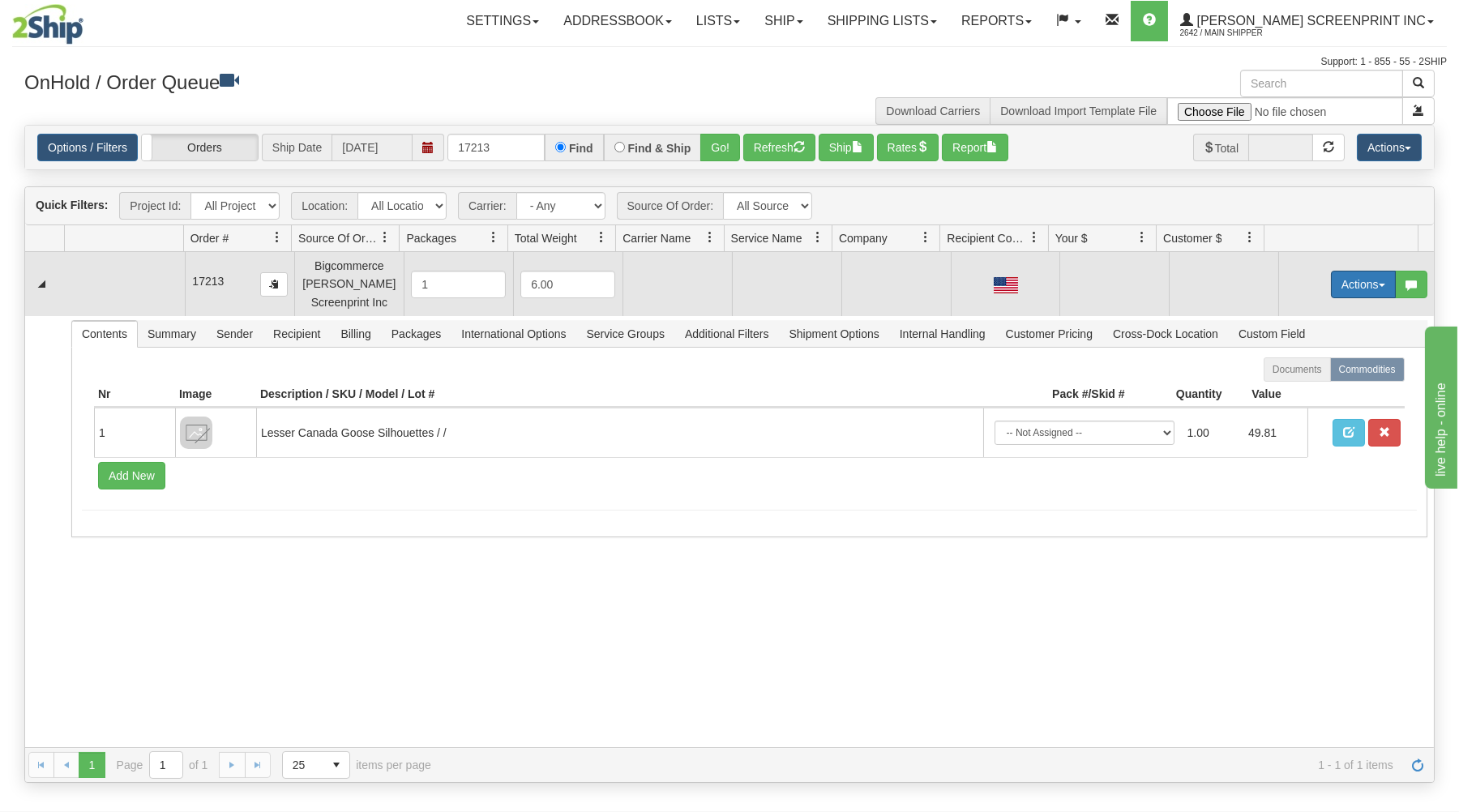
click at [1337, 277] on button "Actions" at bounding box center [1363, 285] width 65 height 28
click at [1281, 319] on span at bounding box center [1287, 314] width 11 height 11
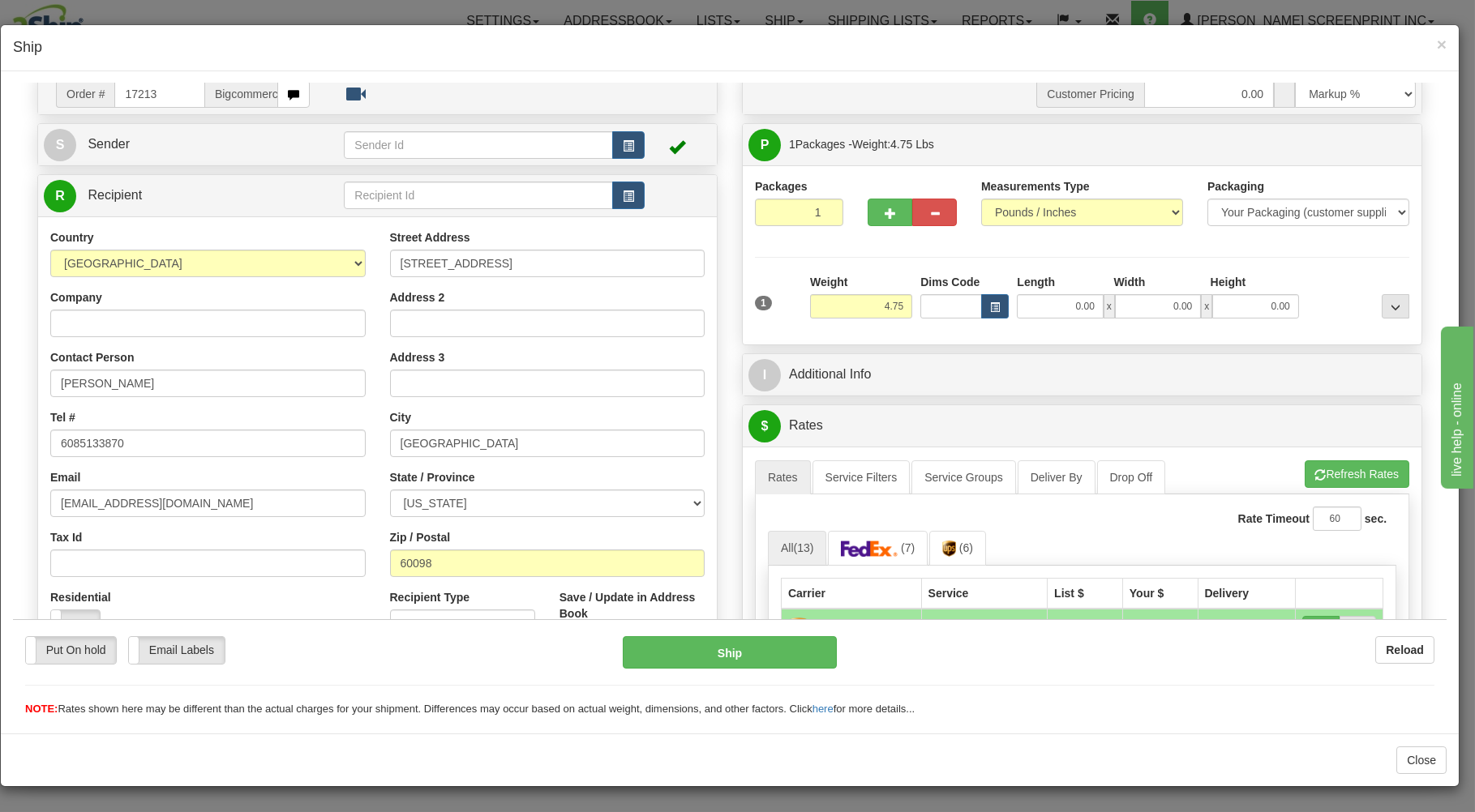
scroll to position [87, 0]
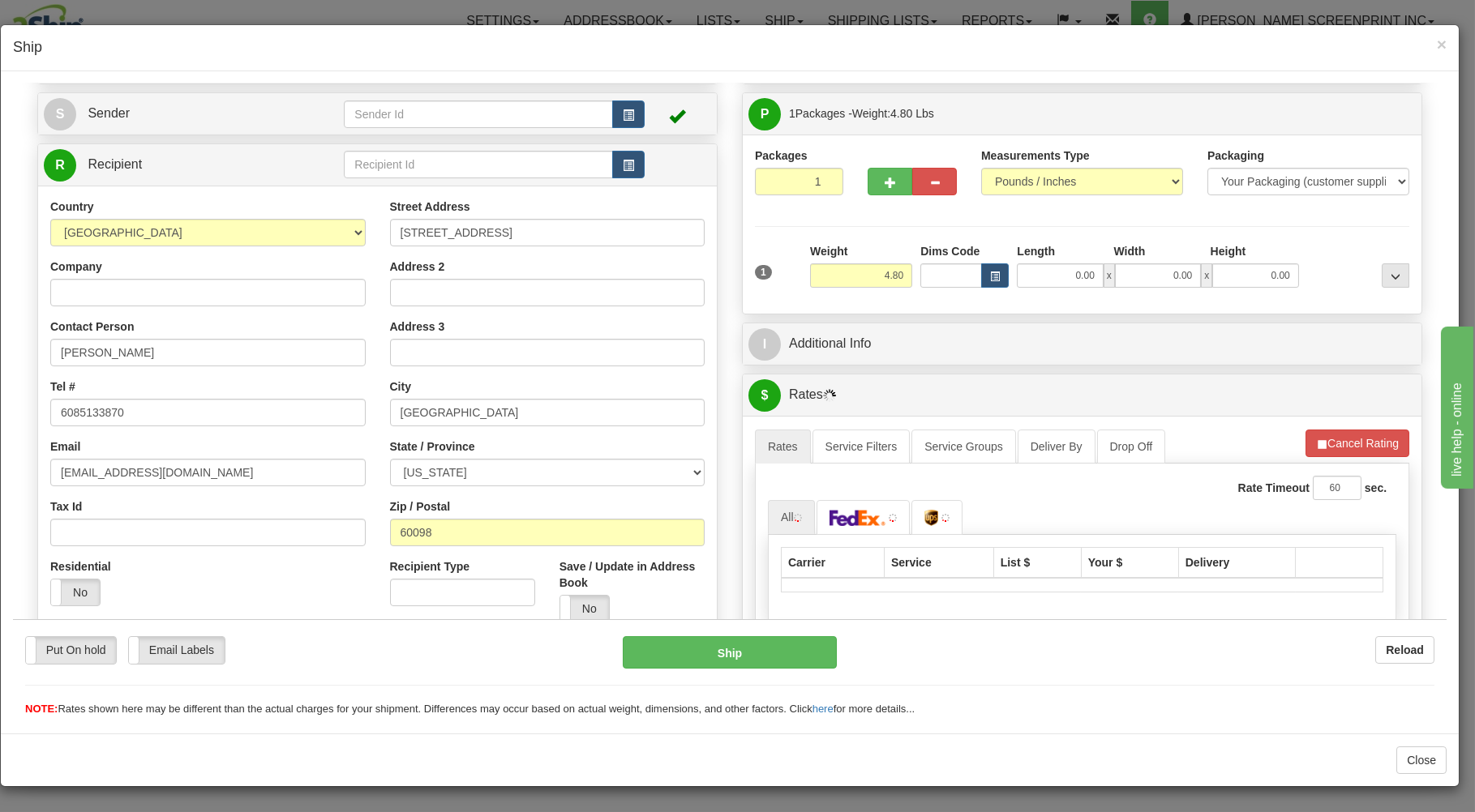
type input "4.75"
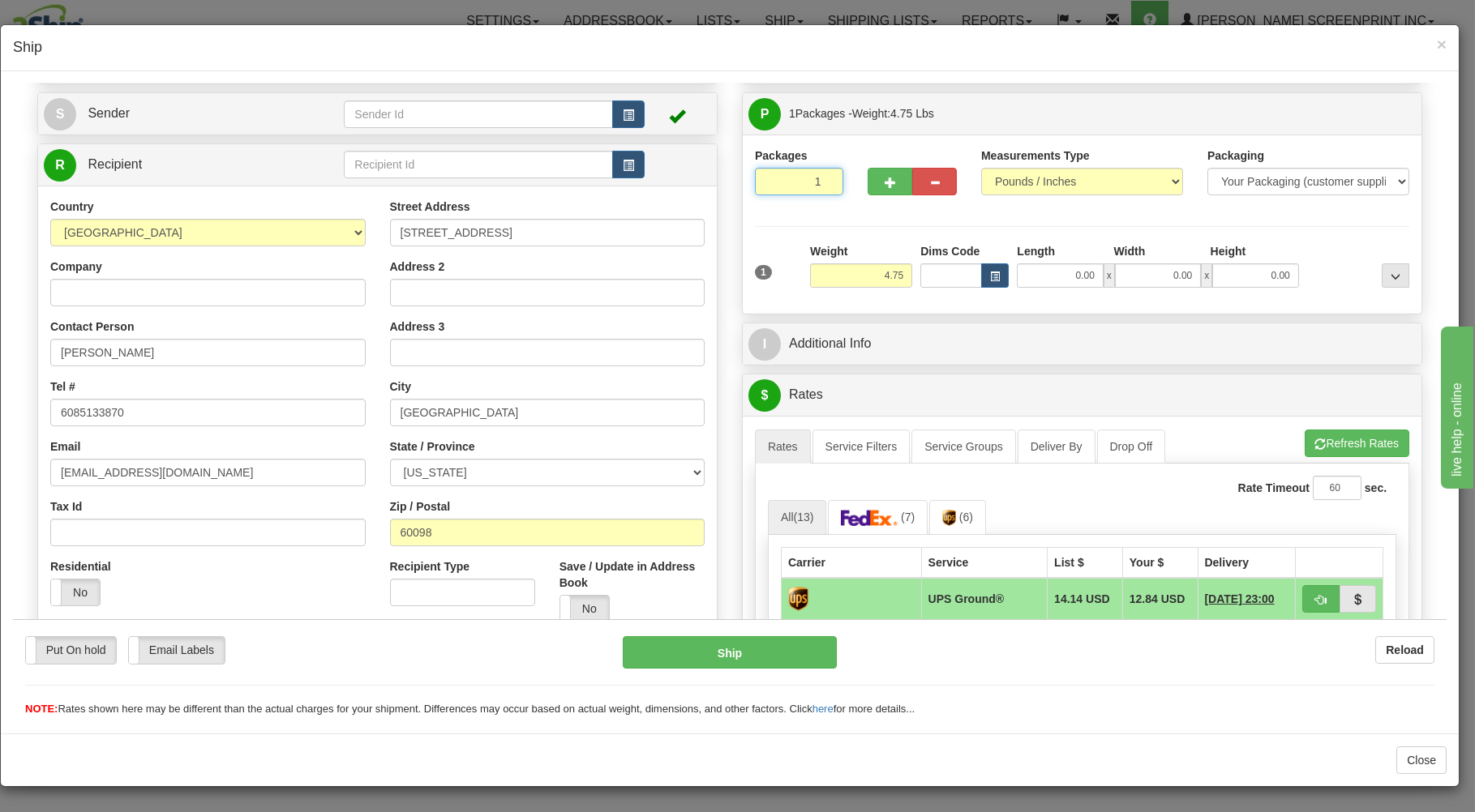
click at [794, 185] on input "1" at bounding box center [799, 181] width 88 height 28
click at [891, 278] on input "4.75" at bounding box center [861, 275] width 102 height 24
click at [1025, 269] on input "0.00" at bounding box center [1059, 275] width 86 height 24
type input "4.85"
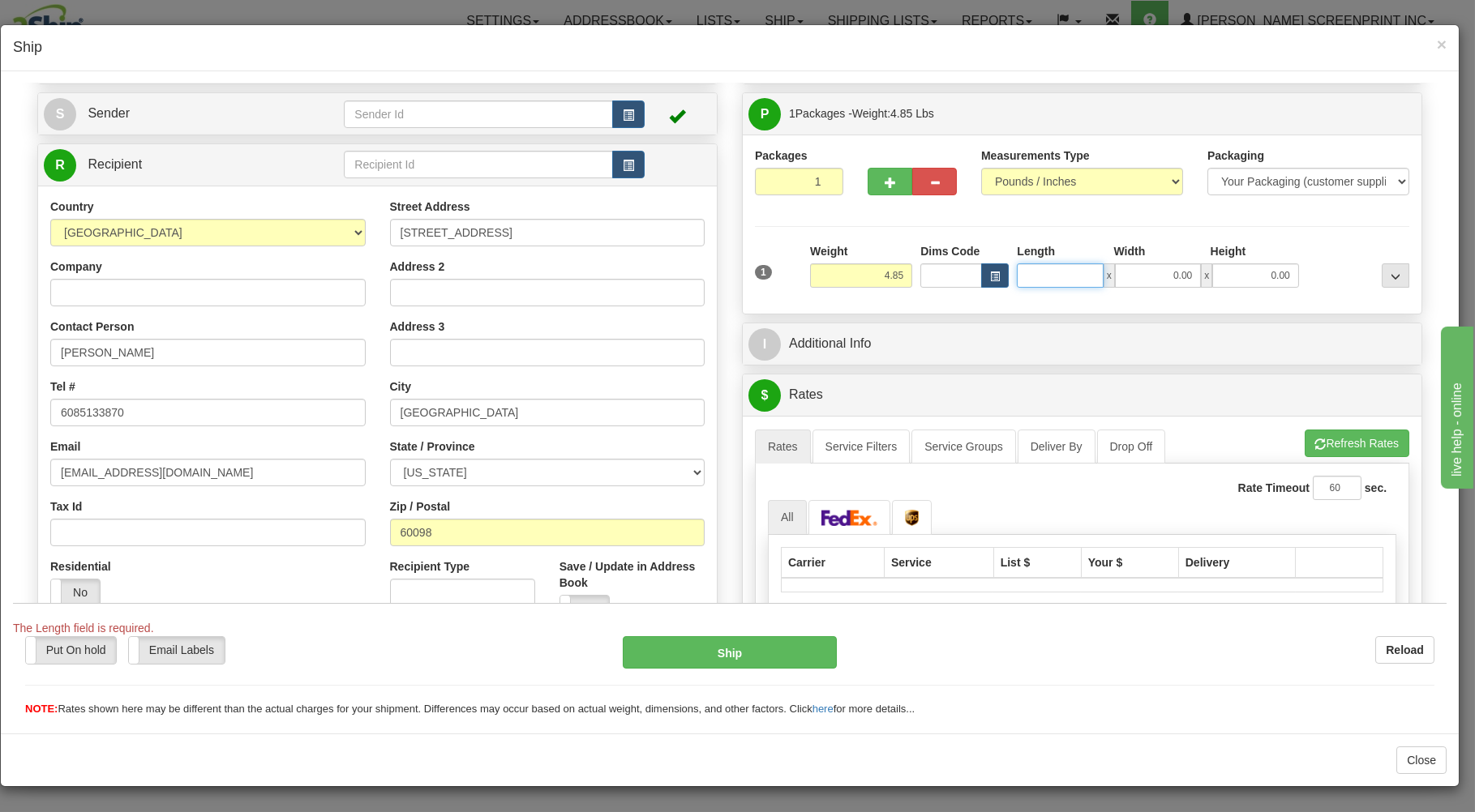
type input "2"
type input "4.55"
type input "25"
type input "4.75"
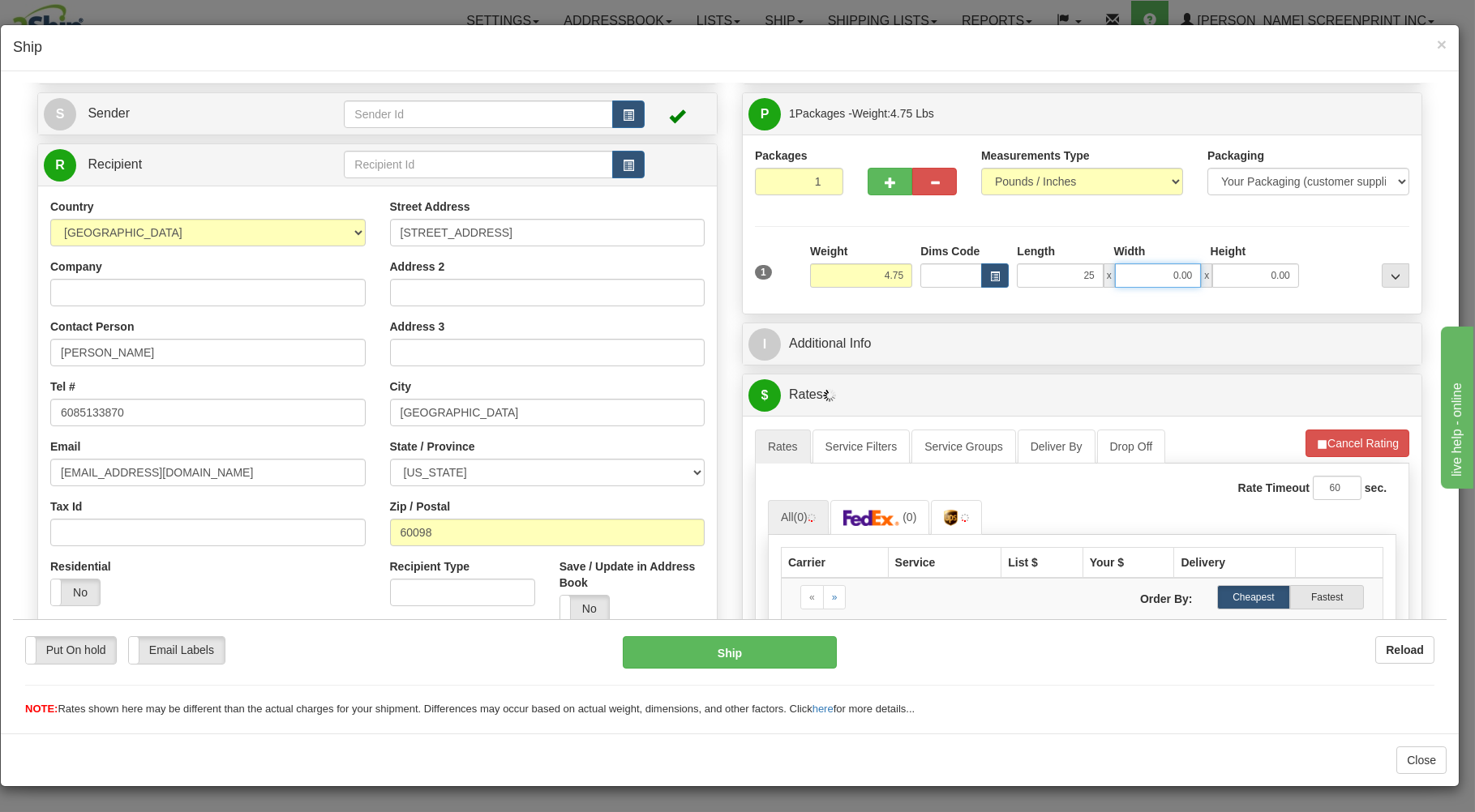
type input "25.00"
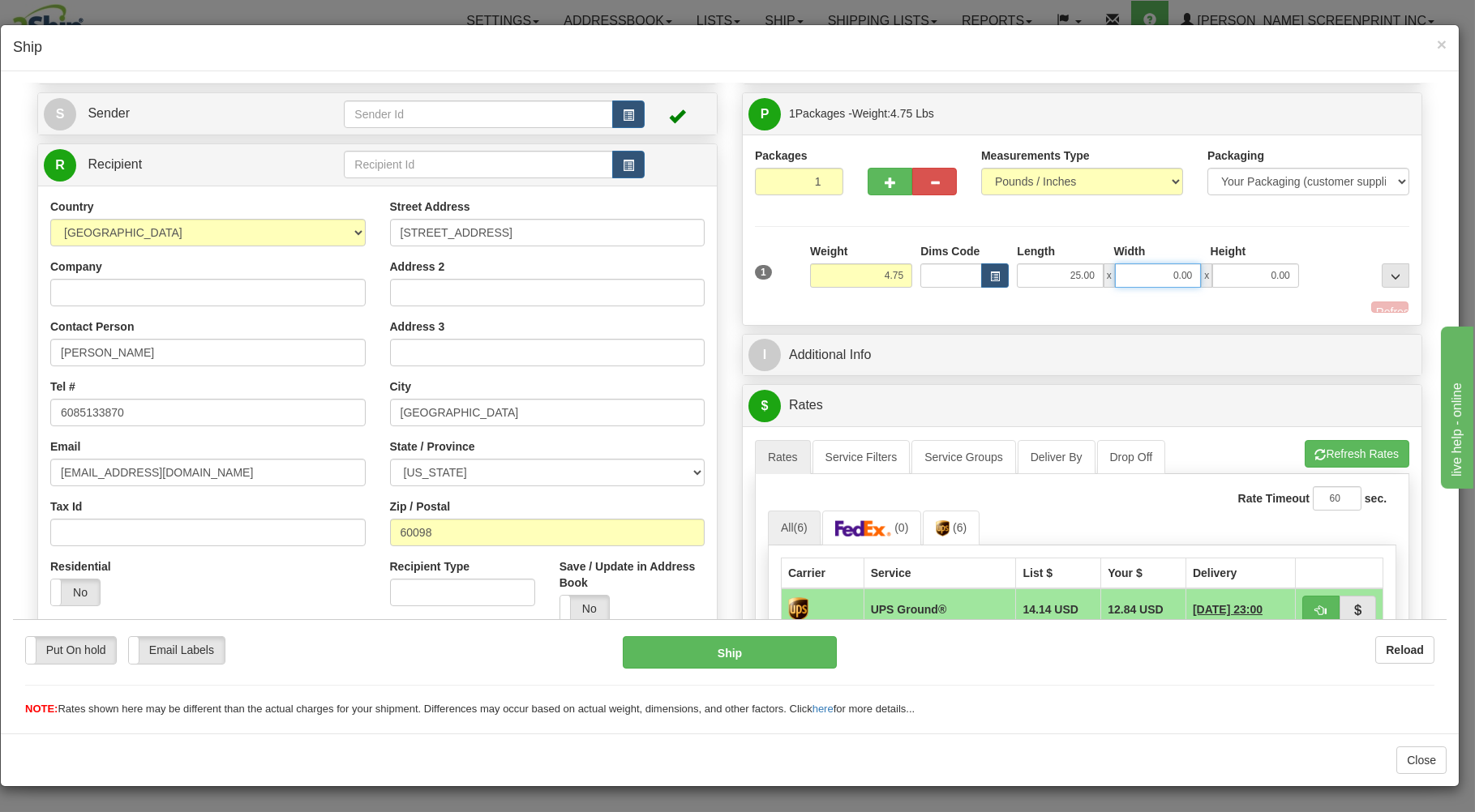
click at [1133, 276] on input "0.00" at bounding box center [1157, 275] width 86 height 24
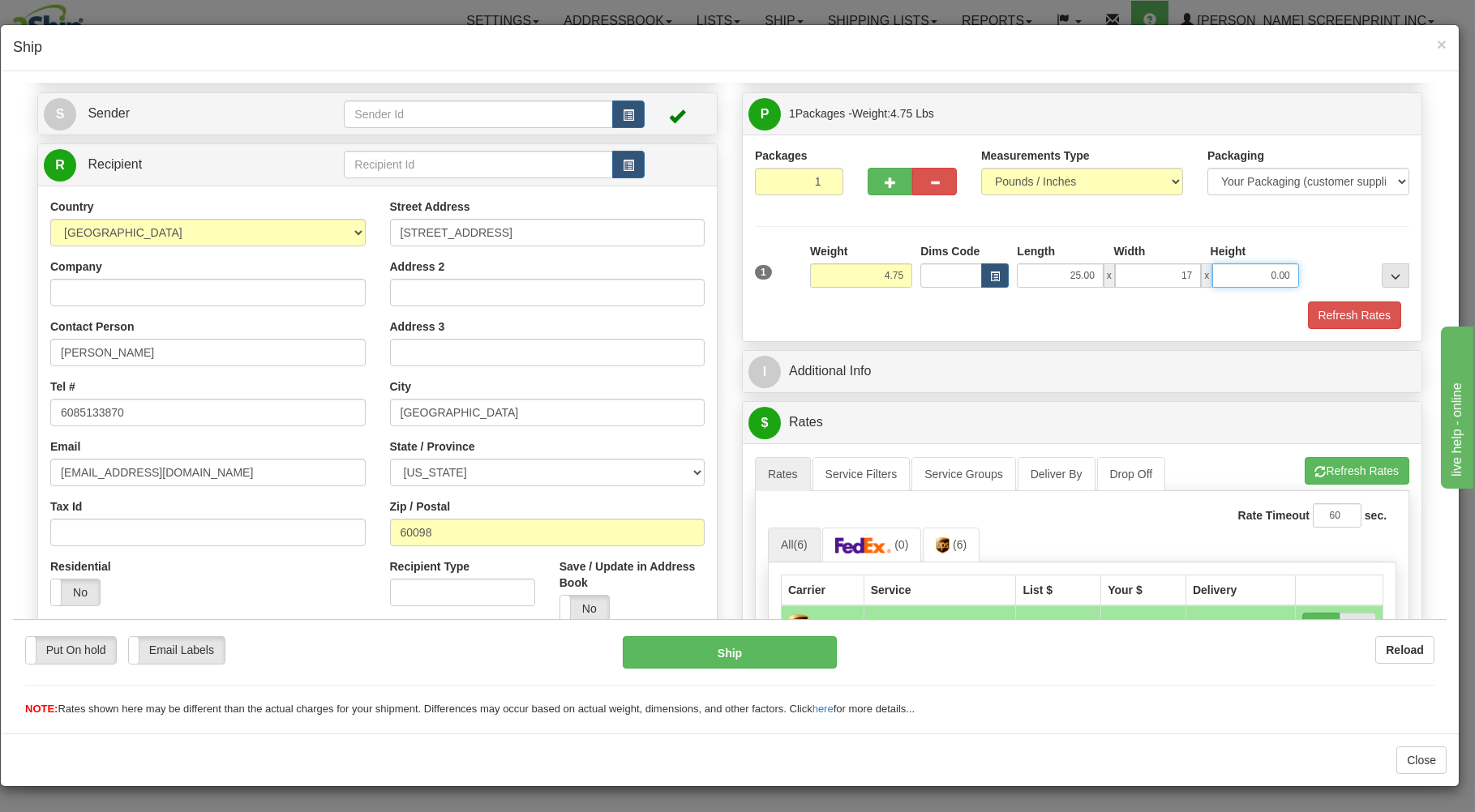
type input "17.00"
click at [1232, 278] on input "0.00" at bounding box center [1255, 275] width 86 height 24
type input "4.00"
click at [1328, 478] on button "Refresh Rates" at bounding box center [1356, 470] width 104 height 28
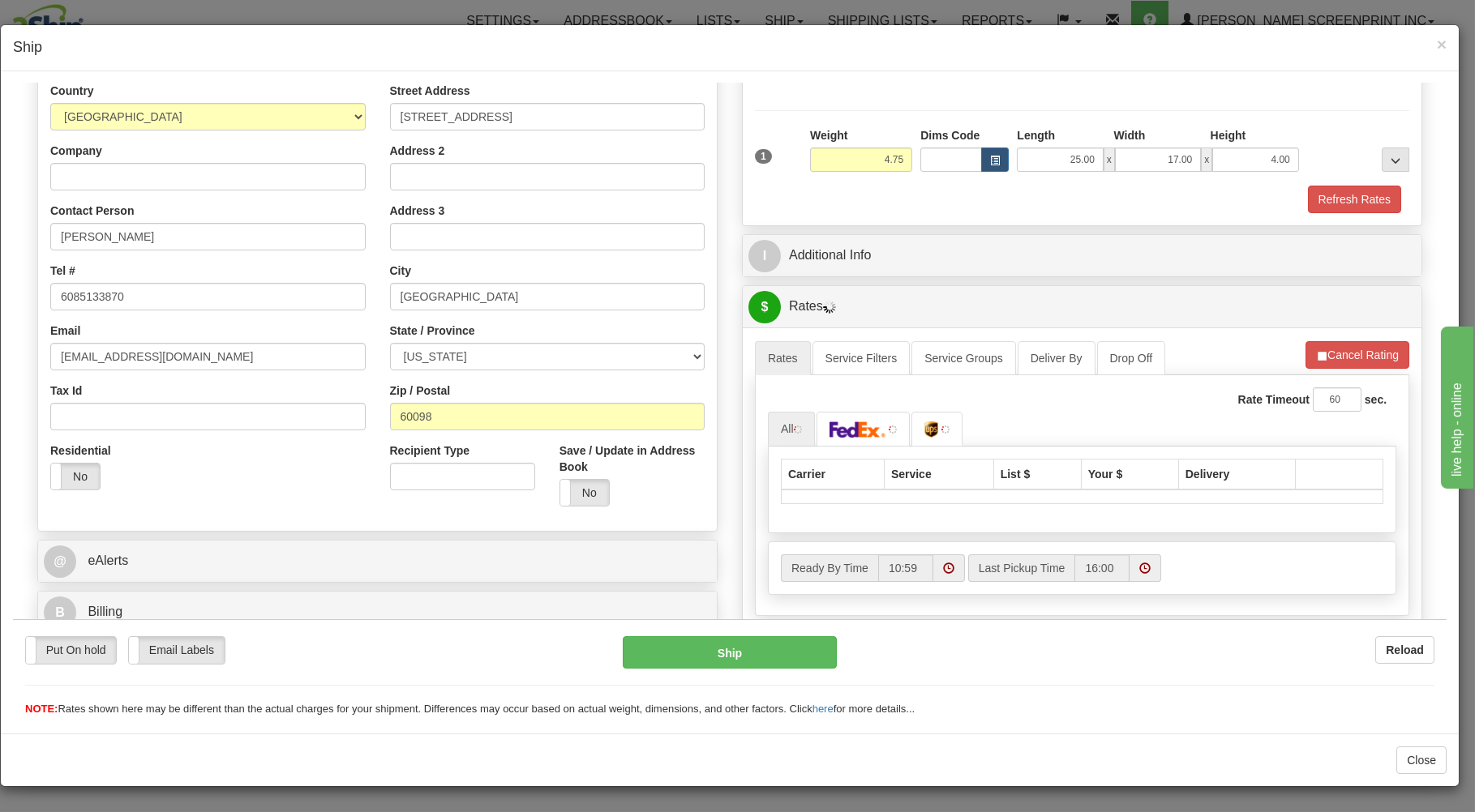
scroll to position [260, 0]
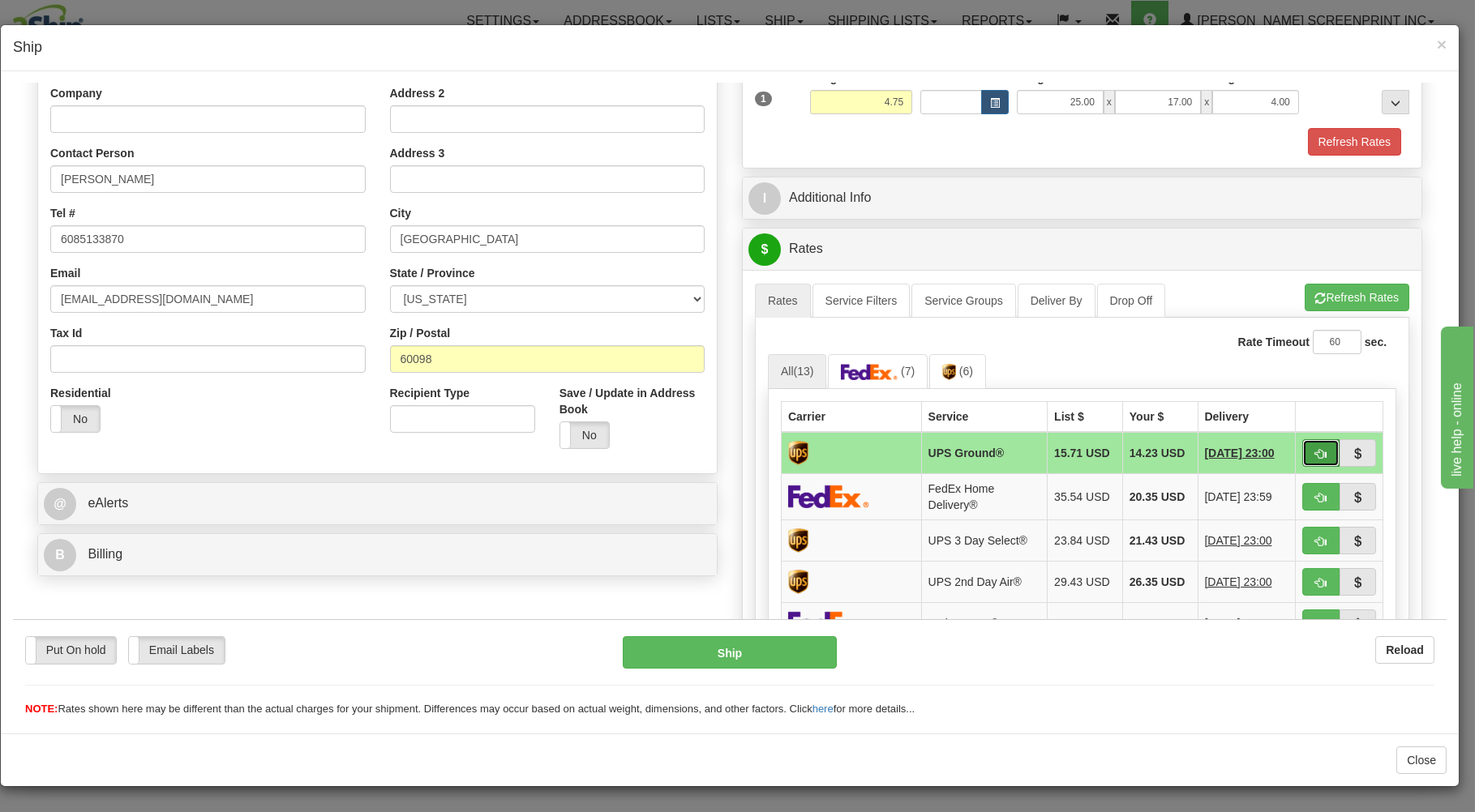
click at [1302, 456] on button "button" at bounding box center [1320, 453] width 37 height 28
type input "03"
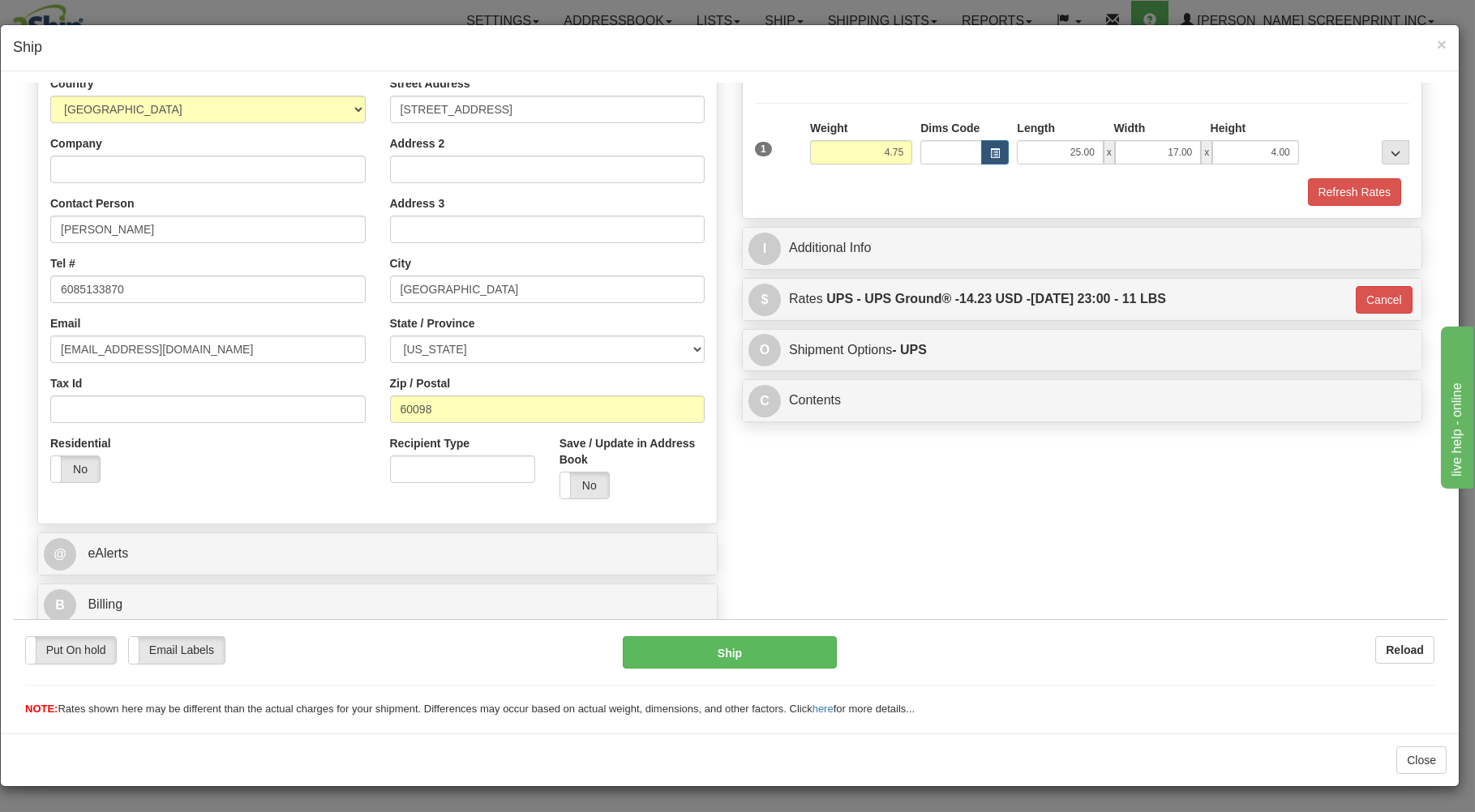
scroll to position [213, 0]
type input "4.80"
type input "03"
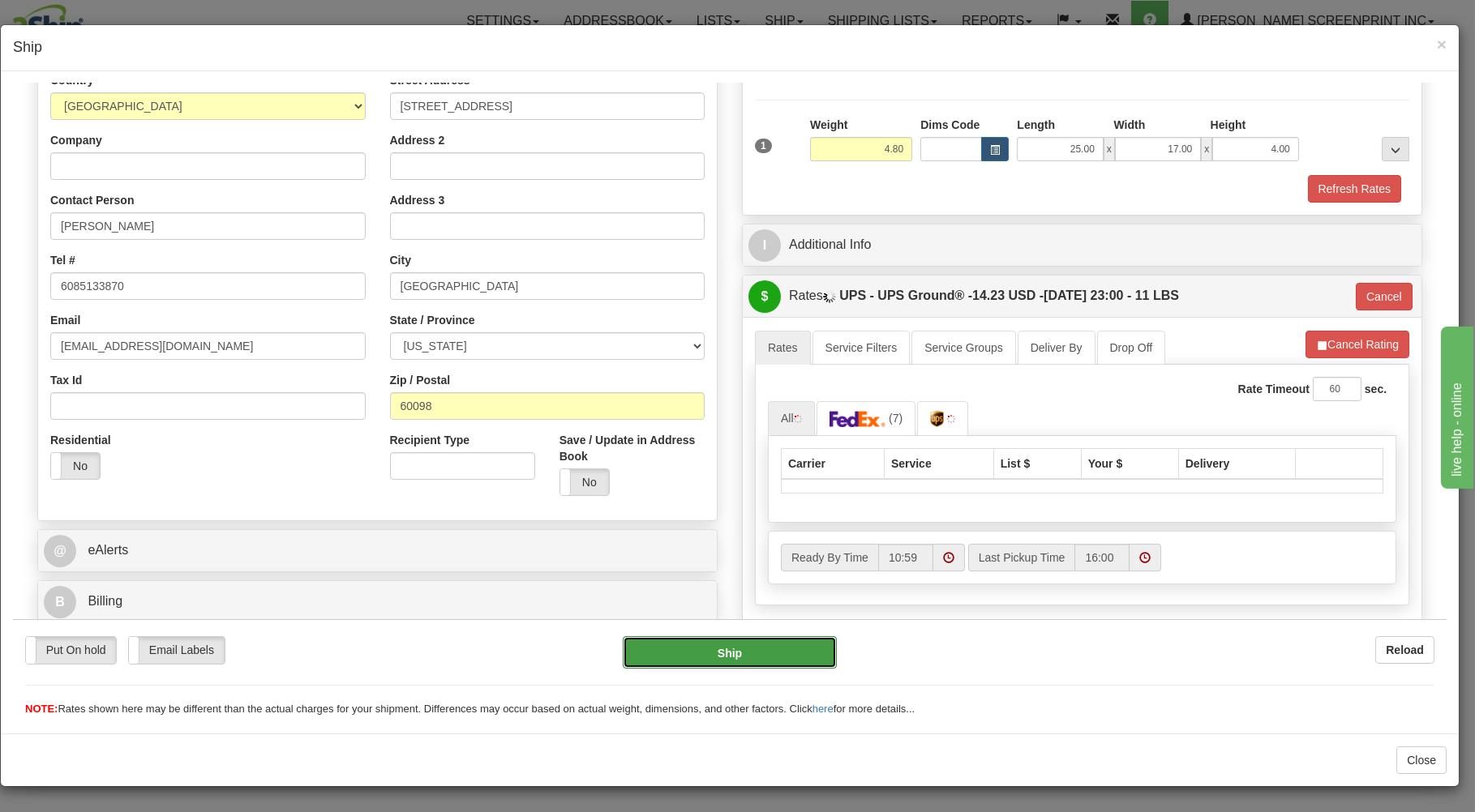
click at [746, 650] on button "Ship" at bounding box center [729, 651] width 215 height 32
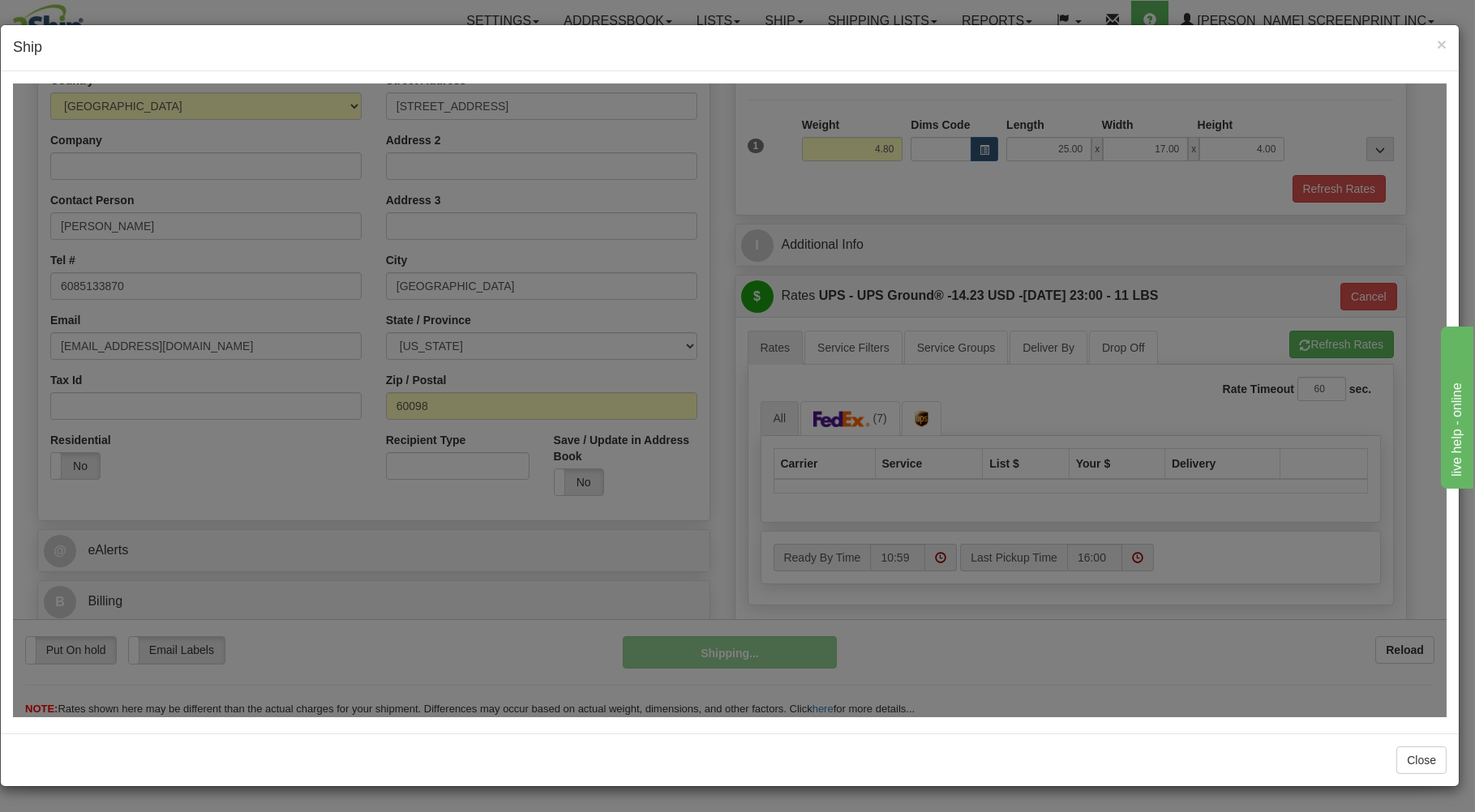
type input "4.75"
type input "03"
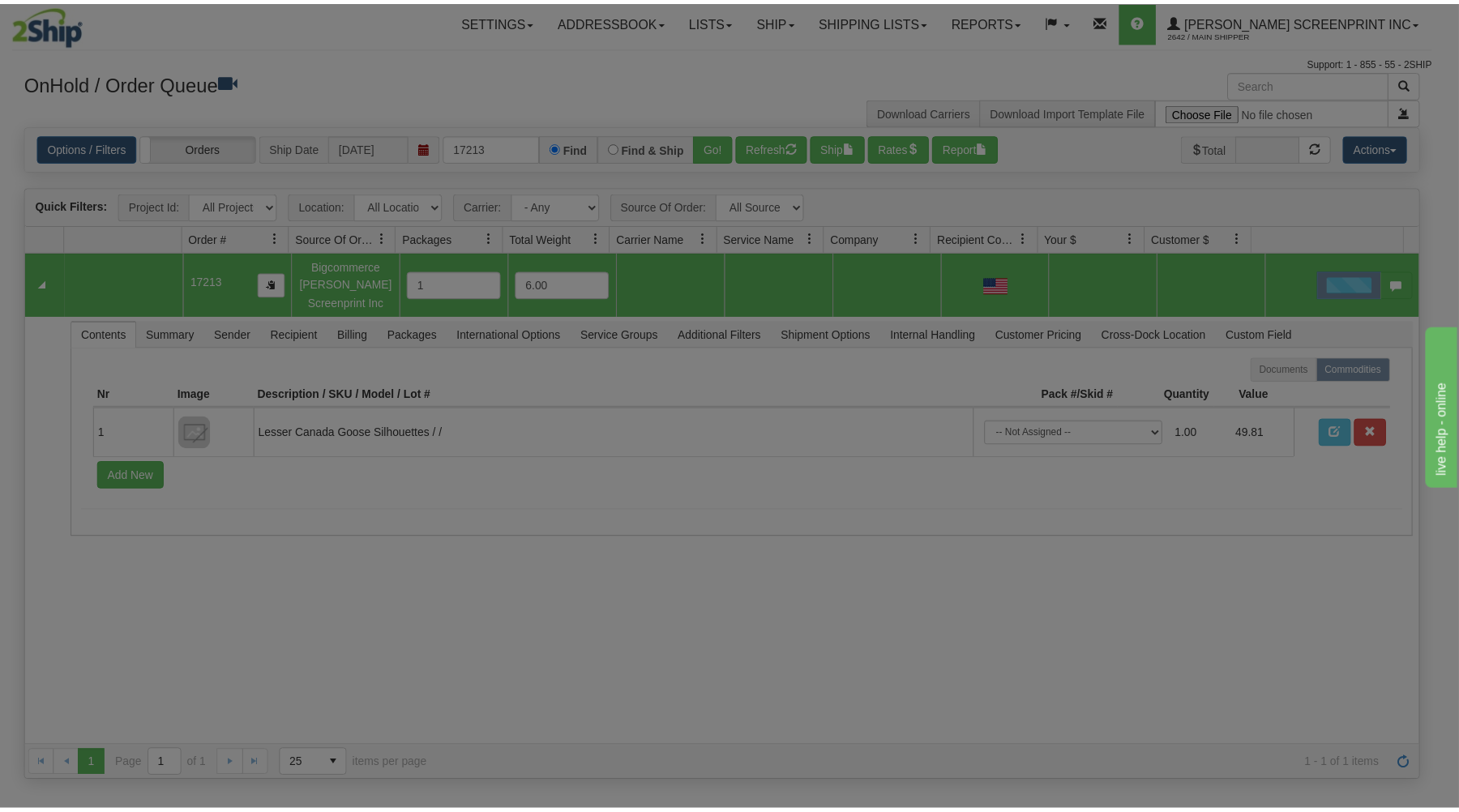
scroll to position [0, 0]
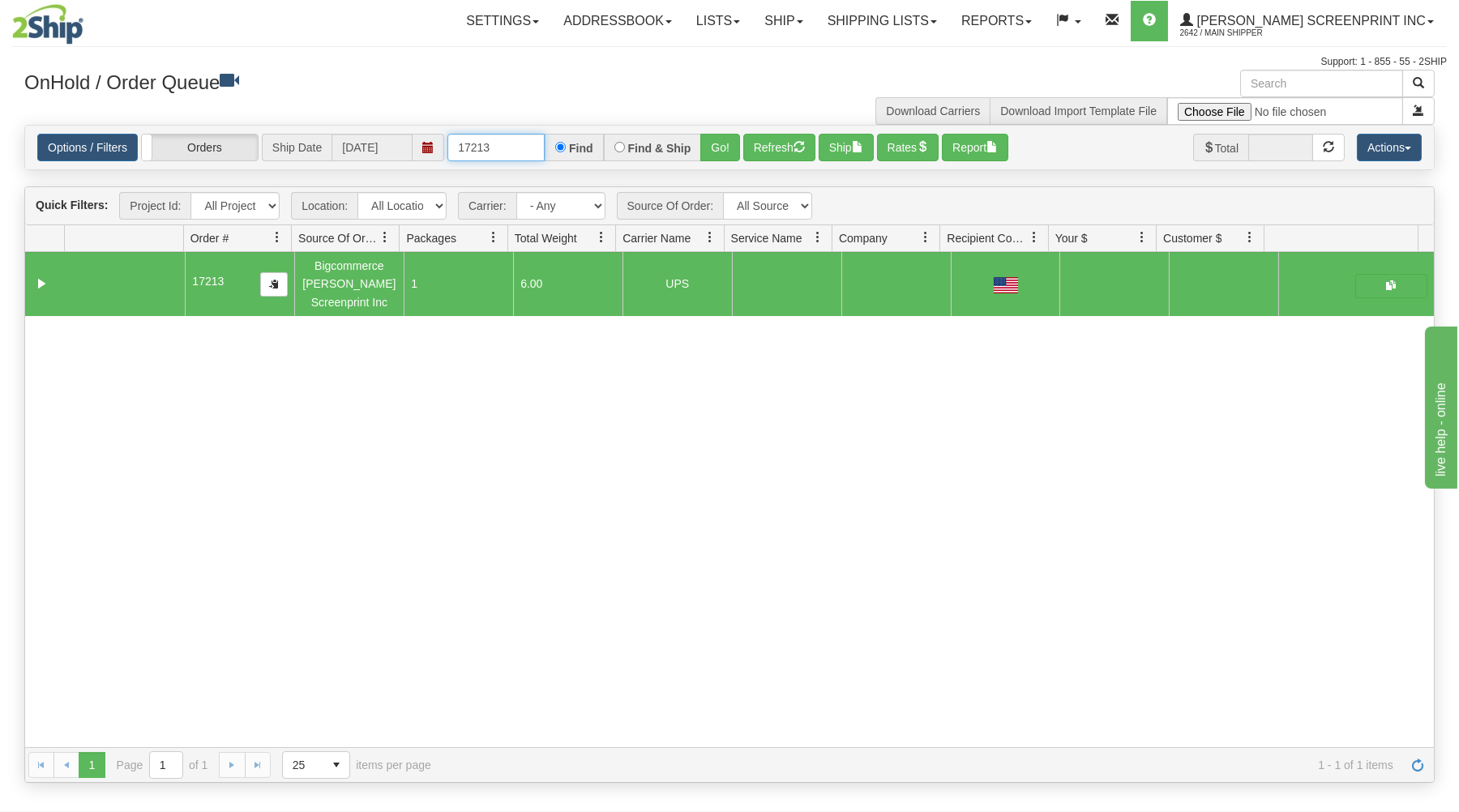
click at [521, 141] on input "17213" at bounding box center [496, 147] width 98 height 28
type input "1"
click at [422, 73] on h3 "OnHold / Order Queue" at bounding box center [371, 82] width 693 height 24
